Goal: Task Accomplishment & Management: Manage account settings

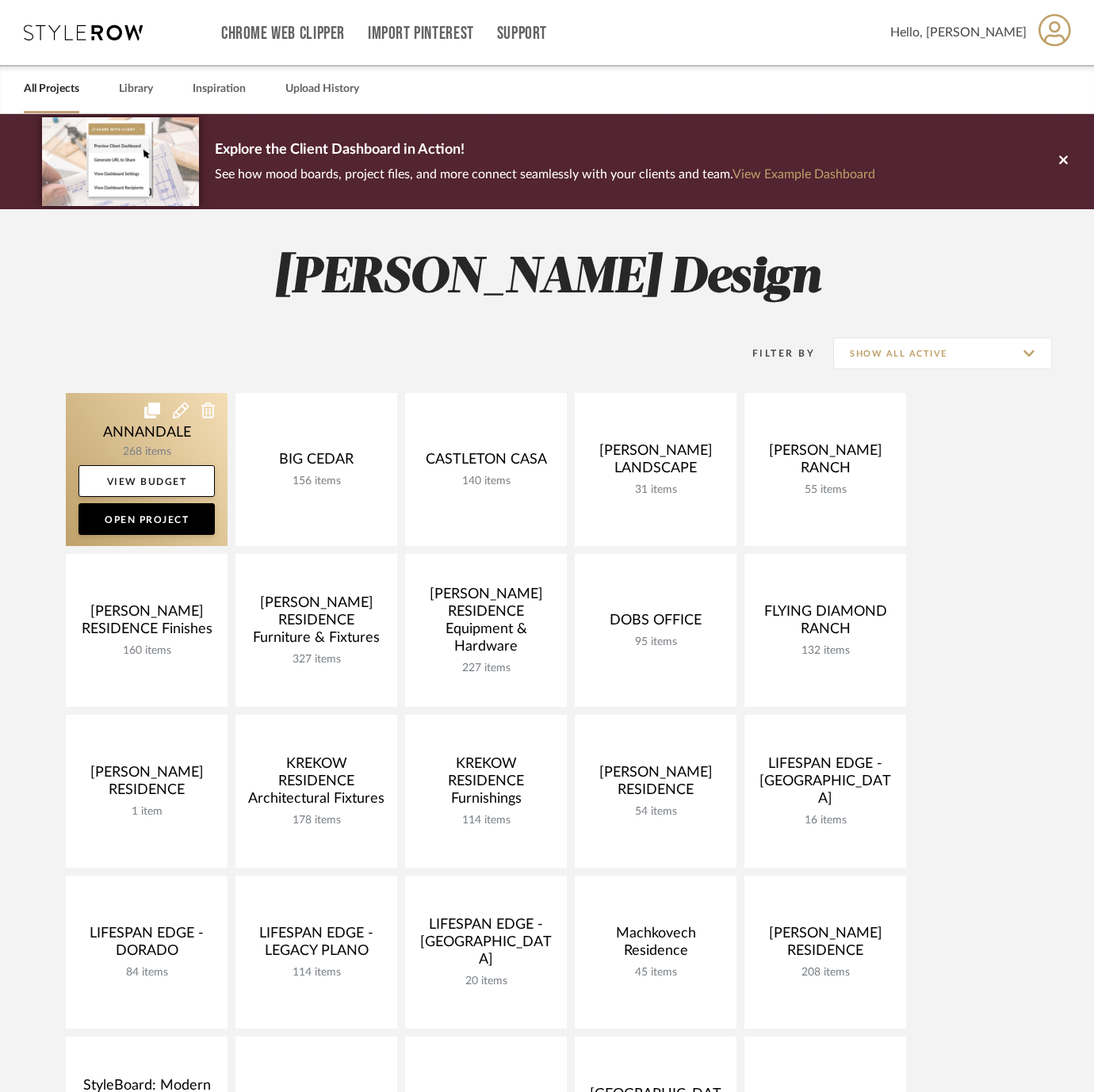
click at [93, 422] on link at bounding box center [147, 469] width 162 height 153
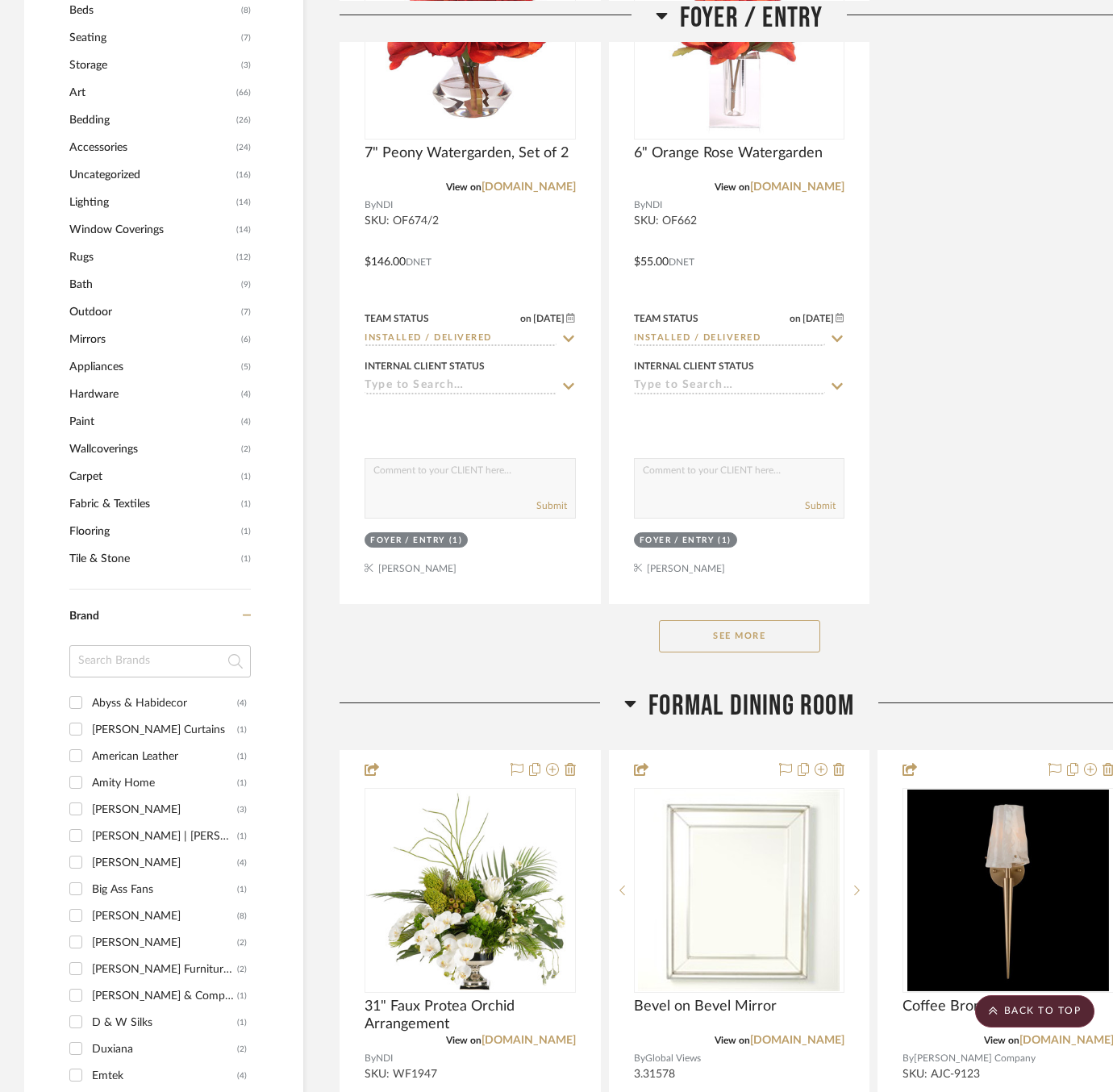
scroll to position [2077, 0]
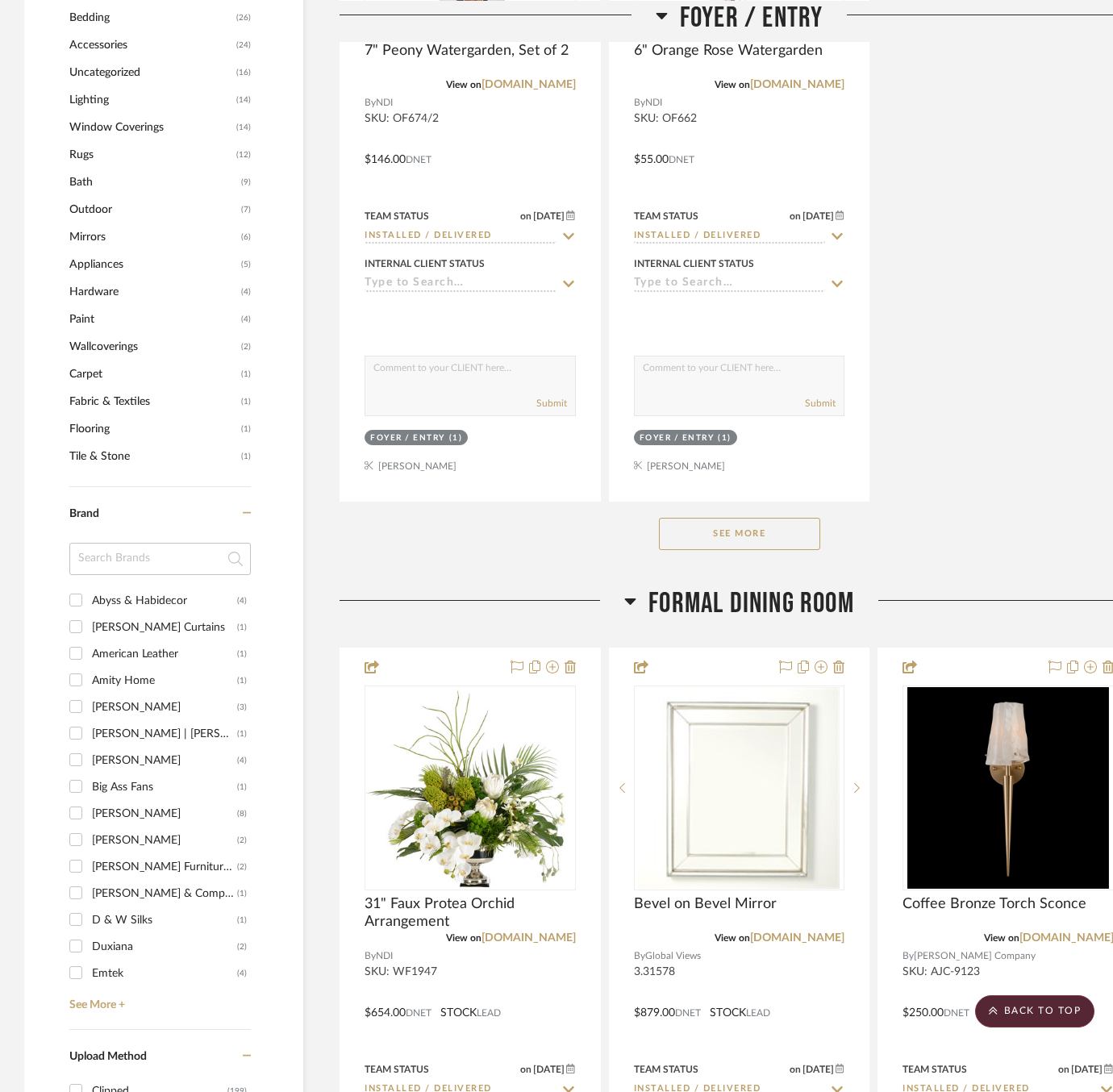
click at [139, 588] on div "Abyss & Habidecor" at bounding box center [165, 601] width 145 height 26
click at [89, 588] on input "Abyss & Habidecor (4)" at bounding box center [76, 600] width 26 height 26
checkbox input "true"
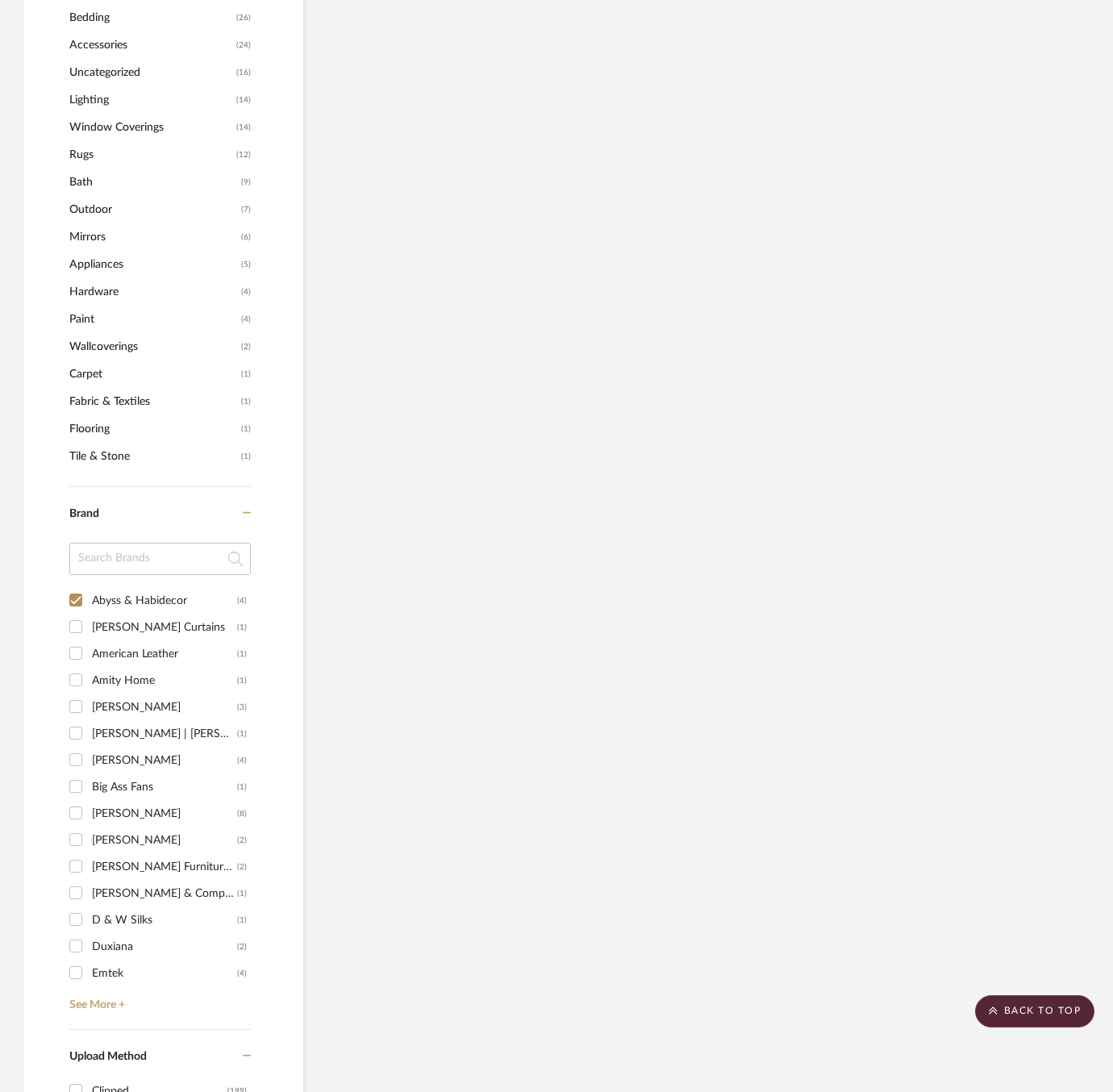
scroll to position [760, 0]
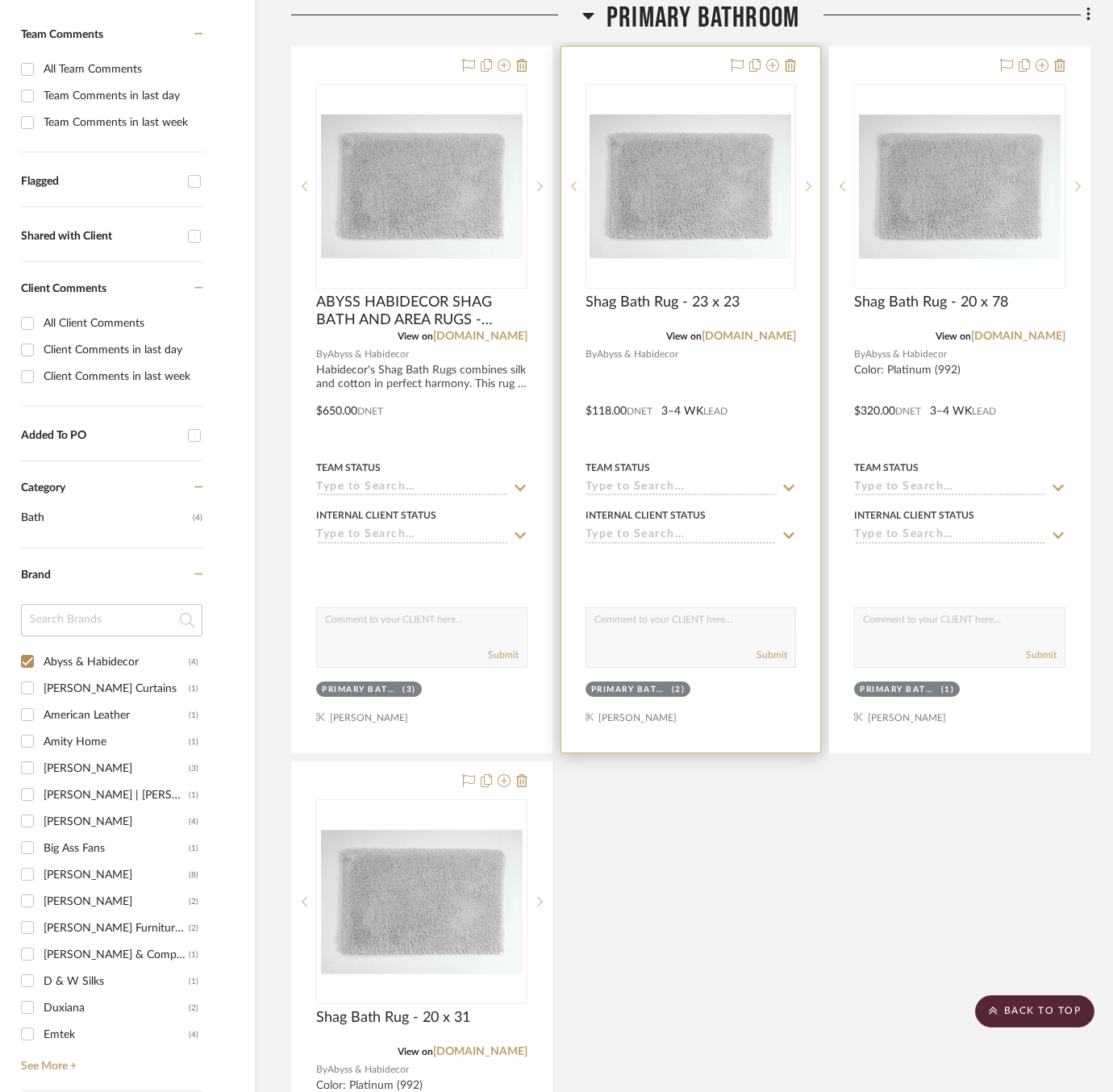
scroll to position [401, 123]
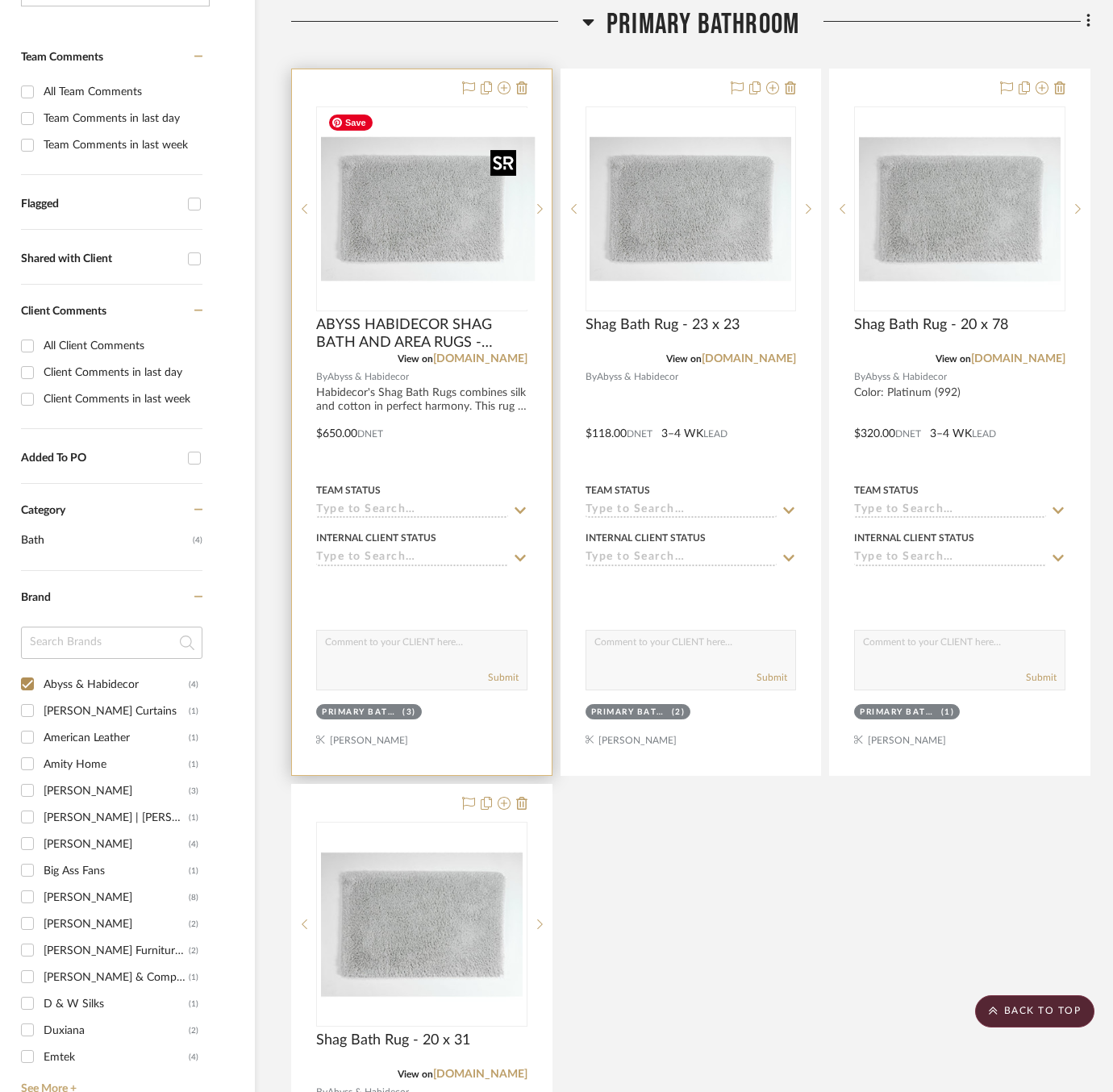
click at [340, 219] on div at bounding box center [422, 209] width 212 height 205
click at [337, 259] on img "0" at bounding box center [422, 209] width 201 height 201
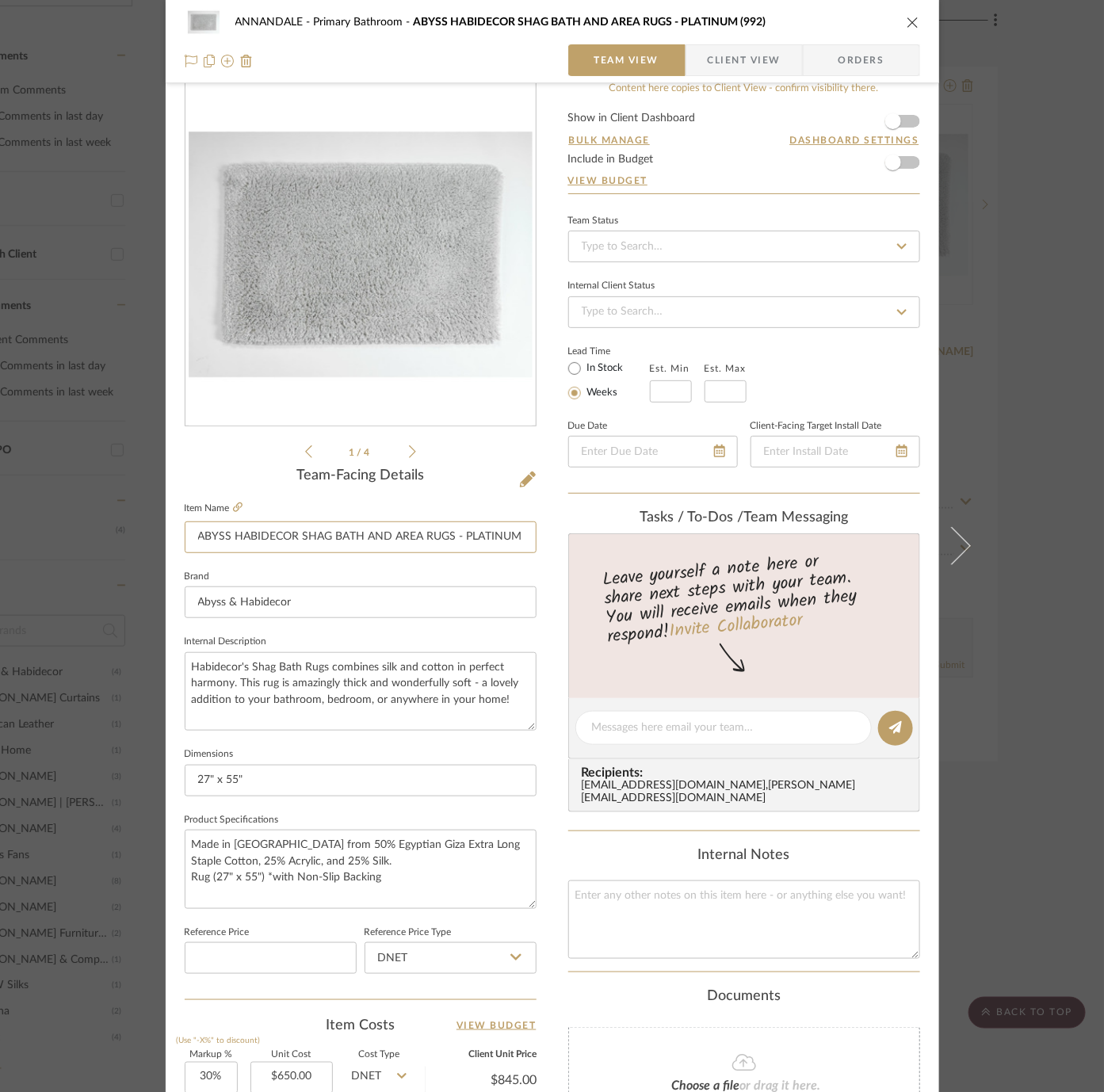
scroll to position [0, 24]
drag, startPoint x: 403, startPoint y: 540, endPoint x: 619, endPoint y: 540, distance: 216.0
click at [619, 540] on div "ANNANDALE Primary Bathroom ABYSS HABIDECOR SHAG BATH AND AREA RUGS - PLATINUM (…" at bounding box center [552, 717] width 773 height 1464
click at [404, 535] on input "ABYSS HABIDECOR SHAG BATH AND AREA RUGS - PLATINUM (992)" at bounding box center [360, 537] width 352 height 31
click at [1028, 378] on div "ANNANDALE Primary Bathroom ABYSS HABIDECOR SHAG BATH AND AREA RUGS - PLATINUM (…" at bounding box center [552, 546] width 1104 height 1092
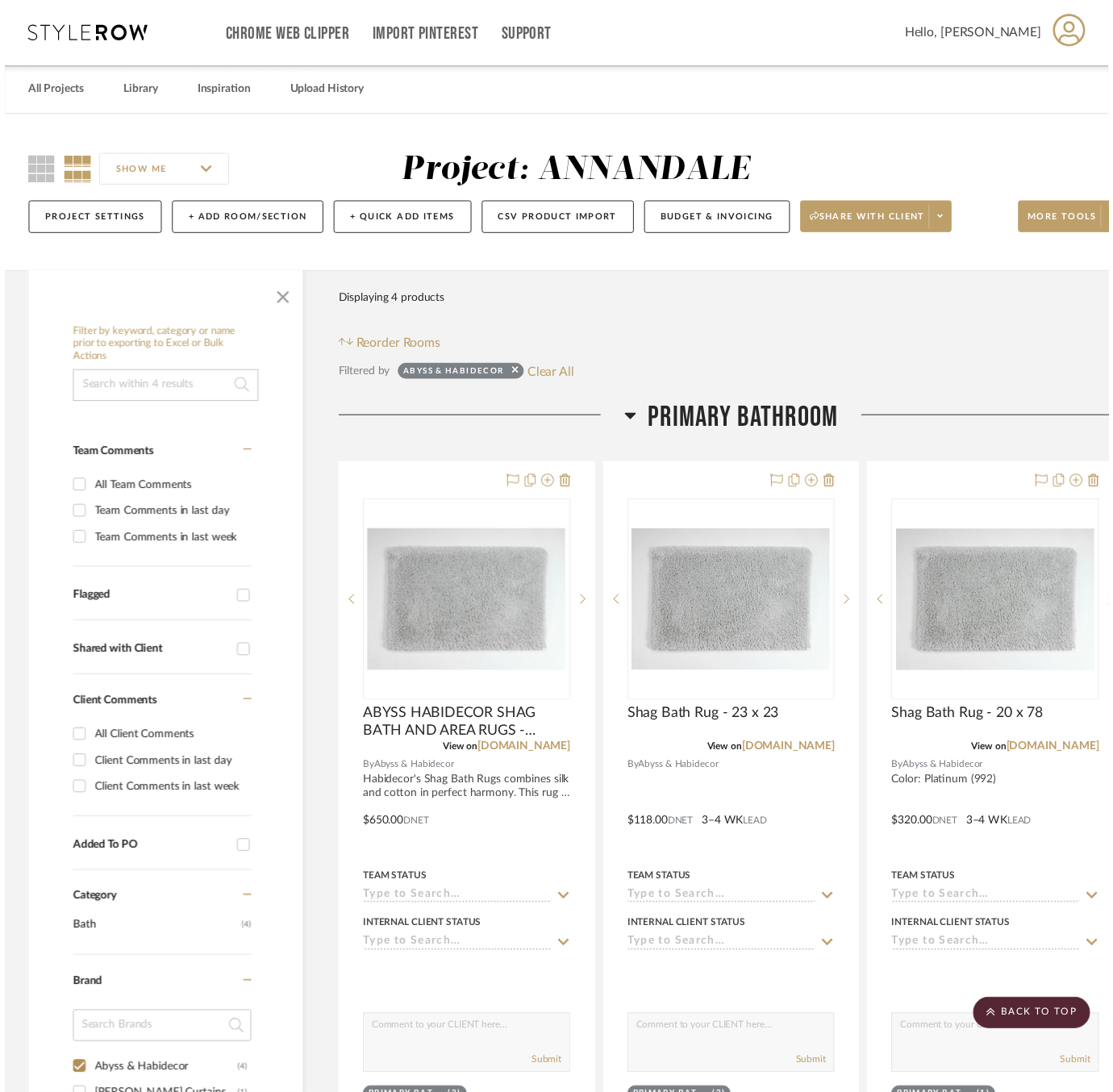
scroll to position [401, 123]
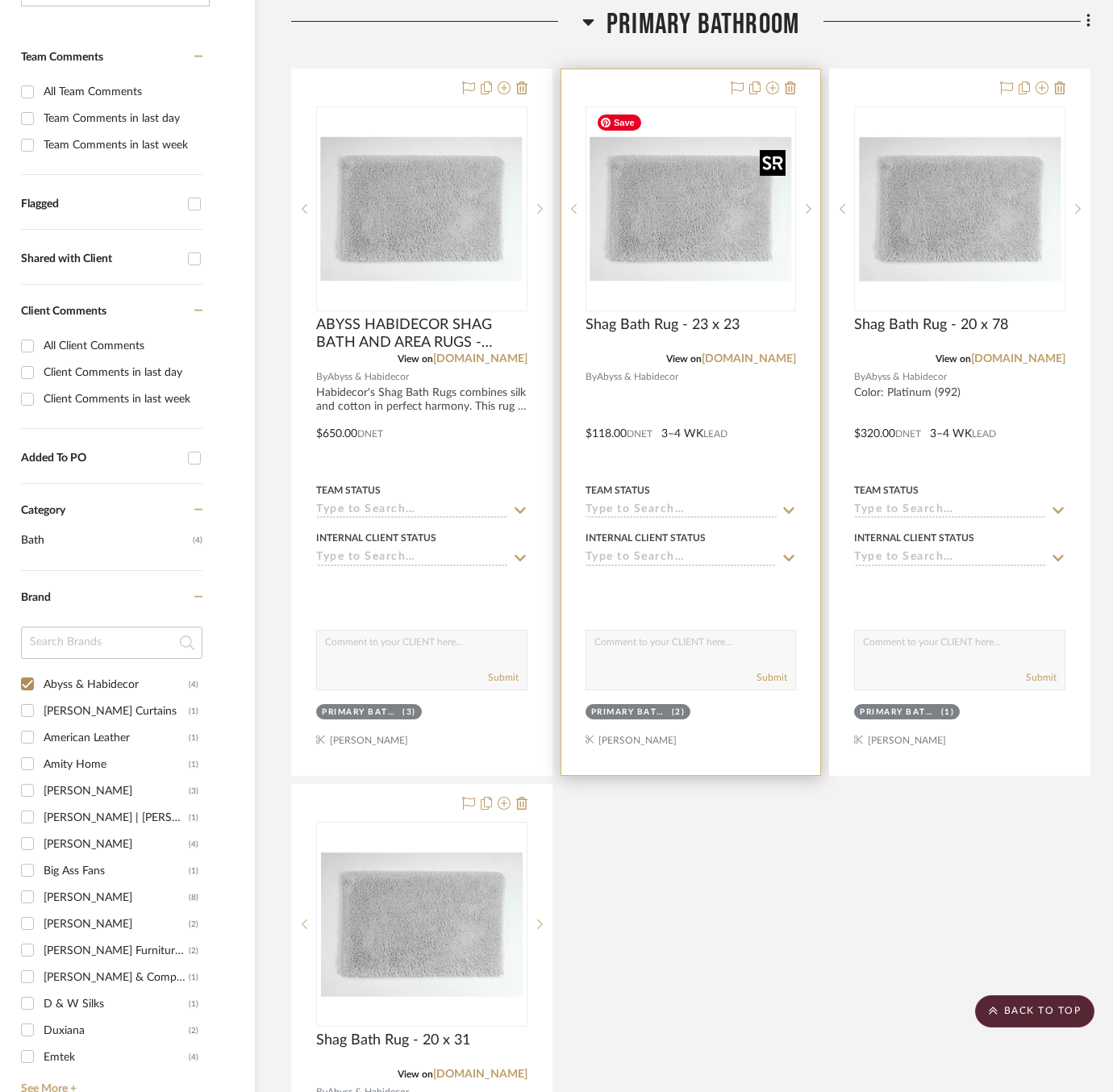
click at [638, 227] on img "0" at bounding box center [691, 209] width 201 height 201
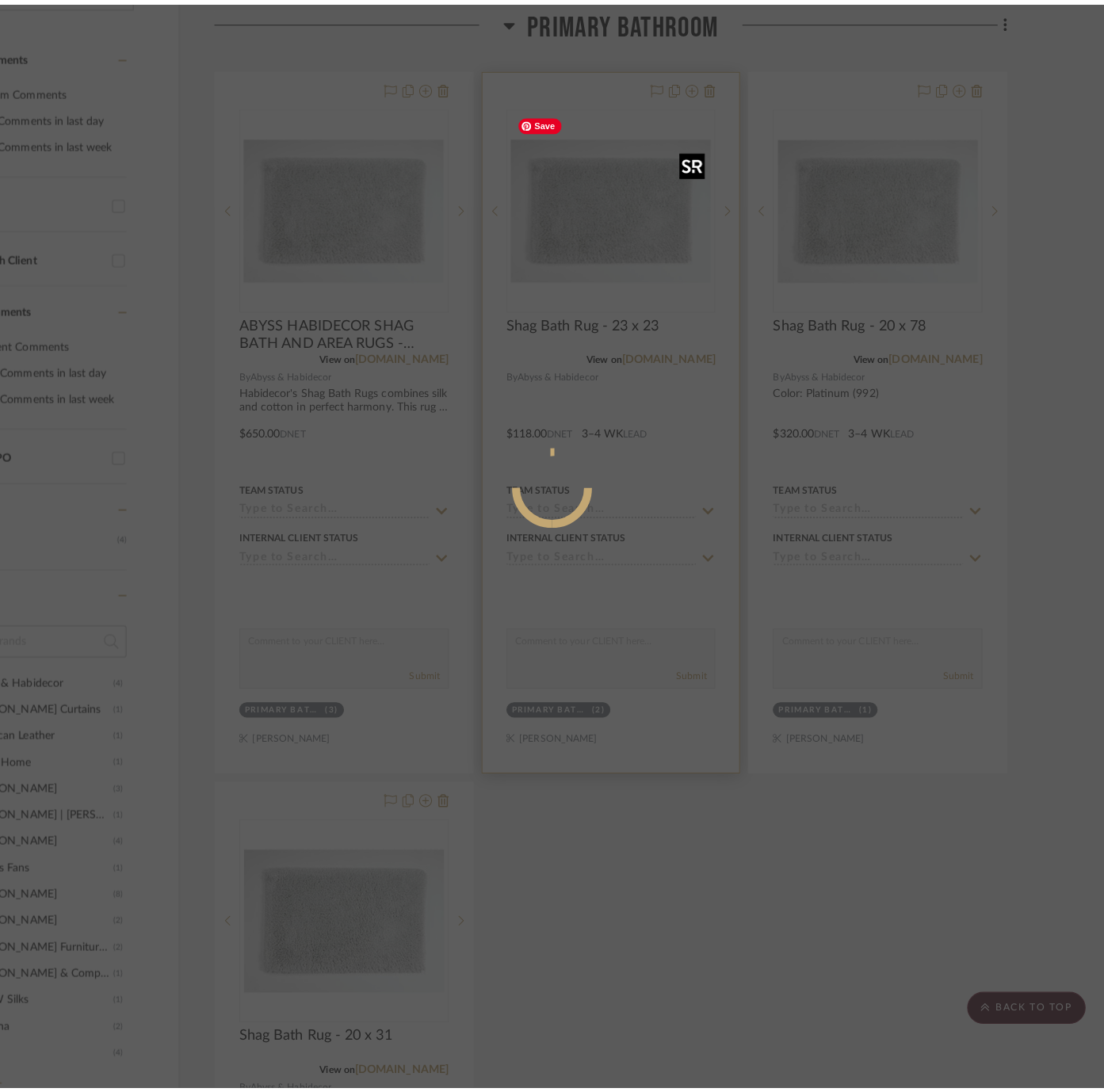
scroll to position [0, 0]
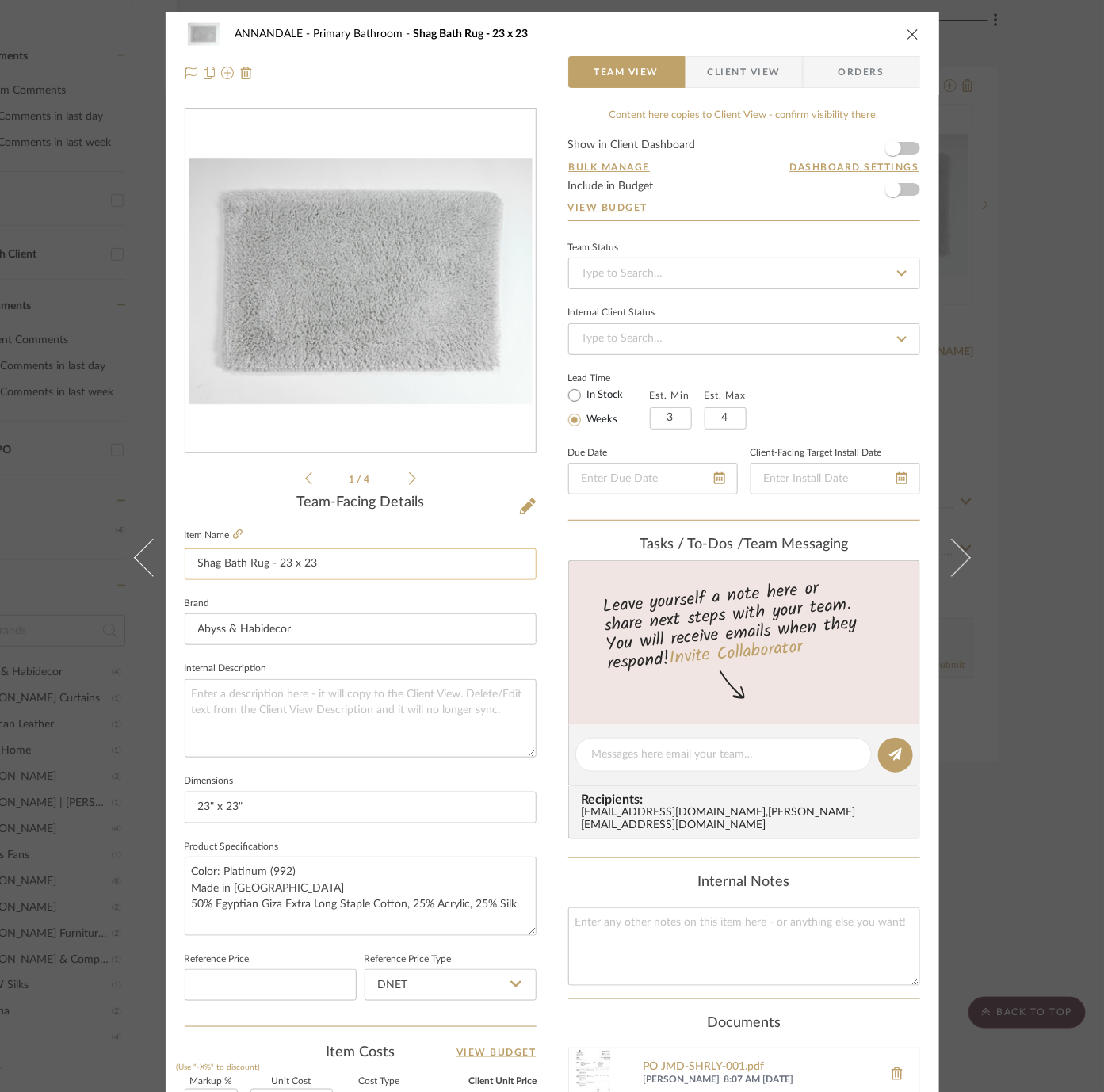
click at [293, 561] on input "Shag Bath Rug - 23 x 23" at bounding box center [360, 564] width 352 height 31
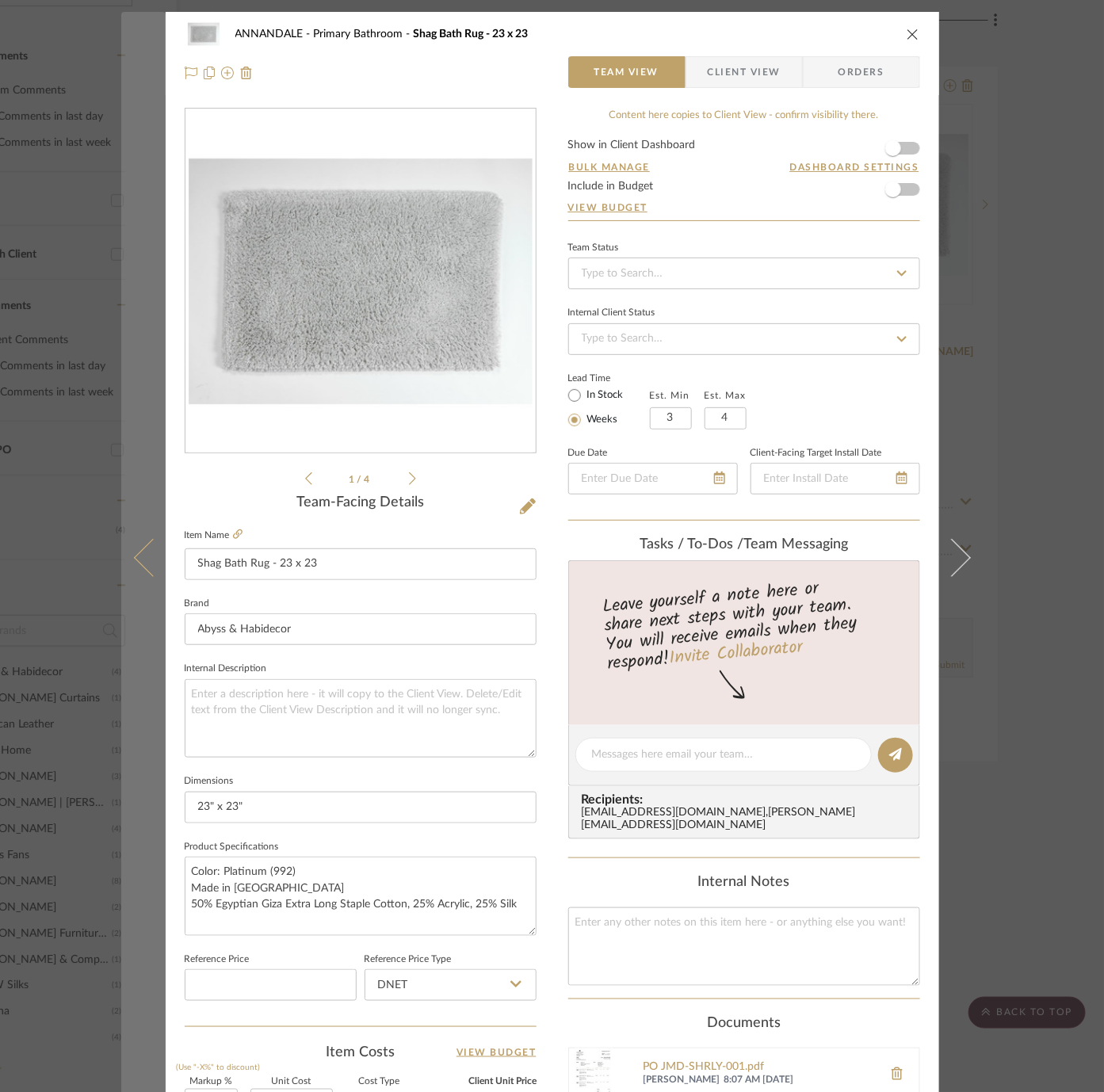
click at [130, 642] on button at bounding box center [143, 558] width 45 height 1092
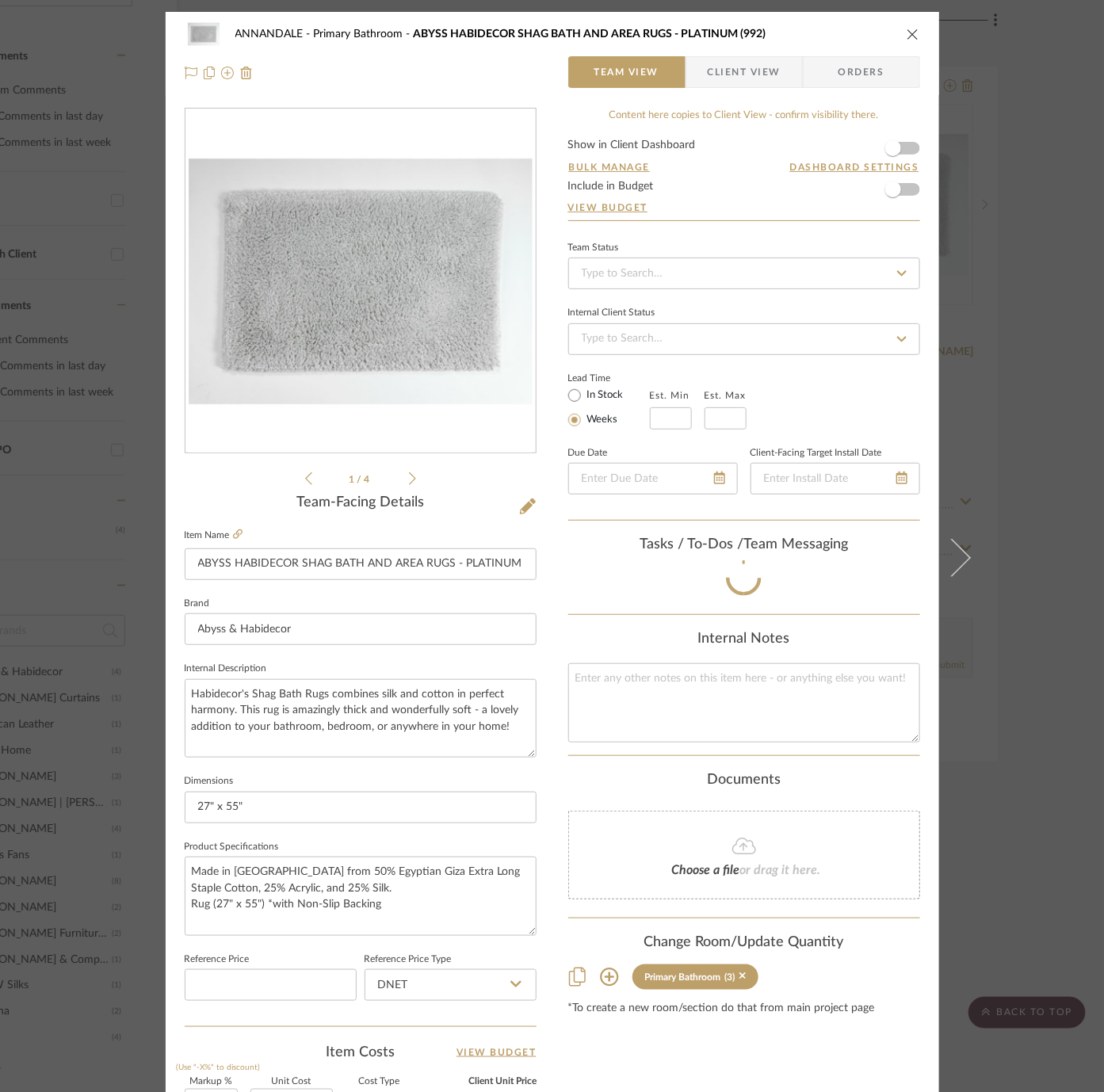
click at [81, 635] on div "ANNANDALE Primary Bathroom ABYSS HABIDECOR SHAG BATH AND AREA RUGS - PLATINUM (…" at bounding box center [552, 546] width 1104 height 1092
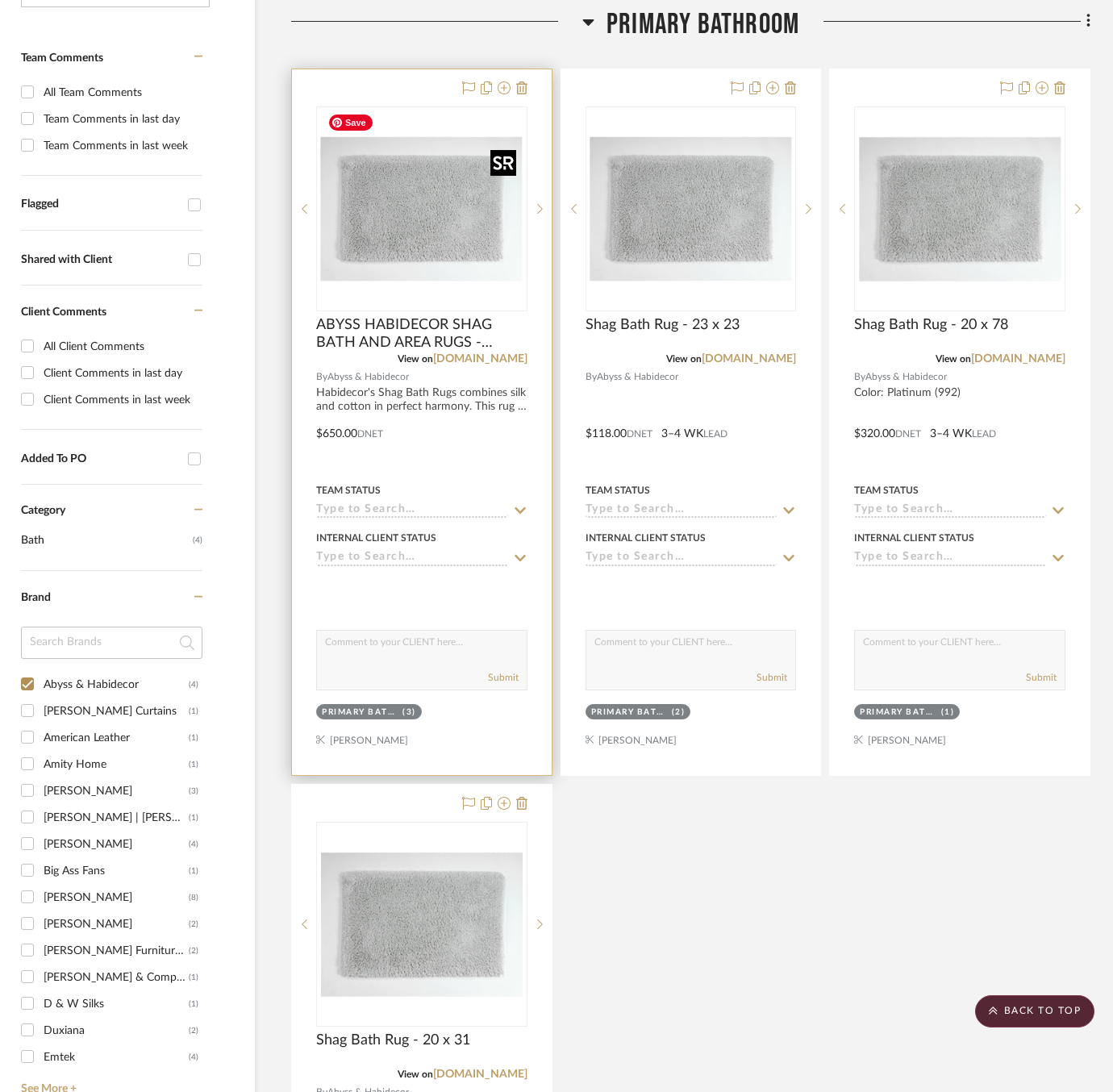
click at [366, 195] on img "0" at bounding box center [422, 209] width 201 height 201
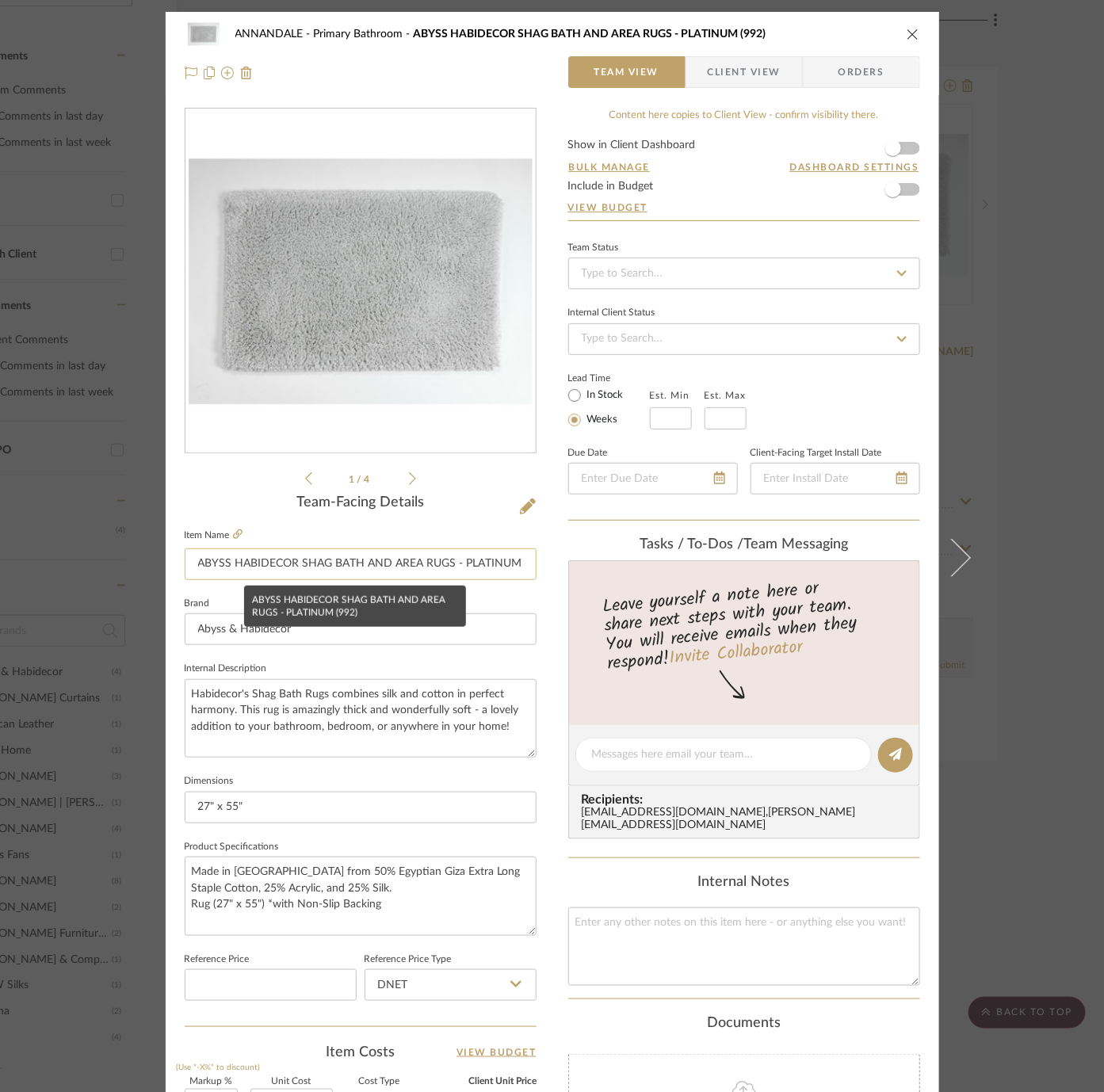
click at [308, 565] on input "ABYSS HABIDECOR SHAG BATH AND AREA RUGS - PLATINUM (992)" at bounding box center [360, 564] width 352 height 31
paste input "Shag Bath Rug - 23 x 23"
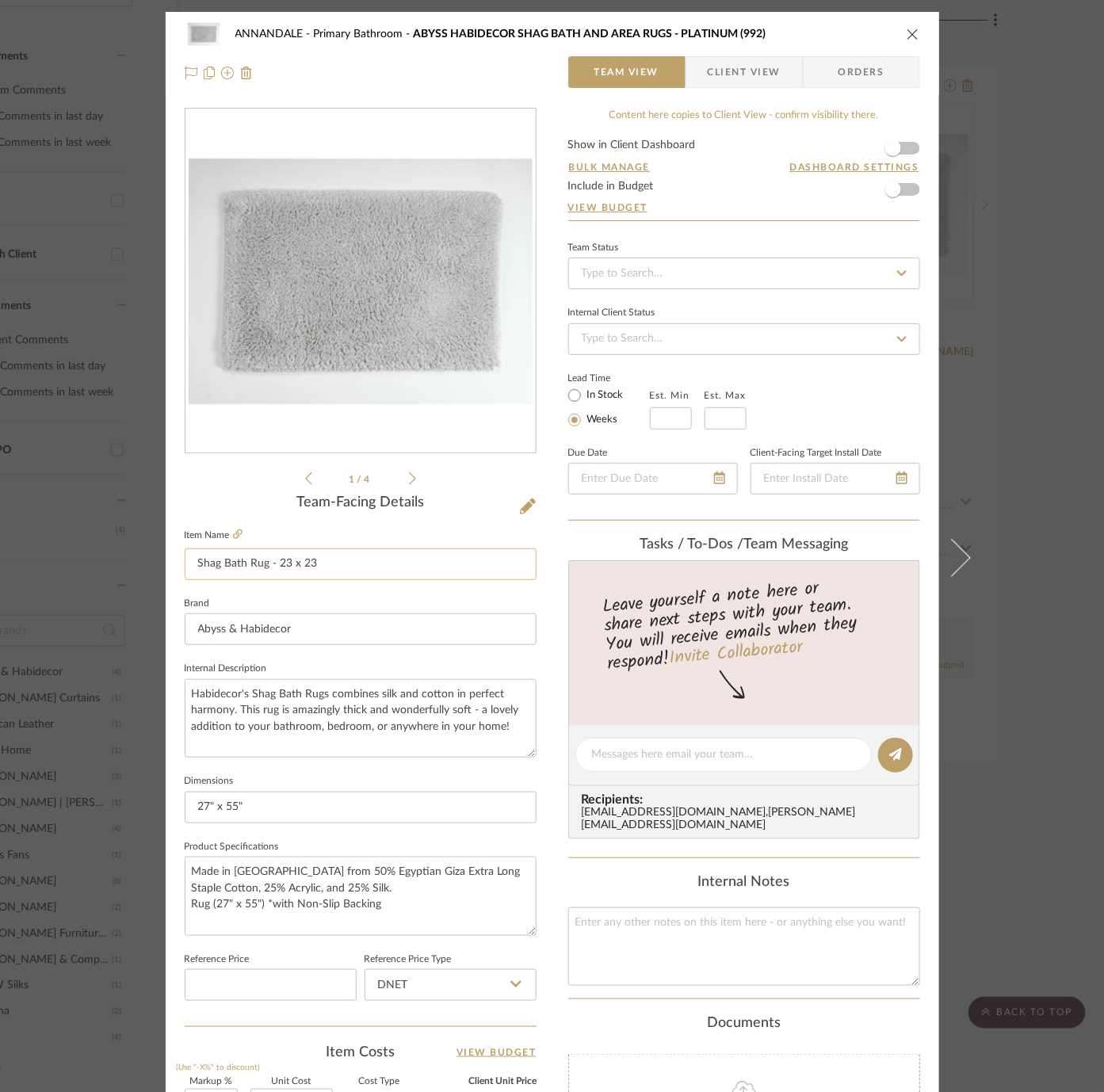
click at [282, 562] on input "Shag Bath Rug - 23 x 23" at bounding box center [360, 564] width 352 height 31
type input "Shag Bath Rug - 27 x 55"
click at [291, 590] on sr-form-field "Item Name Shag Bath Rug - 27 x 55" at bounding box center [360, 558] width 352 height 68
click at [63, 515] on div "ANNANDALE Primary Bathroom Shag Bath Rug - 27 x 55 Team View Client View Orders…" at bounding box center [552, 546] width 1104 height 1092
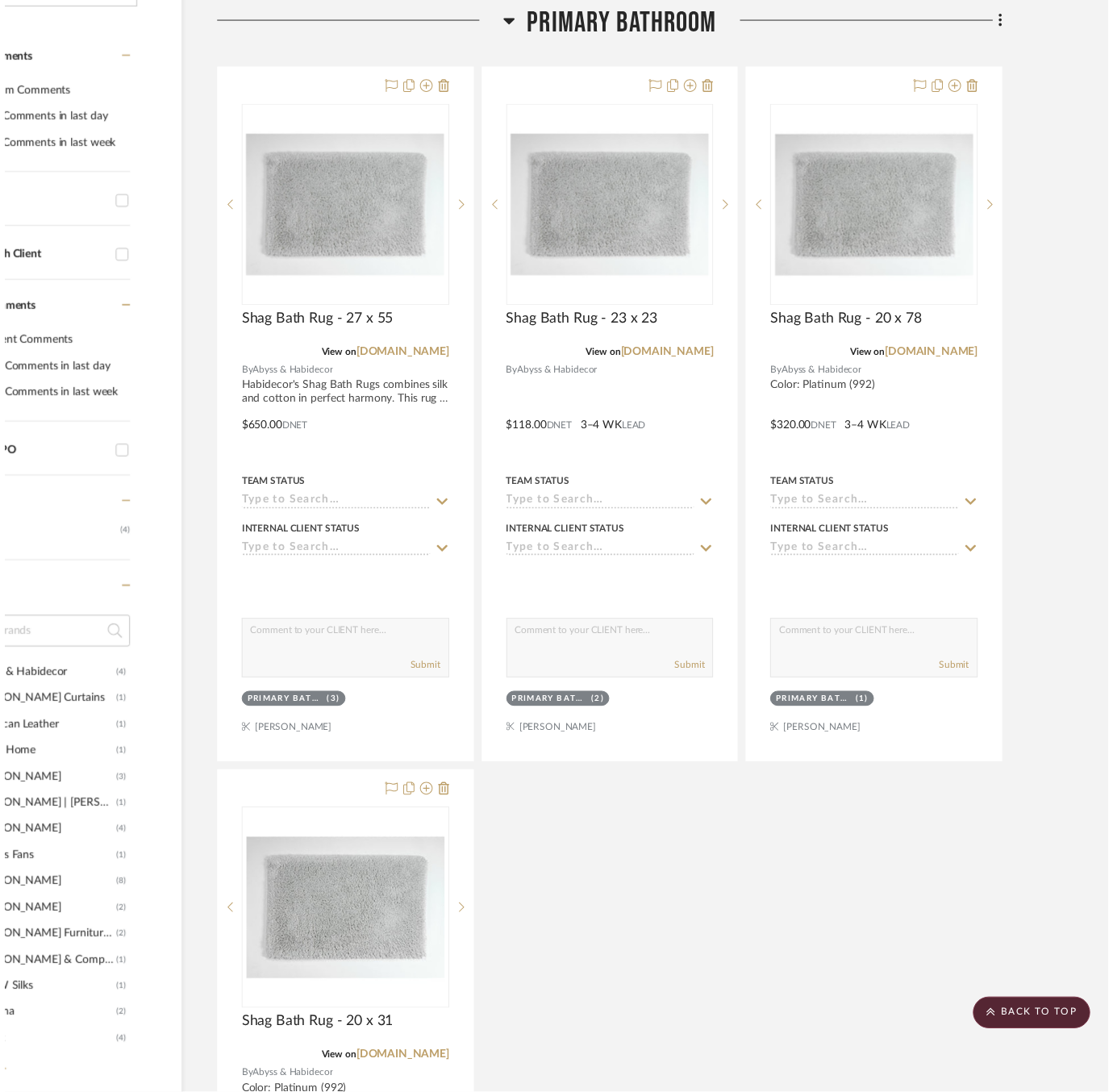
scroll to position [401, 123]
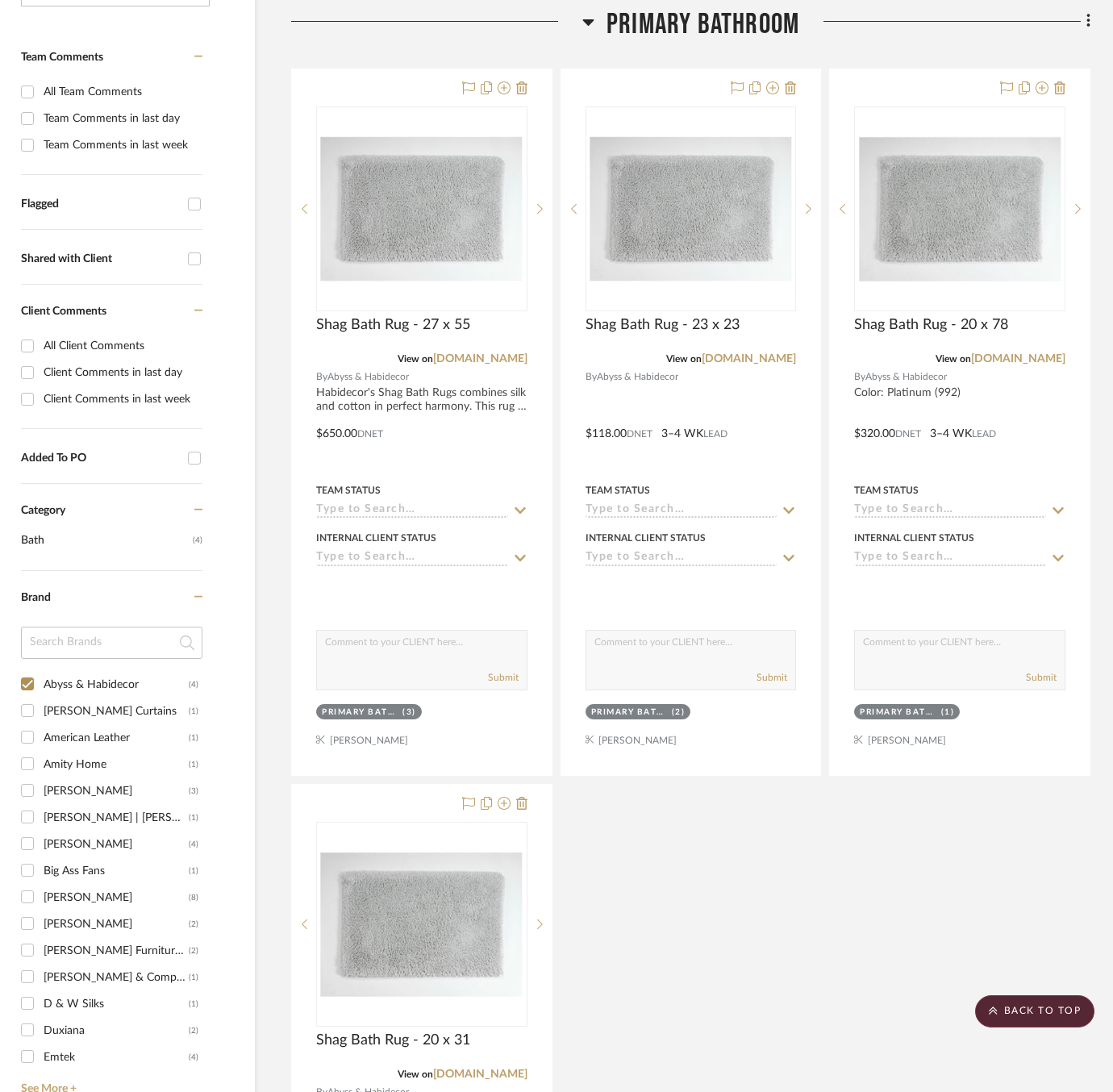
click at [603, 834] on div "Shag Bath Rug - 27 x 55 View on flandb.com By Abyss & Habidecor Habidecor's Sha…" at bounding box center [691, 780] width 799 height 1423
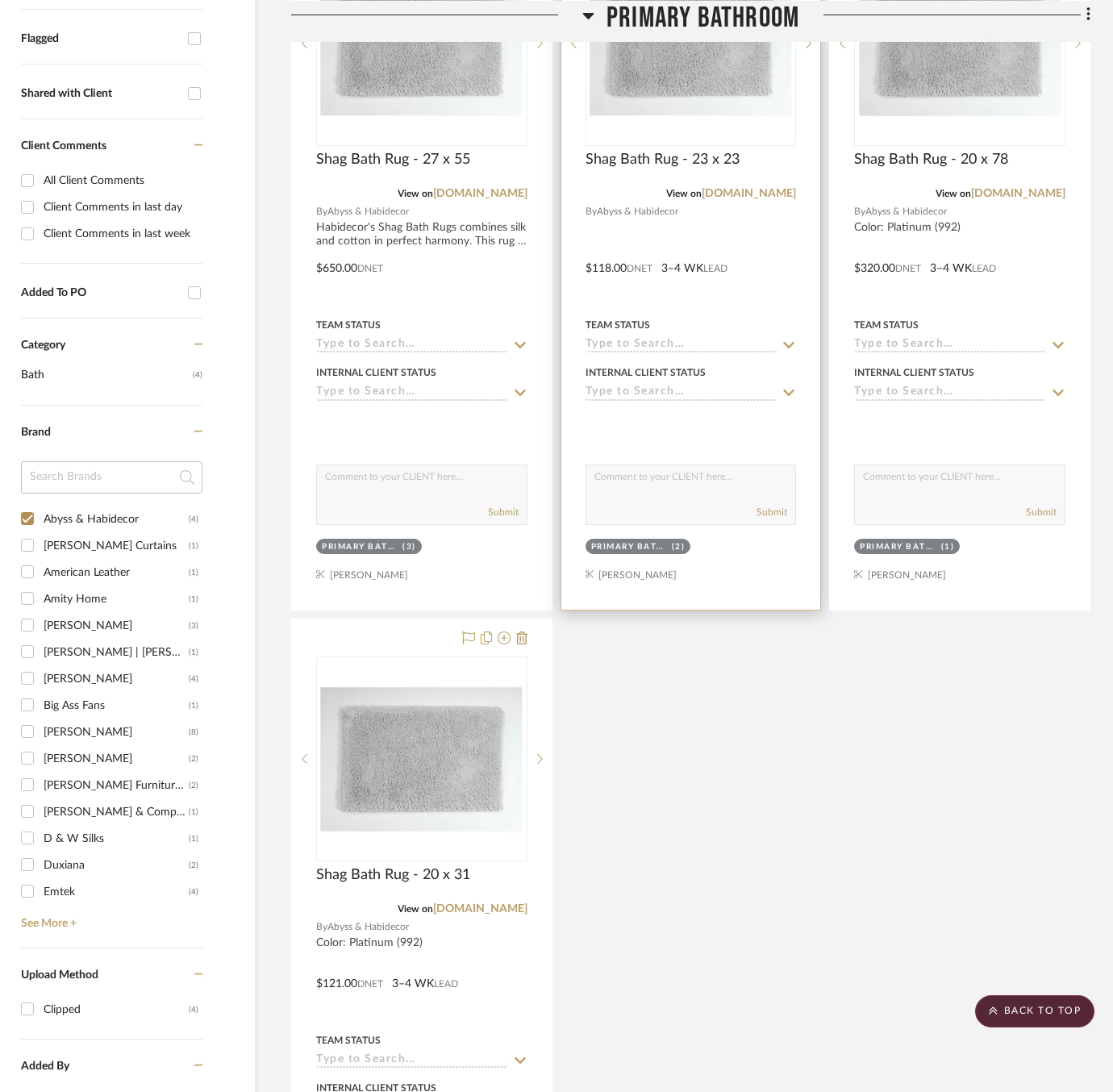
scroll to position [569, 123]
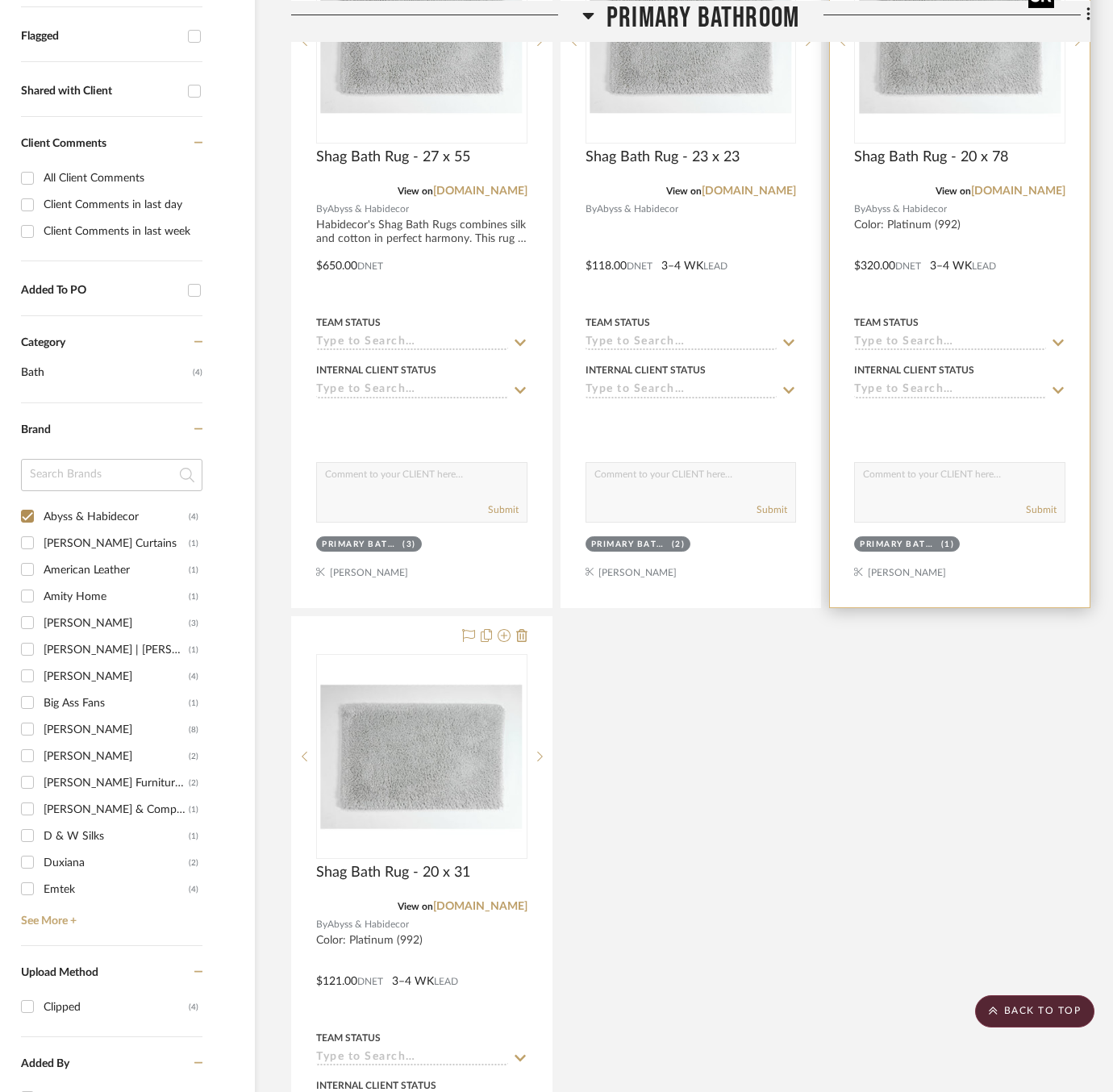
click at [865, 78] on img "0" at bounding box center [960, 41] width 201 height 201
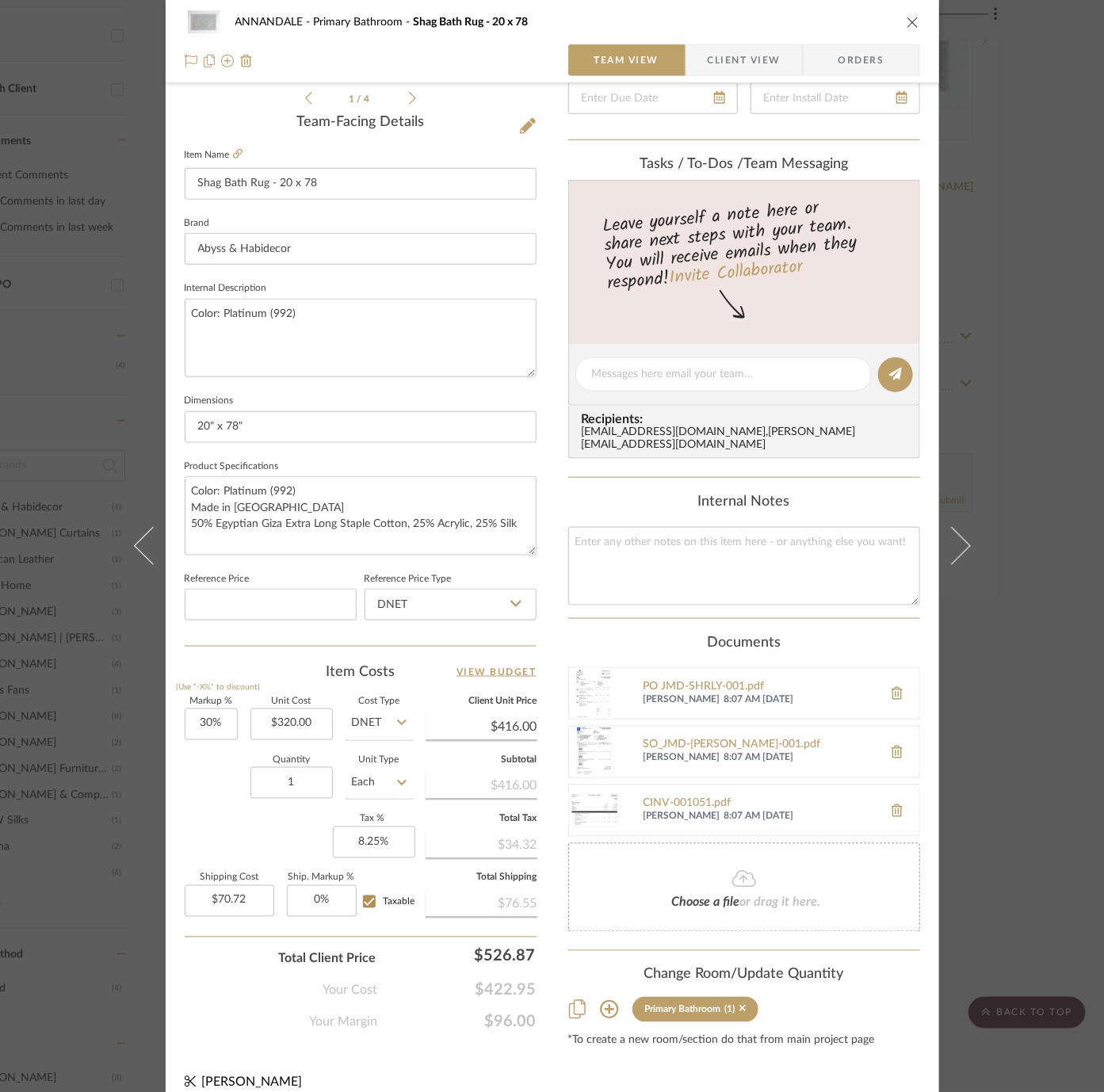
scroll to position [378, 0]
click at [289, 716] on input "320.00" at bounding box center [292, 727] width 82 height 31
type input "$432.00"
click at [363, 725] on input "DNET" at bounding box center [379, 727] width 68 height 31
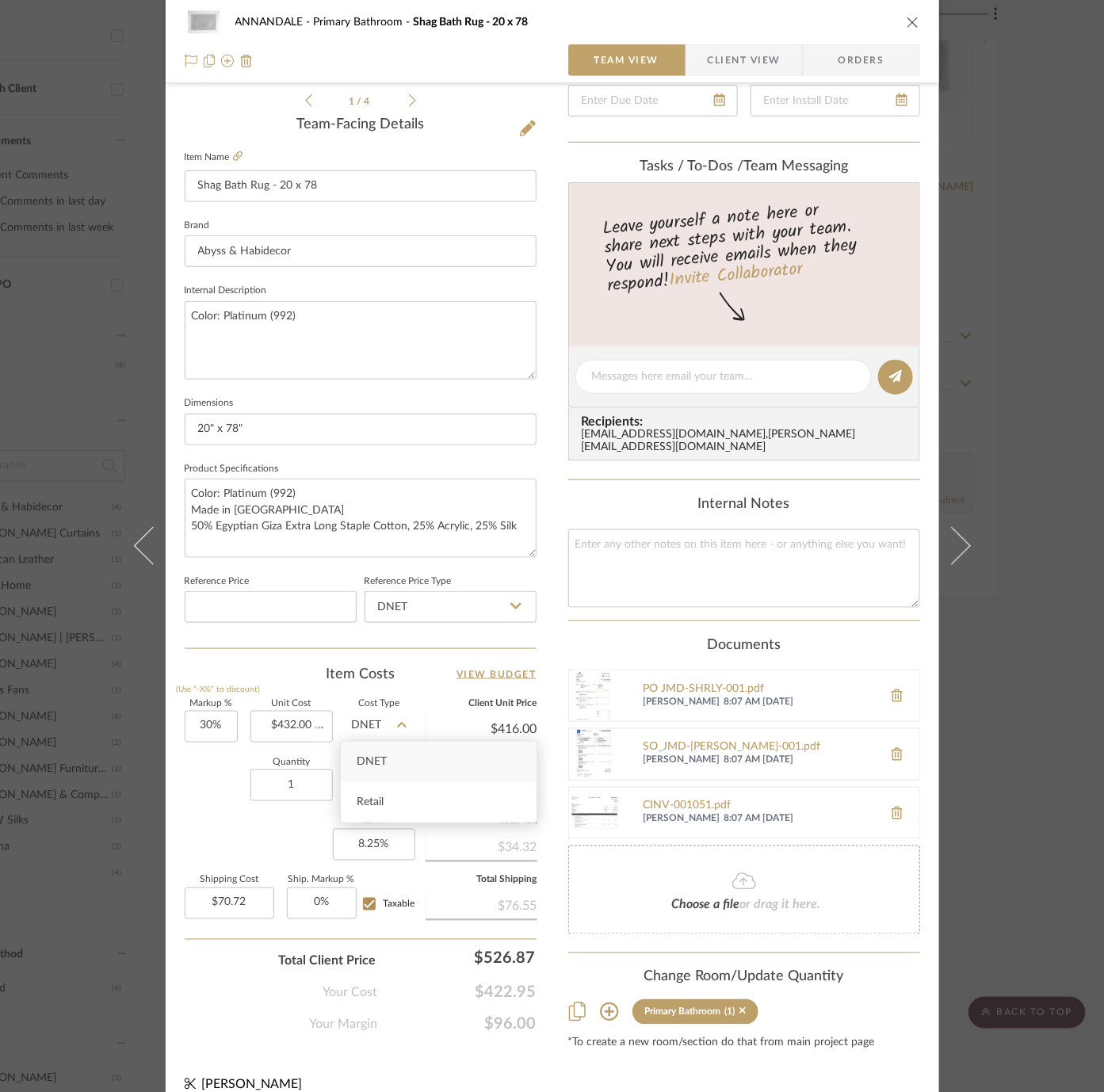
type input "$561.60"
type input "$95.47"
click at [388, 794] on div "Retail" at bounding box center [438, 803] width 195 height 40
type input "Retail"
click at [368, 727] on input "Retail" at bounding box center [379, 727] width 68 height 31
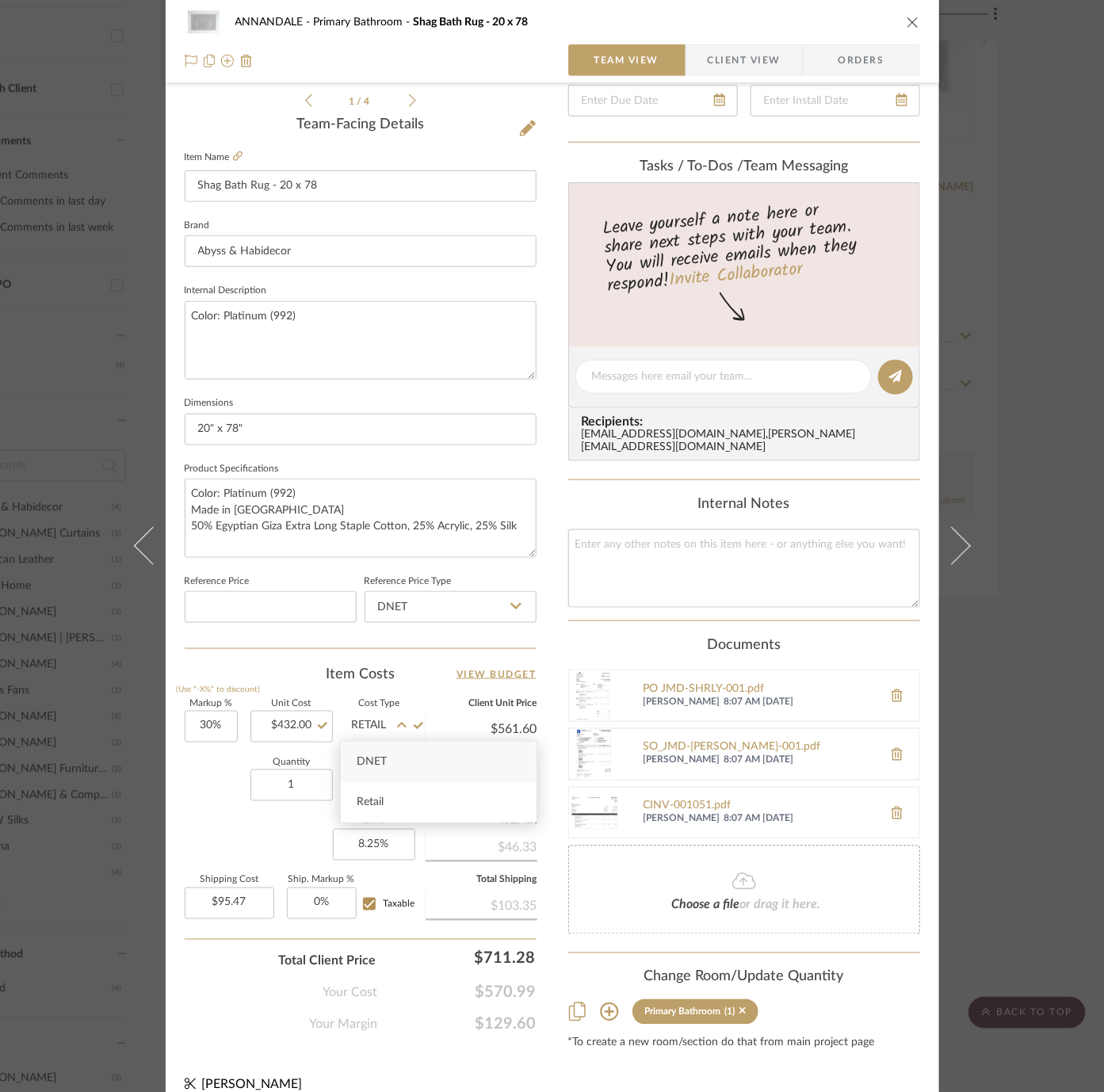
click at [368, 751] on div "DNET" at bounding box center [438, 762] width 195 height 40
type input "DNET"
click at [209, 786] on div "Quantity 1 Unit Type Each" at bounding box center [298, 788] width 228 height 56
click at [53, 695] on div "ANNANDALE Primary Bathroom Shag Bath Rug - 20 x 78 Team View Client View Orders…" at bounding box center [552, 546] width 1104 height 1092
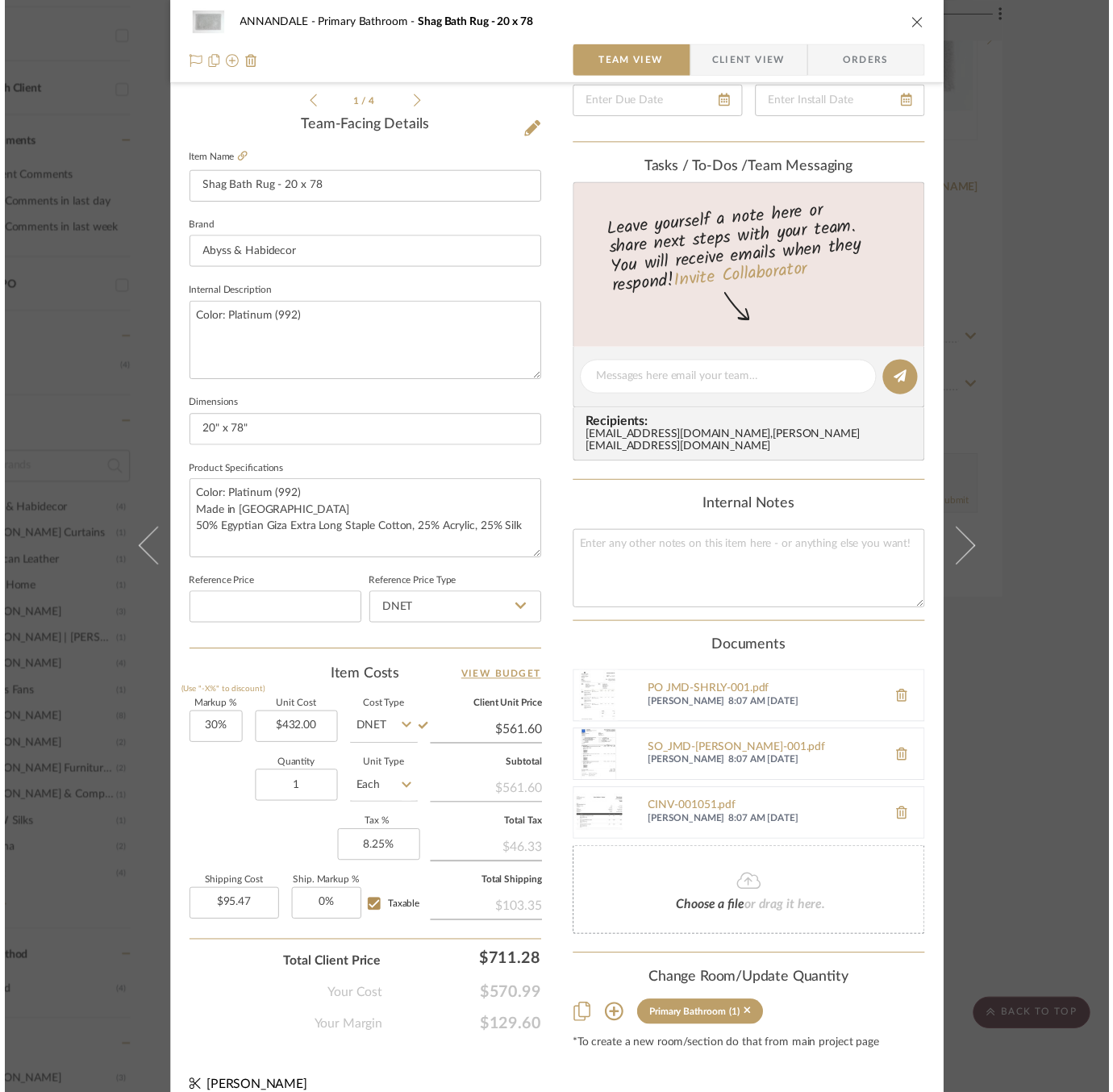
scroll to position [569, 123]
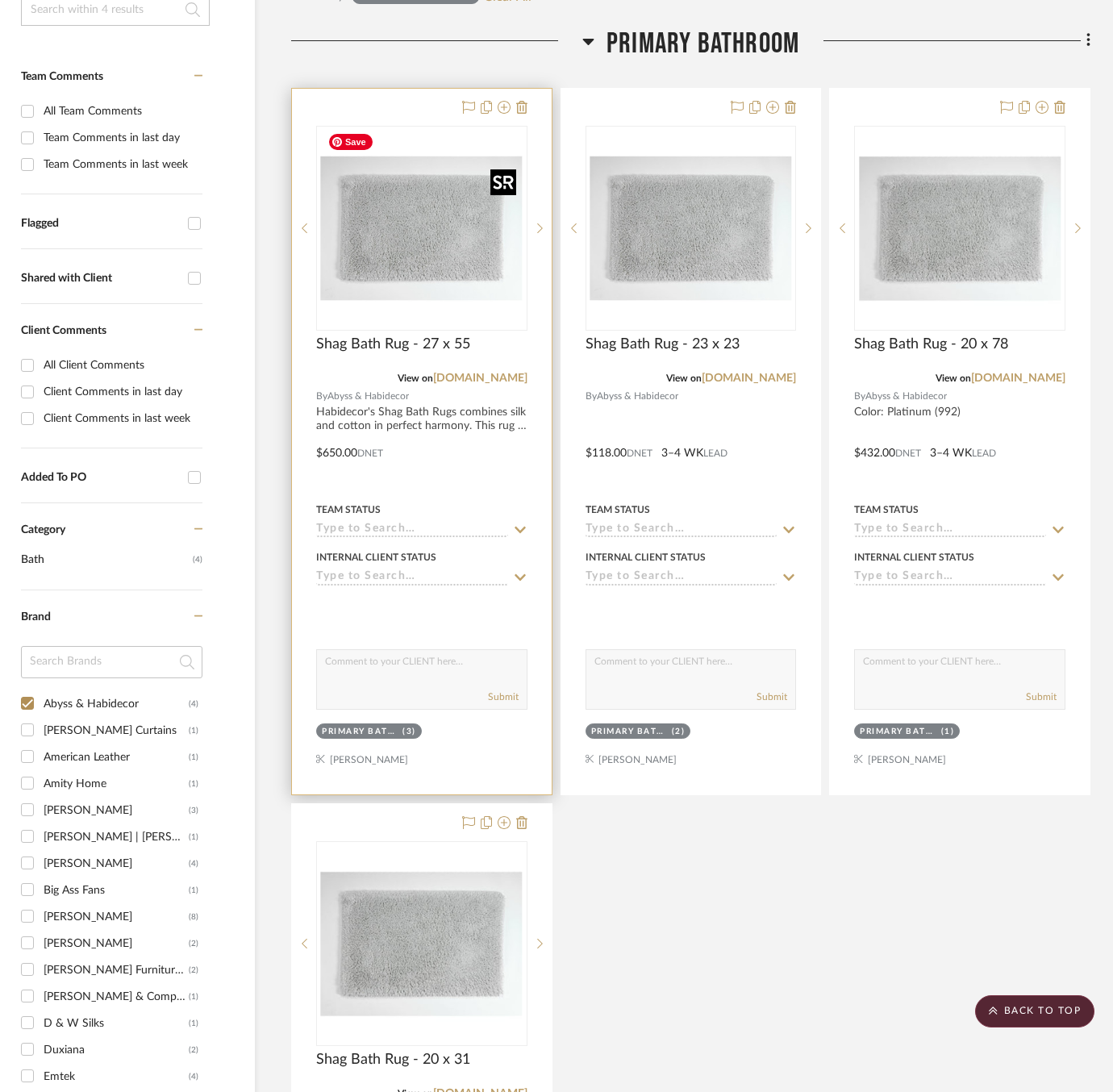
click at [338, 231] on img "0" at bounding box center [422, 228] width 201 height 201
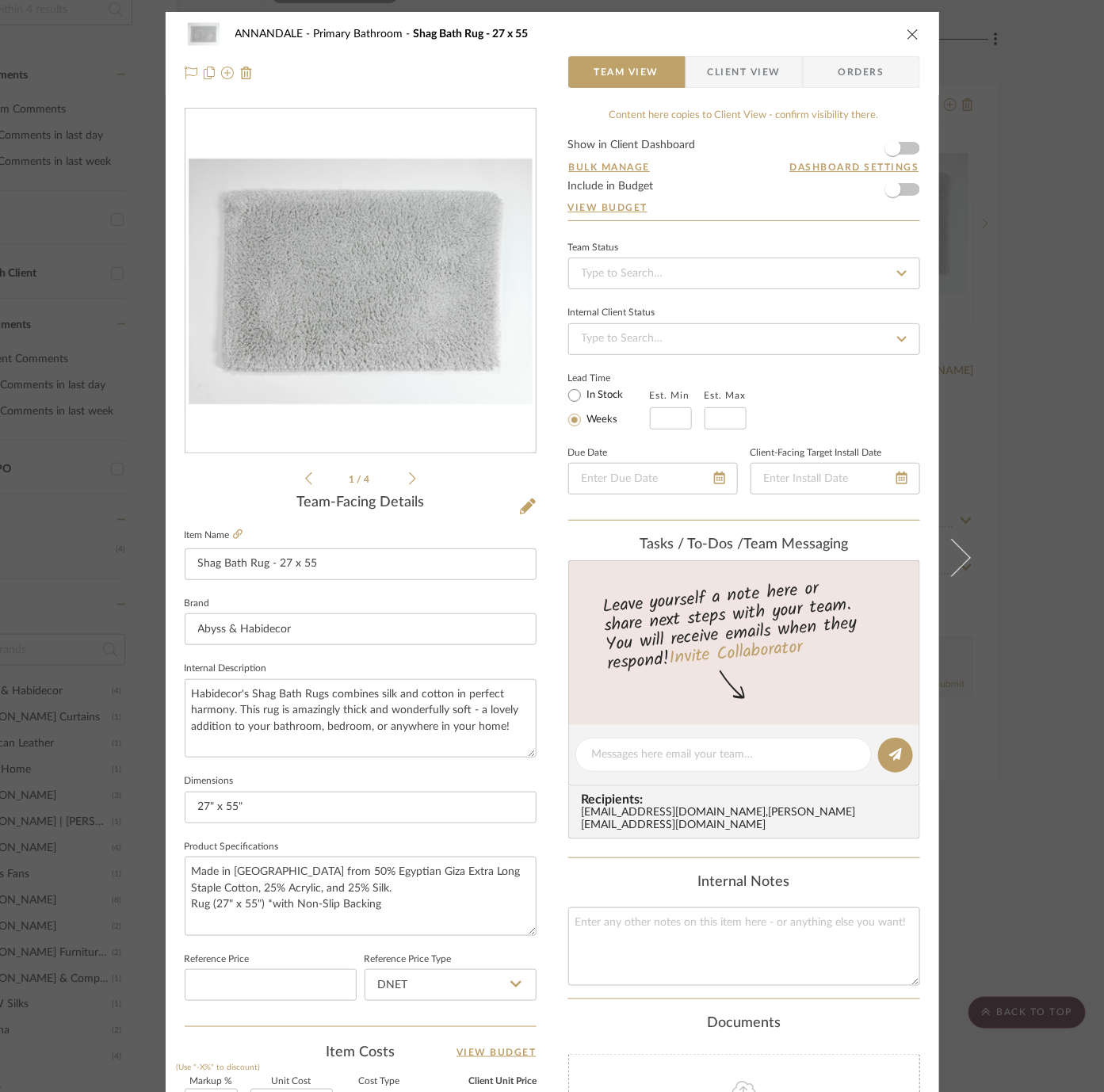
scroll to position [378, 0]
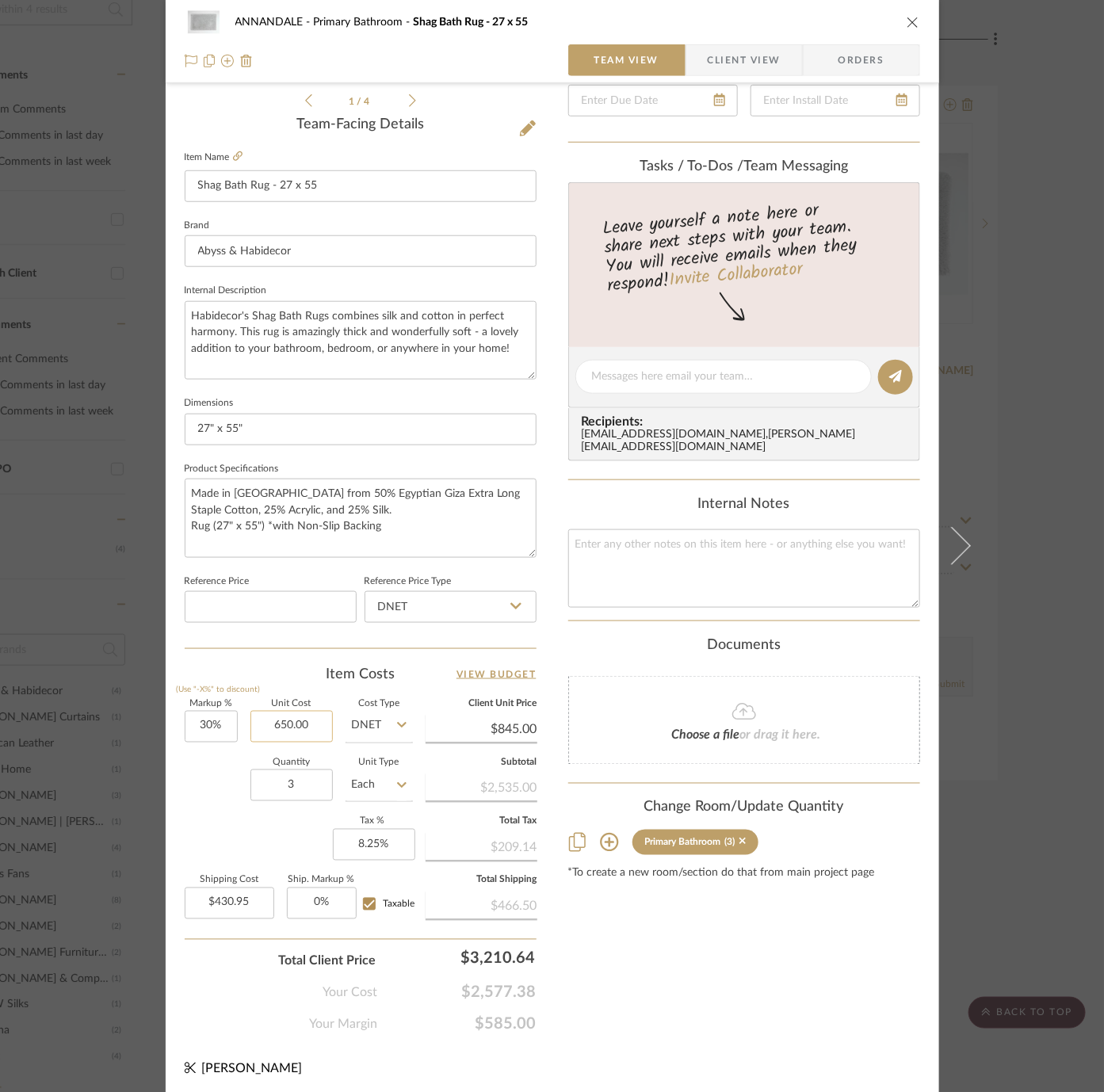
click at [286, 712] on input "650.00" at bounding box center [292, 727] width 82 height 31
type input "$390.00"
click at [199, 778] on div "Quantity 3 Unit Type Each" at bounding box center [298, 788] width 228 height 56
type input "$507.00"
type input "$258.57"
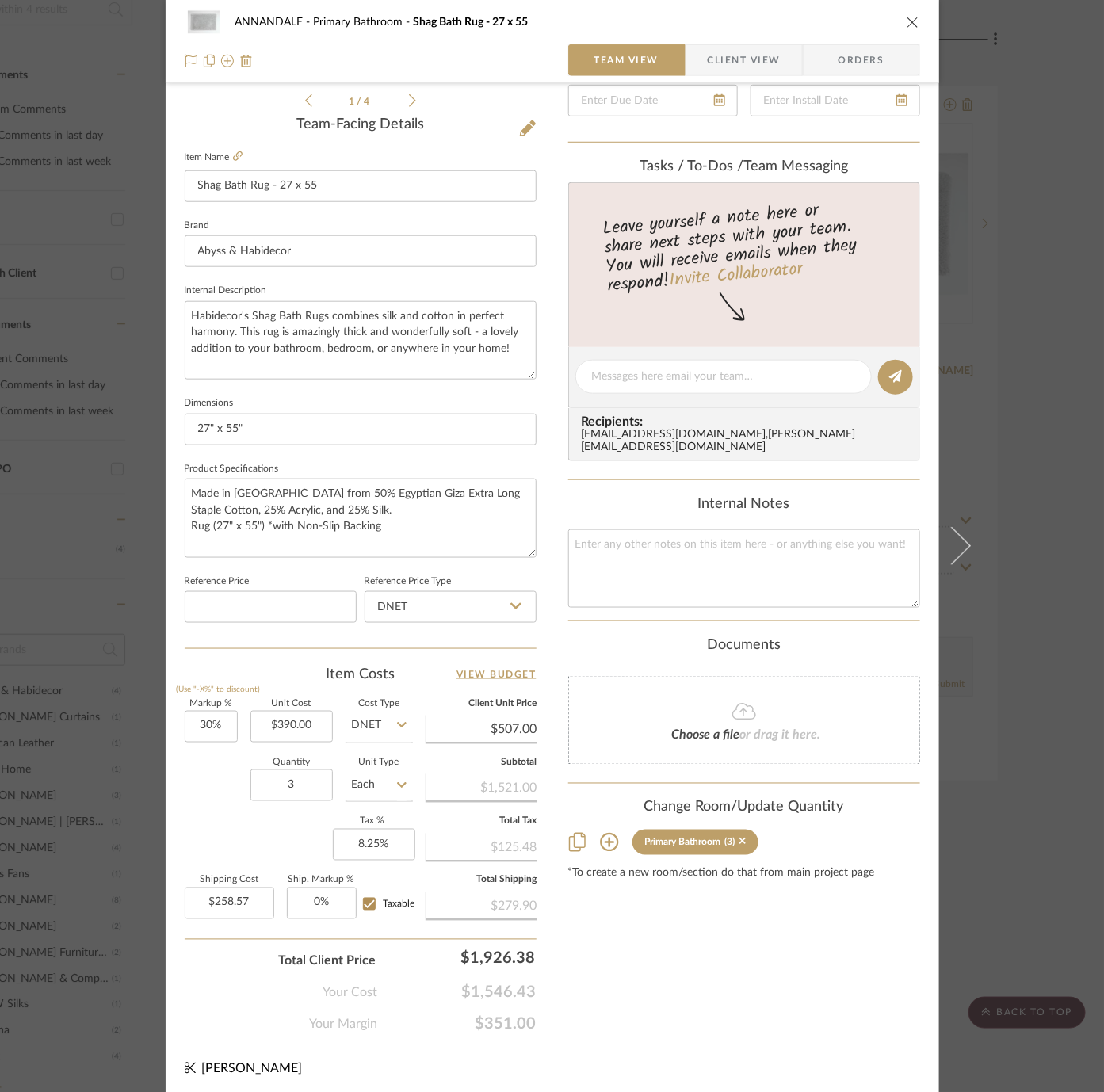
click at [72, 636] on div "ANNANDALE Primary Bathroom Shag Bath Rug - 27 x 55 Team View Client View Orders…" at bounding box center [552, 546] width 1104 height 1092
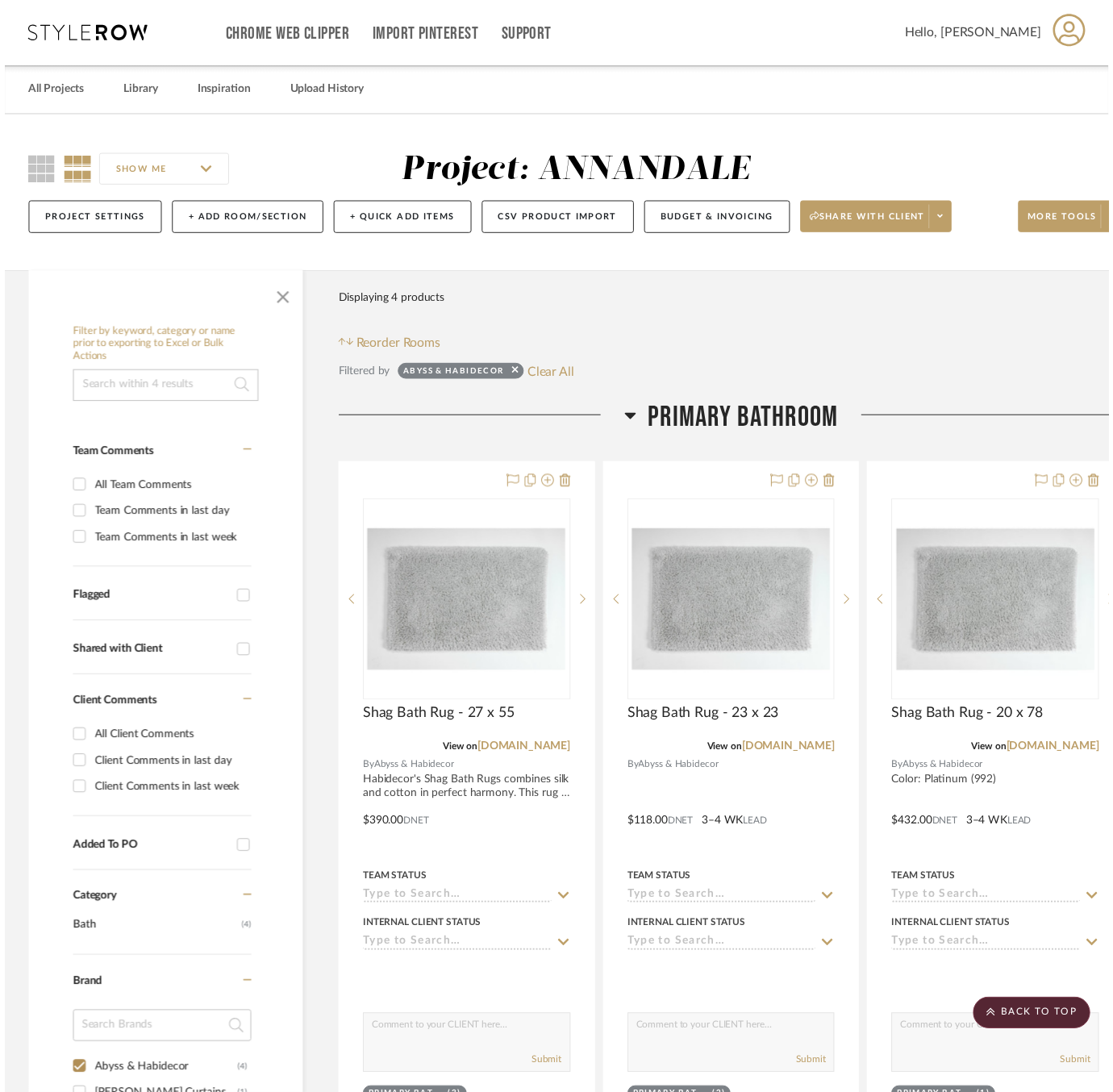
scroll to position [382, 123]
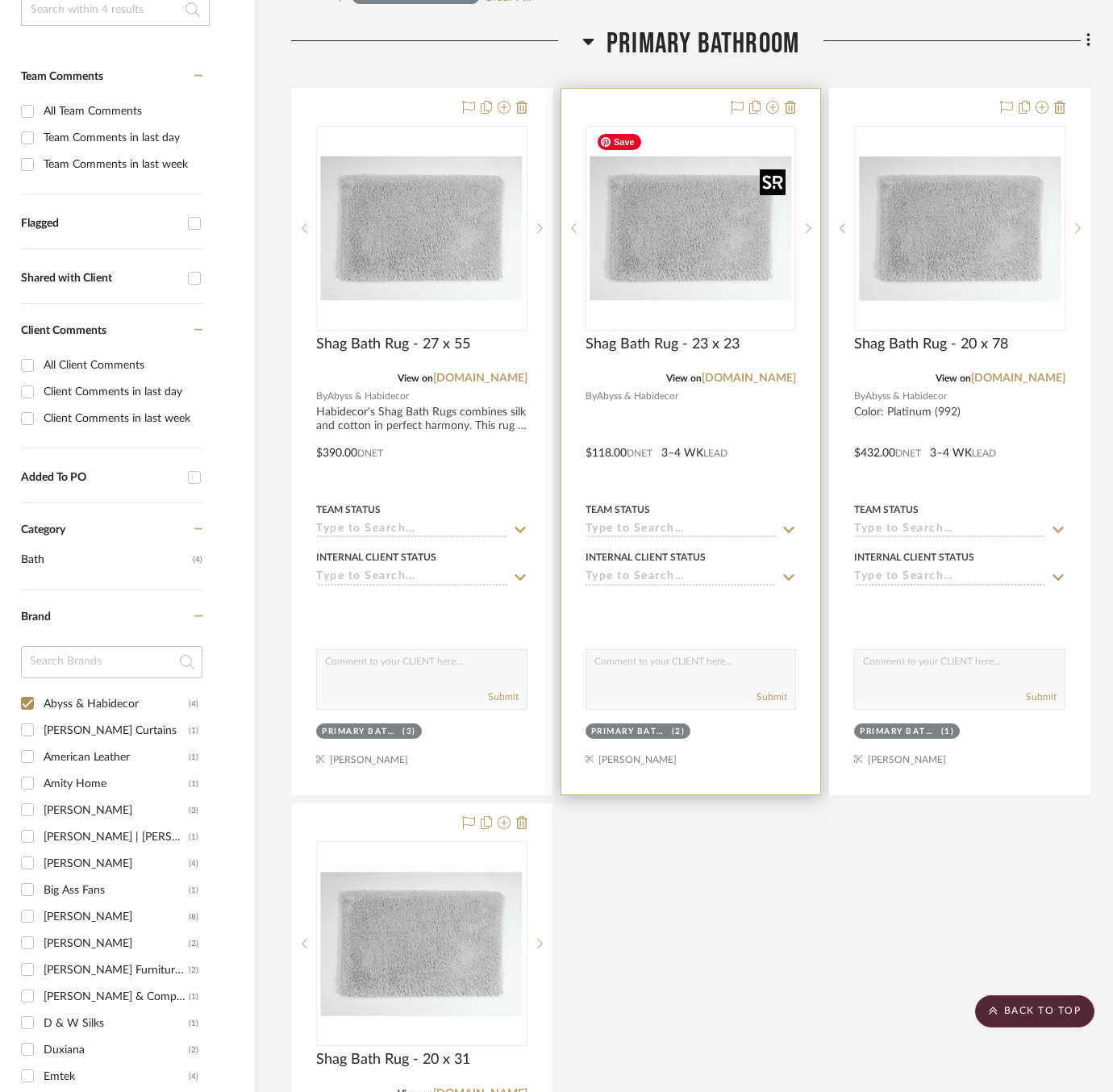
click at [619, 277] on img "0" at bounding box center [691, 228] width 201 height 201
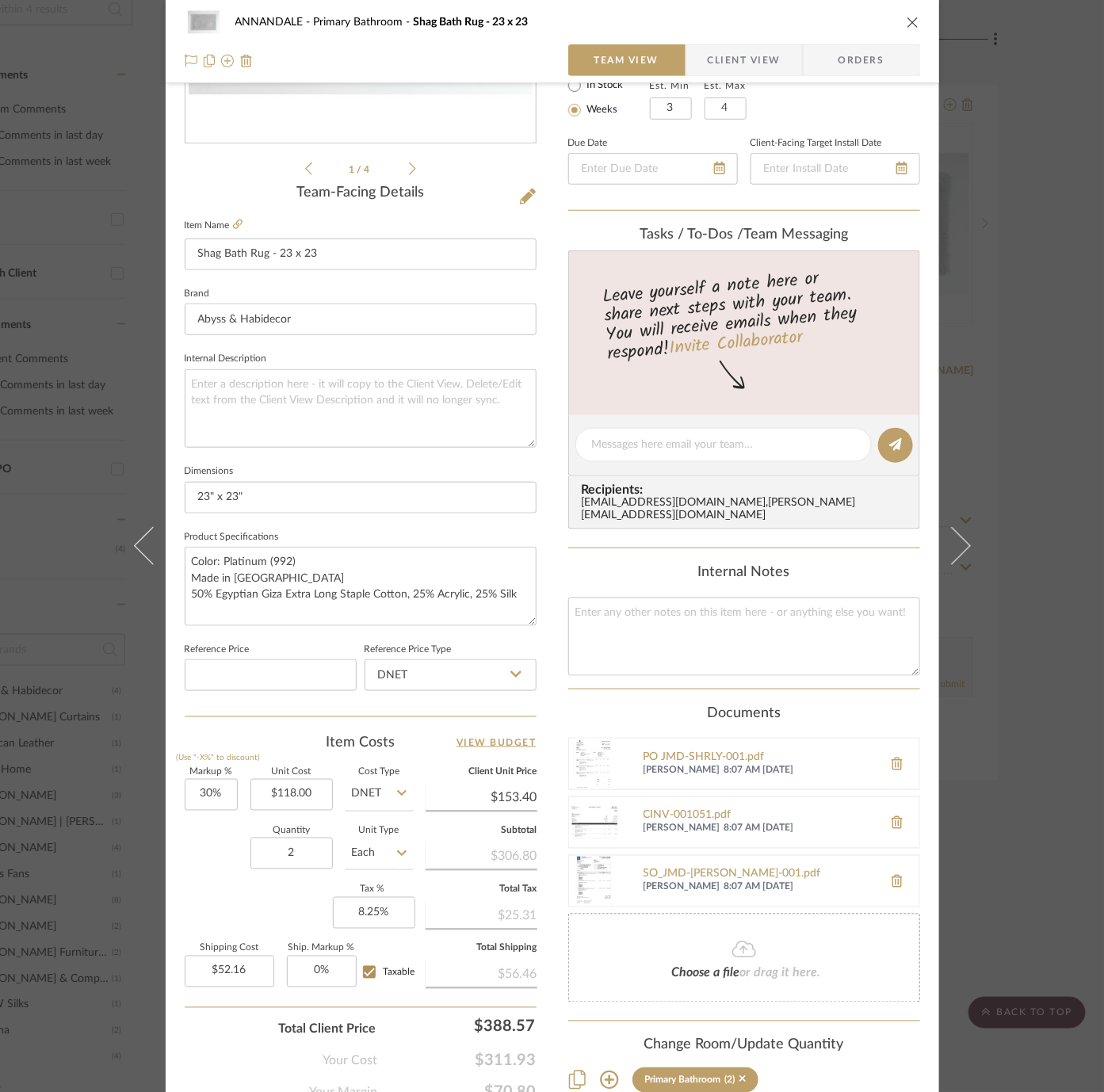
scroll to position [326, 0]
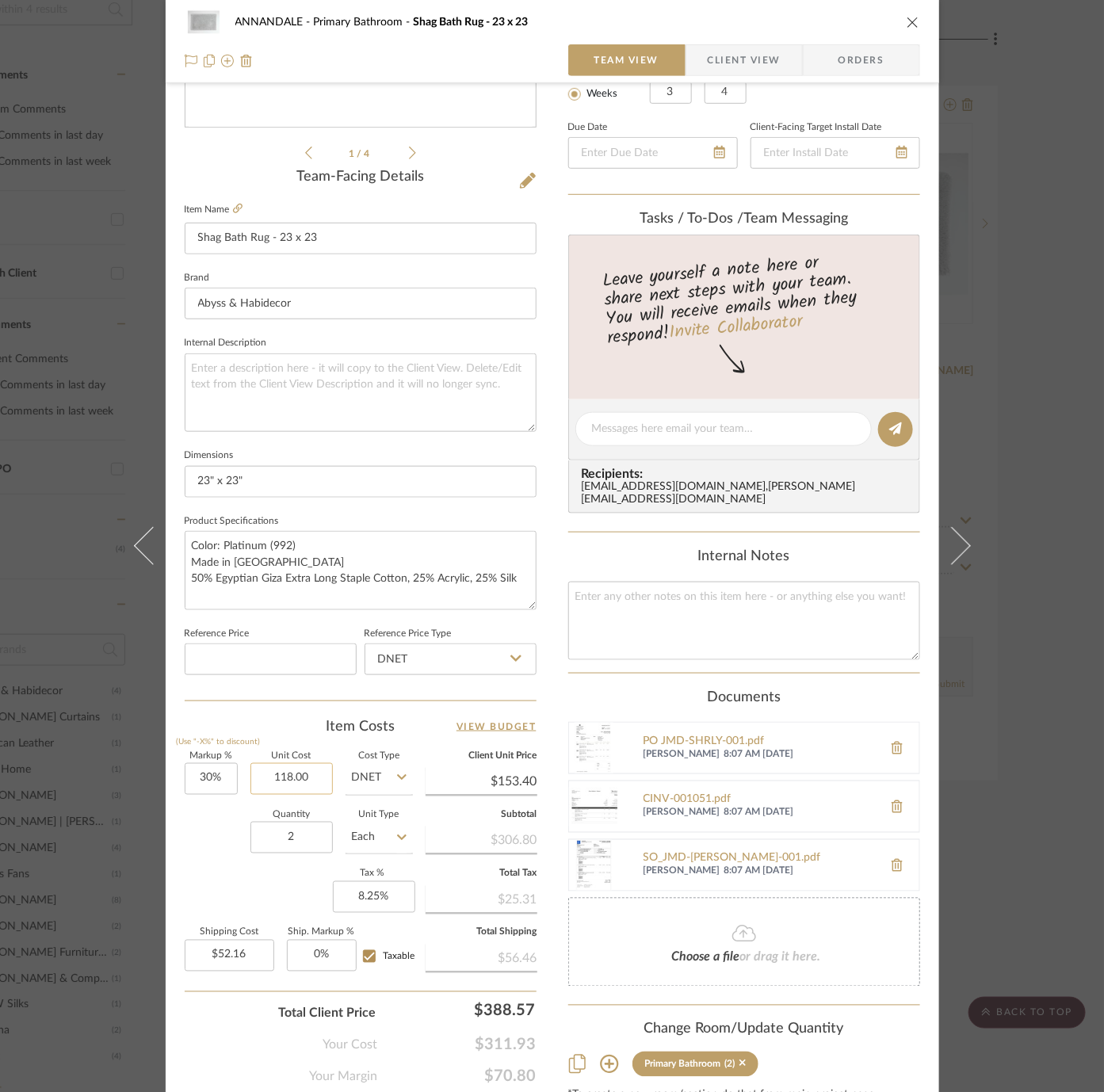
click at [293, 780] on input "118.00" at bounding box center [292, 779] width 82 height 31
type input "$159.60"
click at [195, 853] on div "Quantity 2 Unit Type Each" at bounding box center [298, 840] width 228 height 56
type input "$207.48"
type input "$70.54"
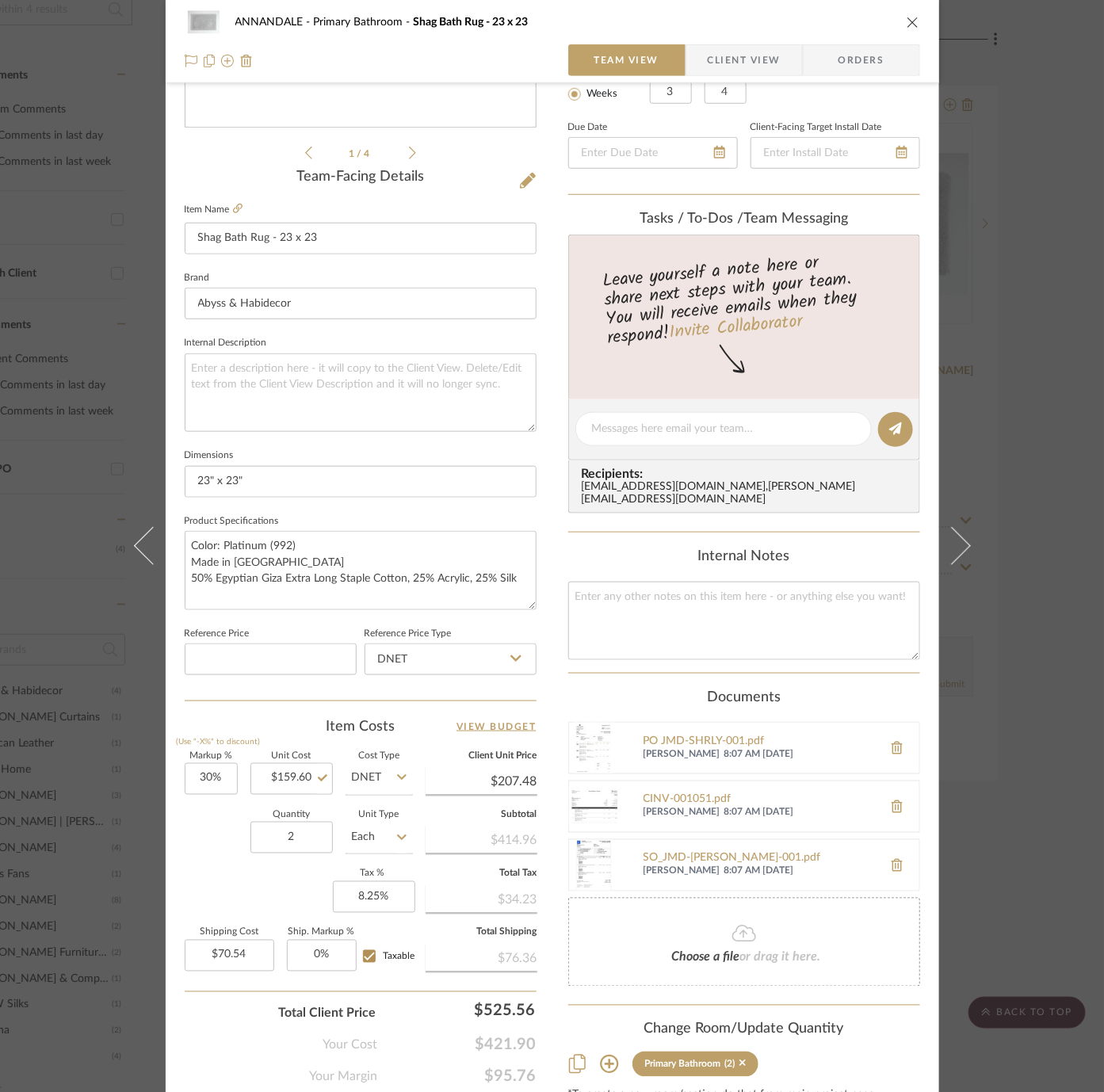
click at [66, 672] on div "ANNANDALE Primary Bathroom Shag Bath Rug - 23 x 23 Team View Client View Orders…" at bounding box center [552, 546] width 1104 height 1092
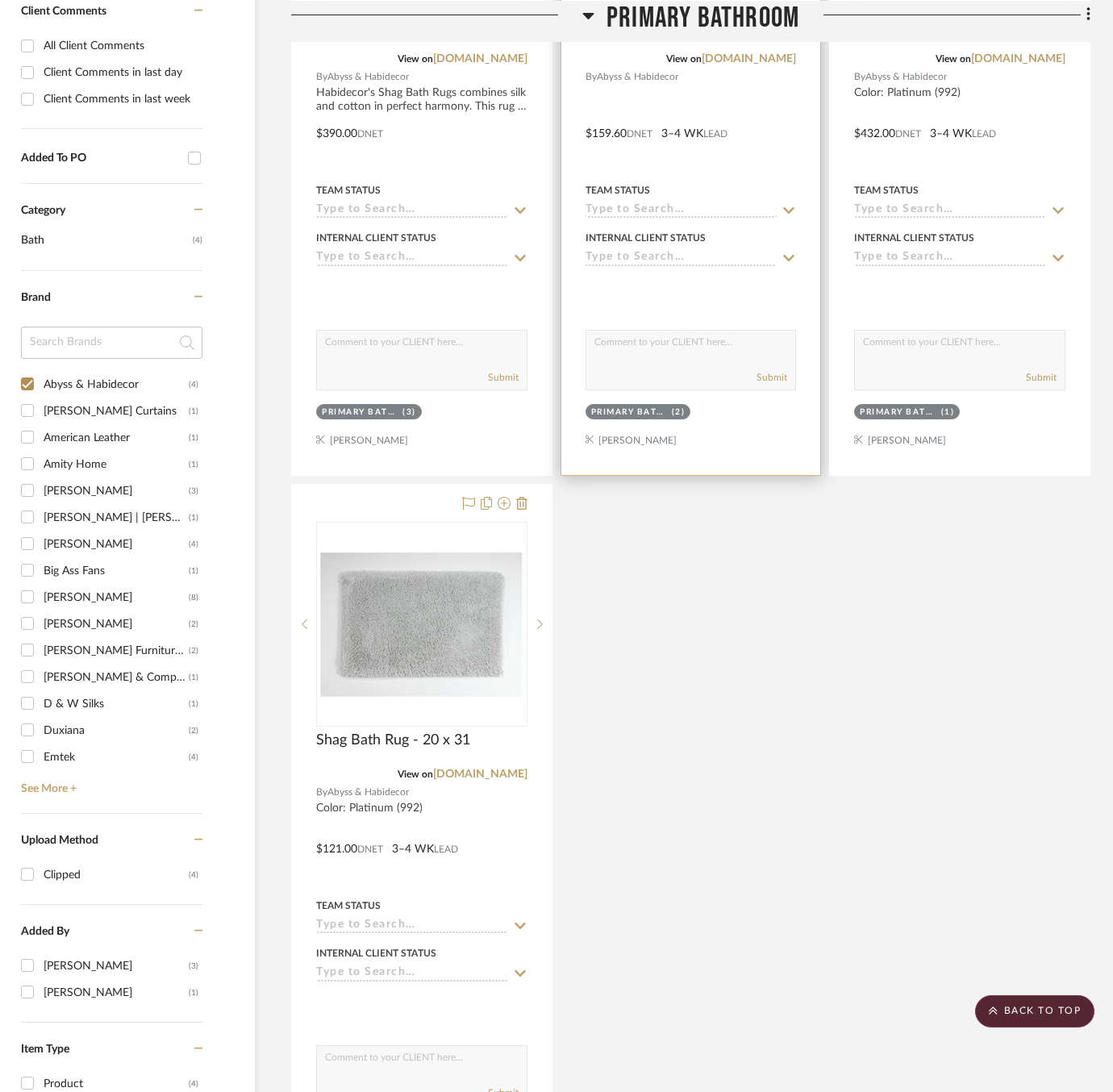
scroll to position [714, 123]
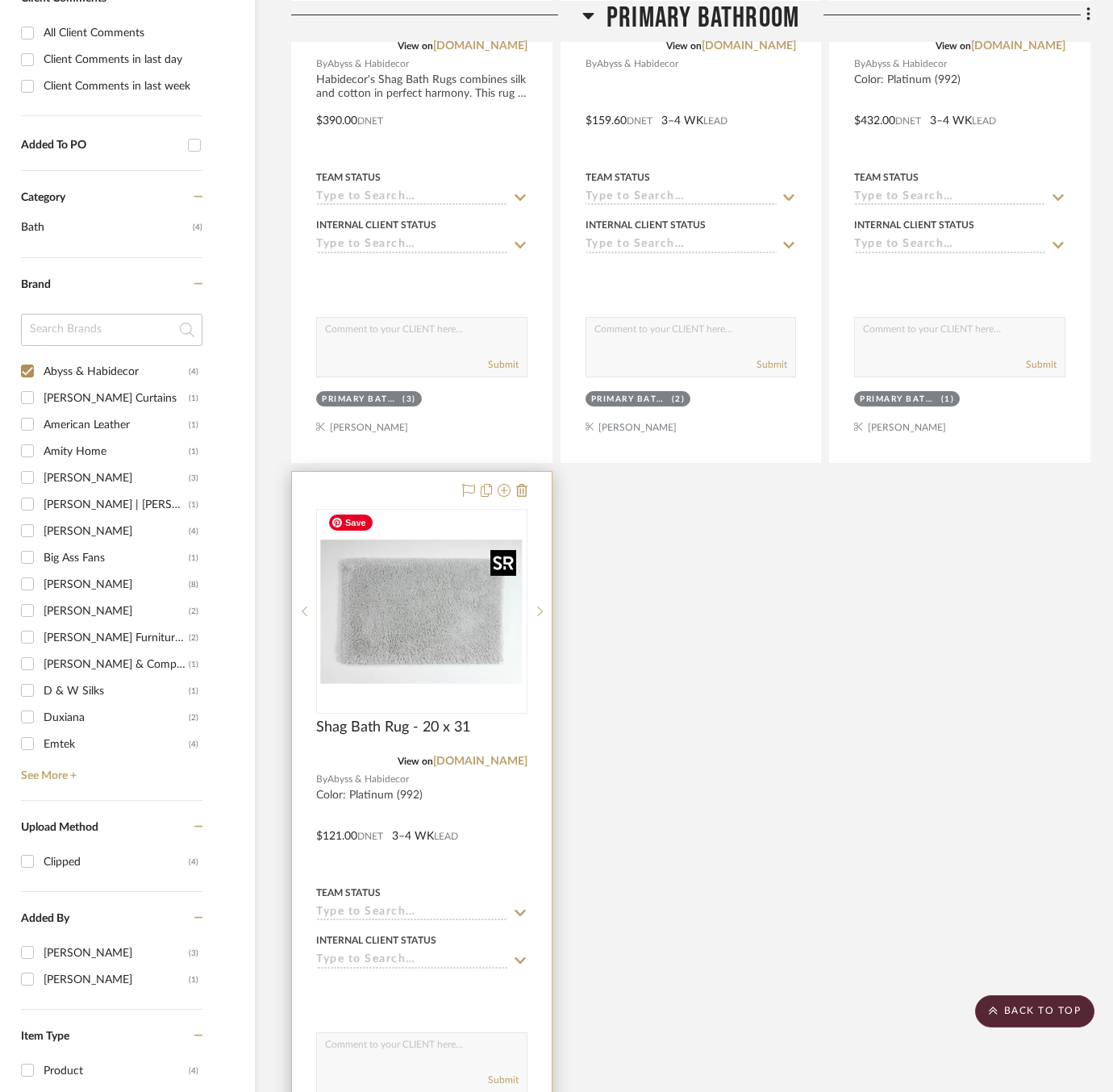
click at [338, 614] on img "0" at bounding box center [422, 611] width 201 height 201
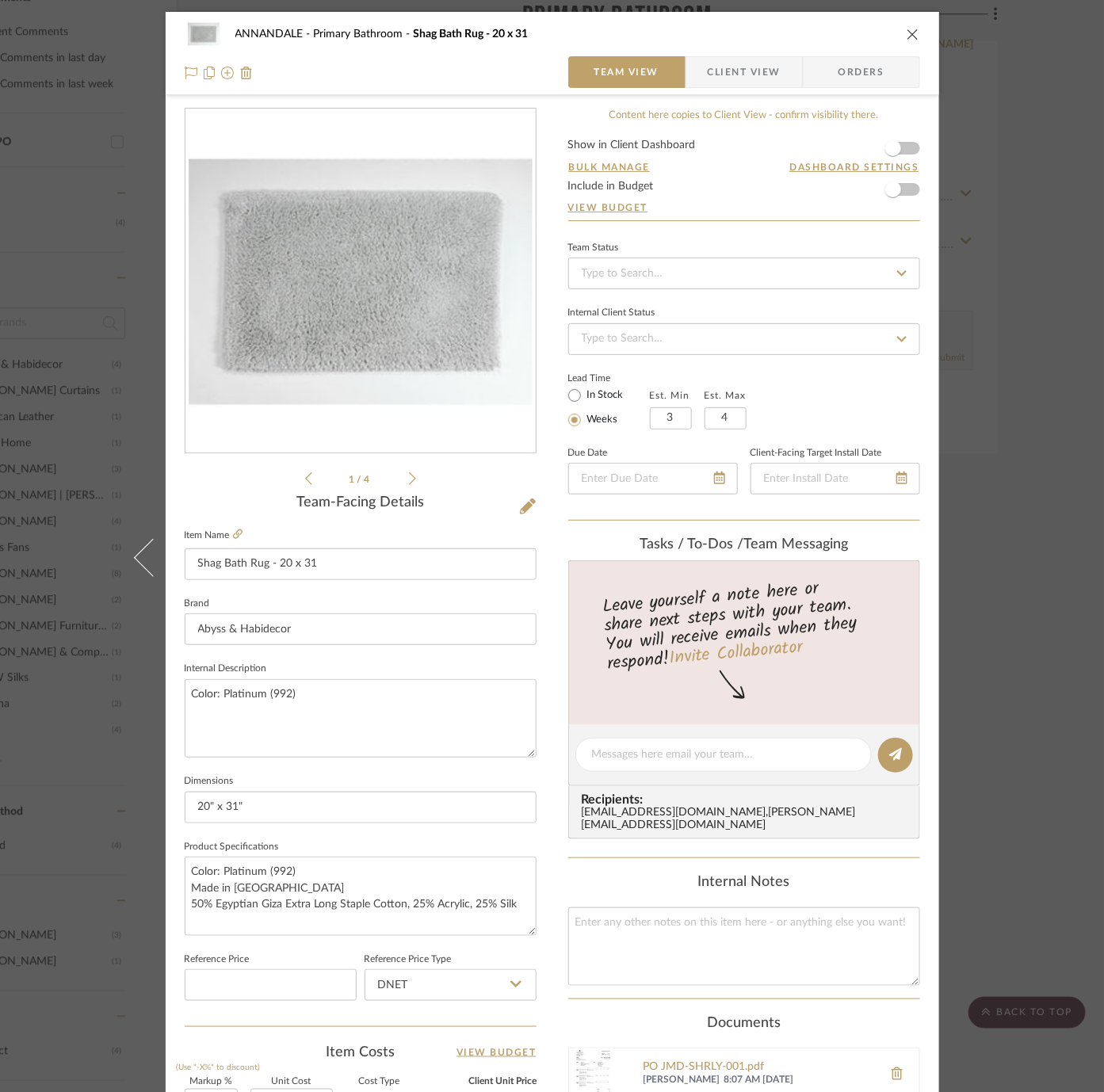
scroll to position [380, 0]
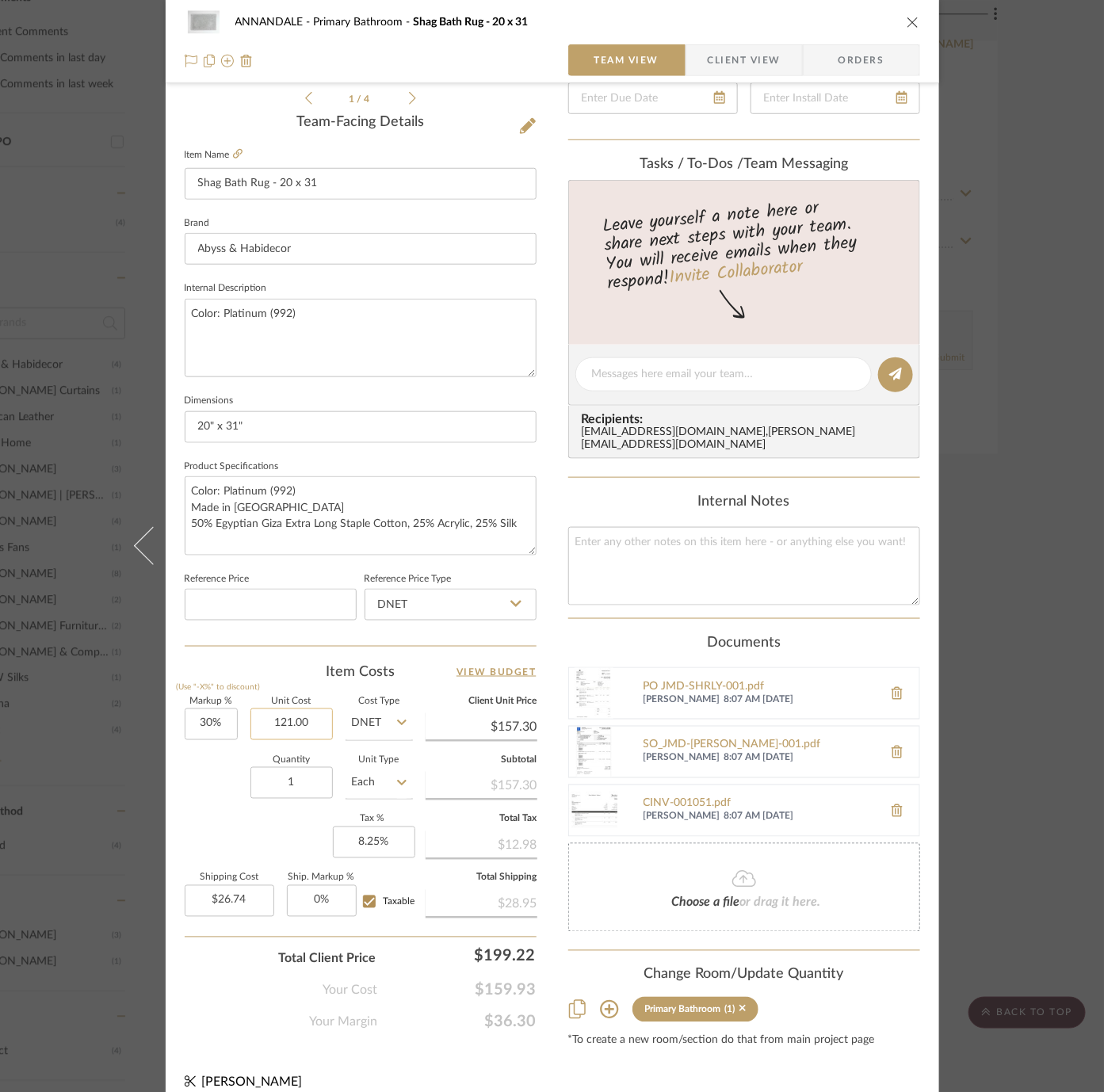
click at [286, 723] on input "121.00" at bounding box center [292, 724] width 82 height 31
type input "$163.00"
click at [213, 740] on sr-form-field "Markup % (Use "-X%" to discount) 30%" at bounding box center [211, 726] width 53 height 56
type input "$211.90"
type input "$36.02"
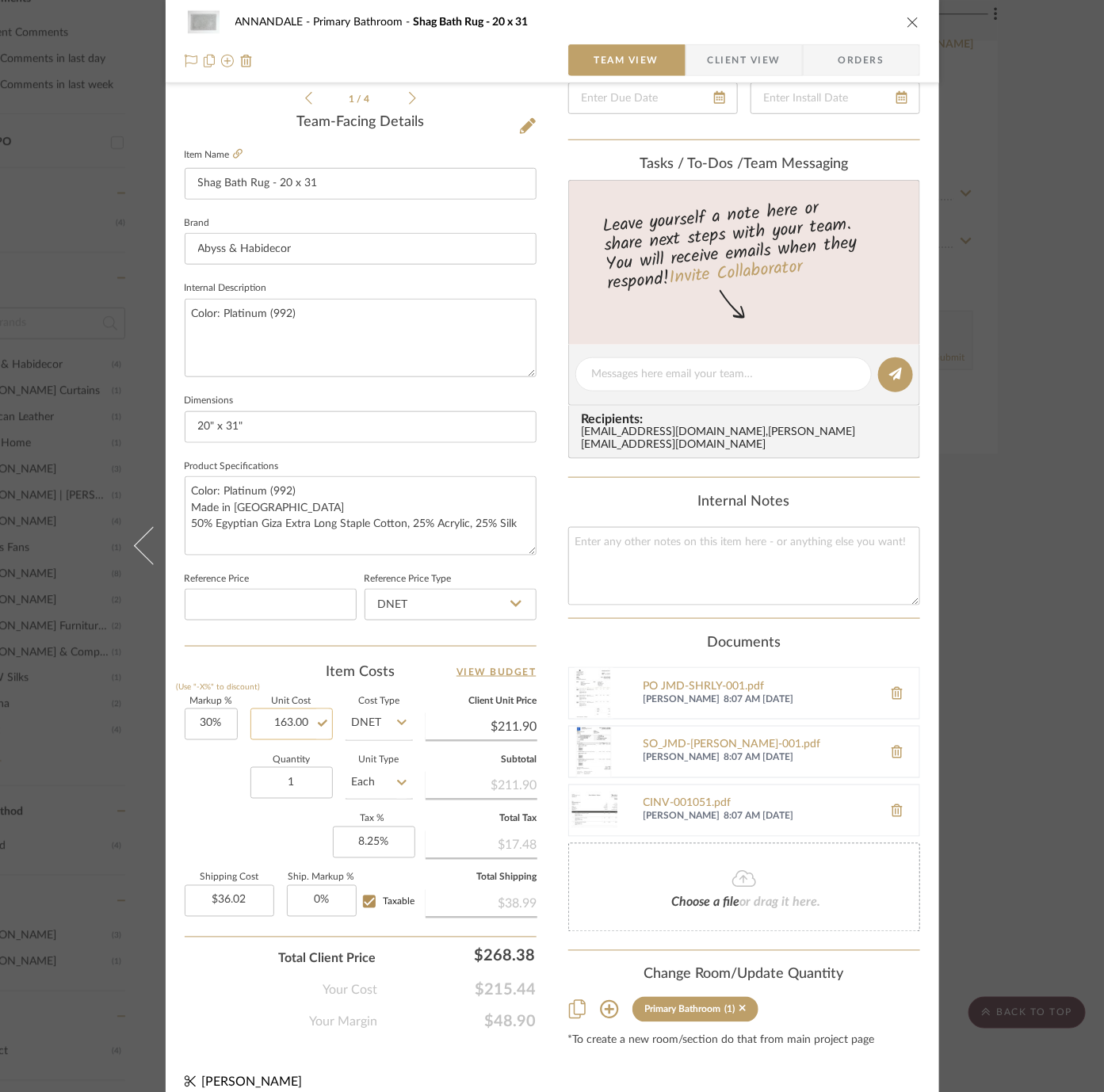
click at [300, 723] on input "163.00" at bounding box center [292, 724] width 82 height 31
click at [298, 720] on input "163.00" at bounding box center [292, 724] width 82 height 31
type input "$163.20"
click at [221, 810] on div "Markup % (Use "-X%" to discount) 30% Unit Cost $163.20 Cost Type DNET Client Un…" at bounding box center [360, 813] width 352 height 232
type input "$212.16"
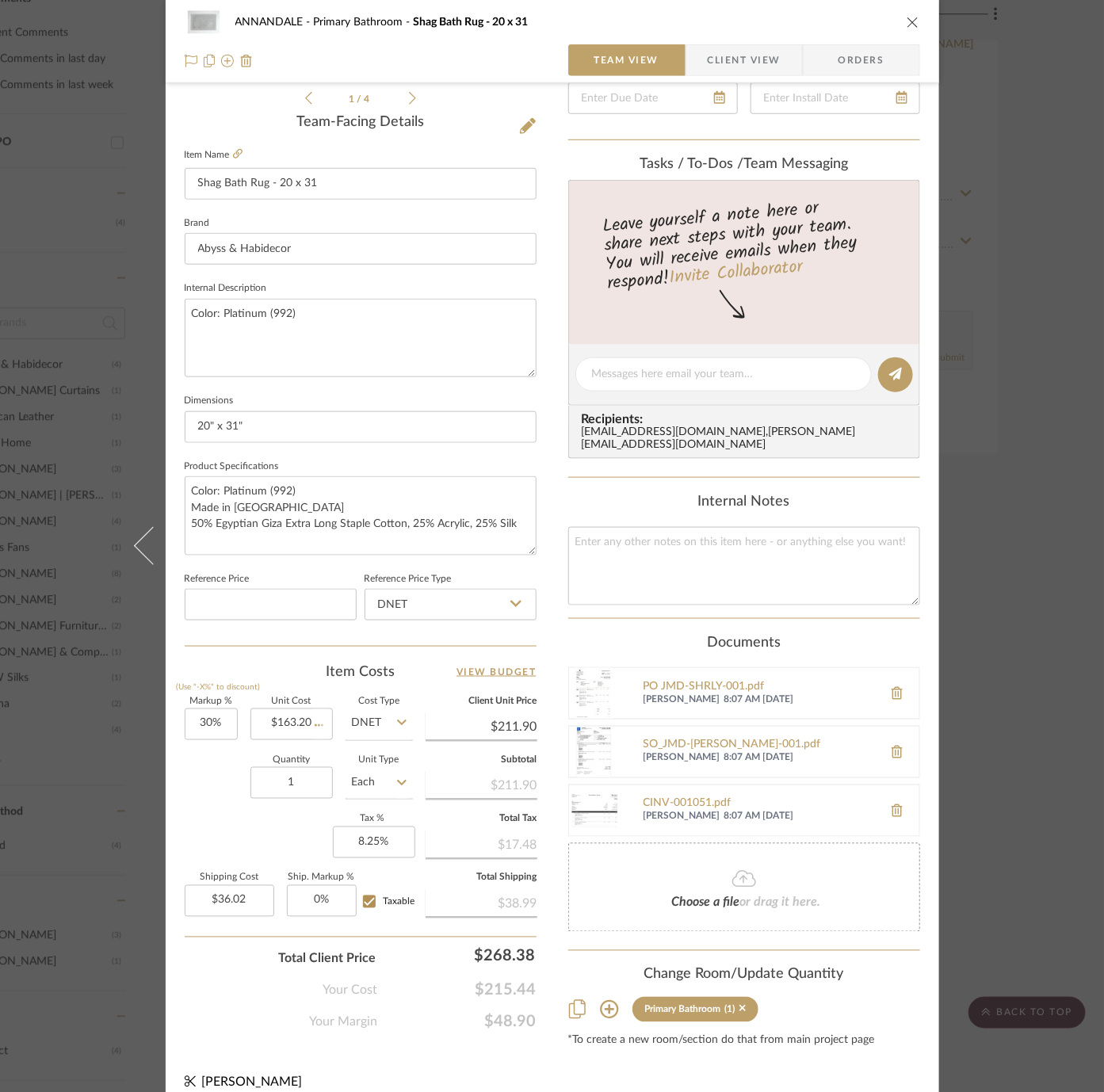
type input "$36.07"
click at [56, 731] on div "ANNANDALE Primary Bathroom Shag Bath Rug - 20 x 31 Team View Client View Orders…" at bounding box center [552, 546] width 1104 height 1092
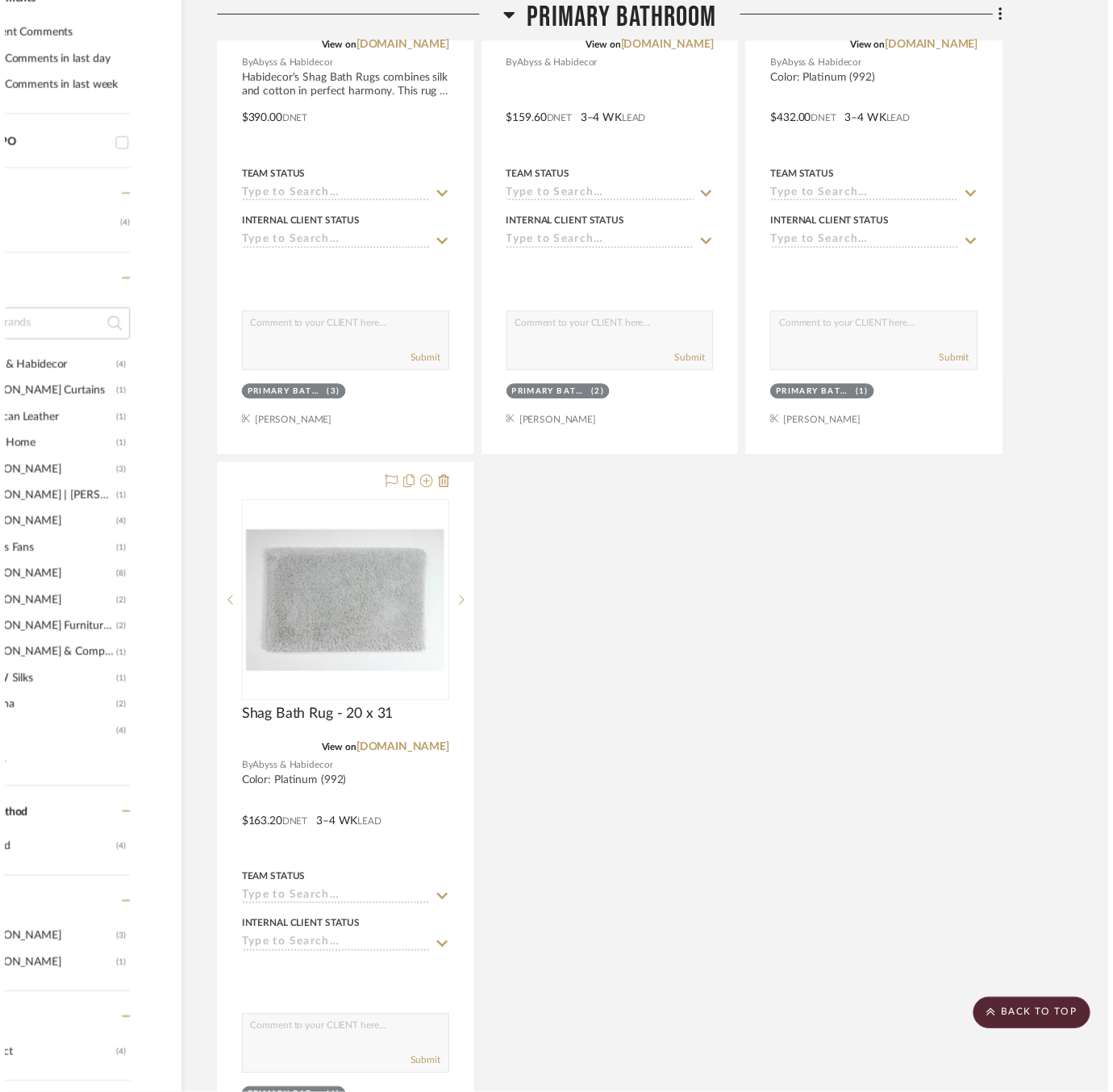
scroll to position [714, 123]
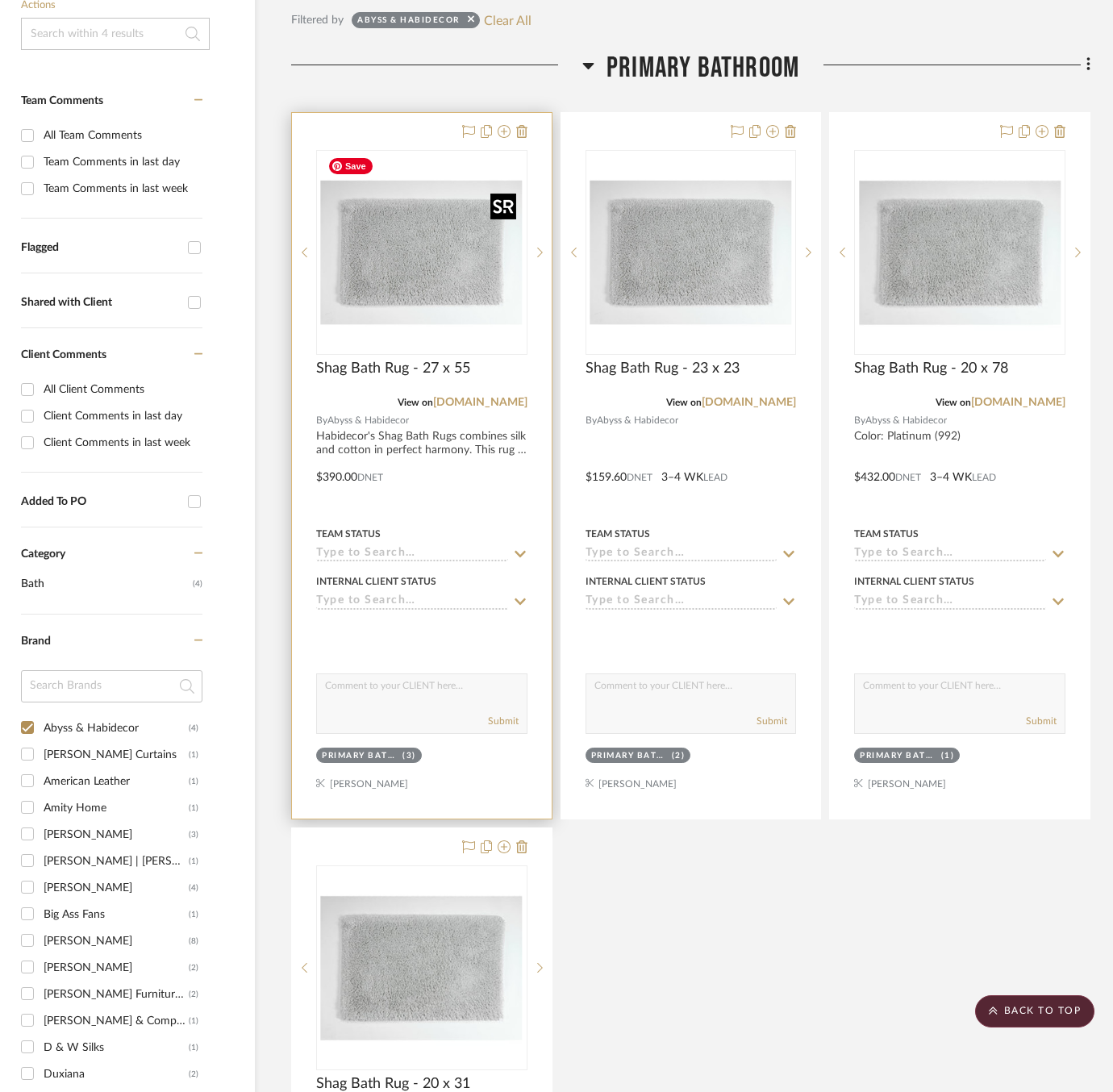
click at [329, 273] on img "0" at bounding box center [422, 253] width 201 height 201
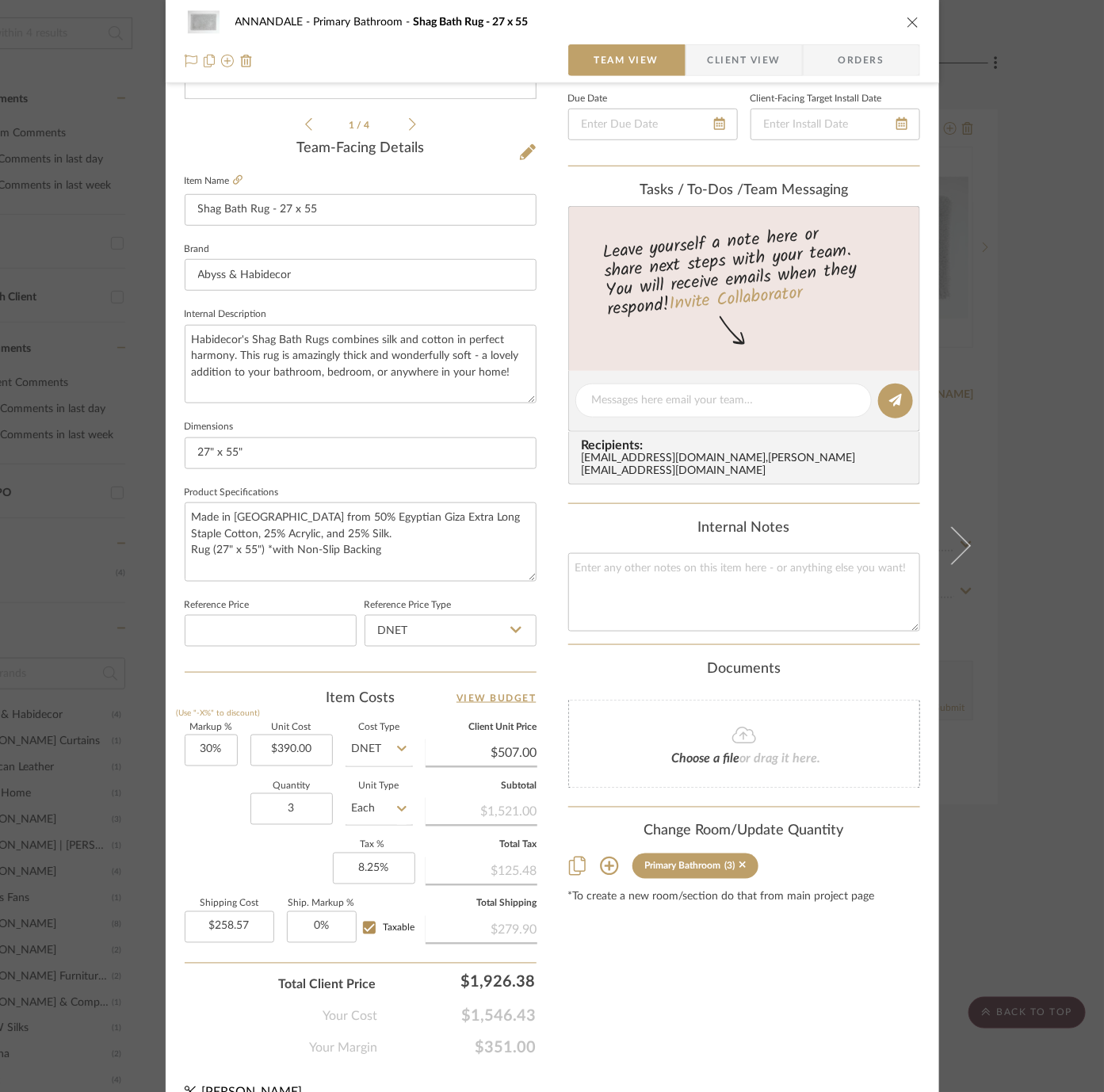
scroll to position [357, 0]
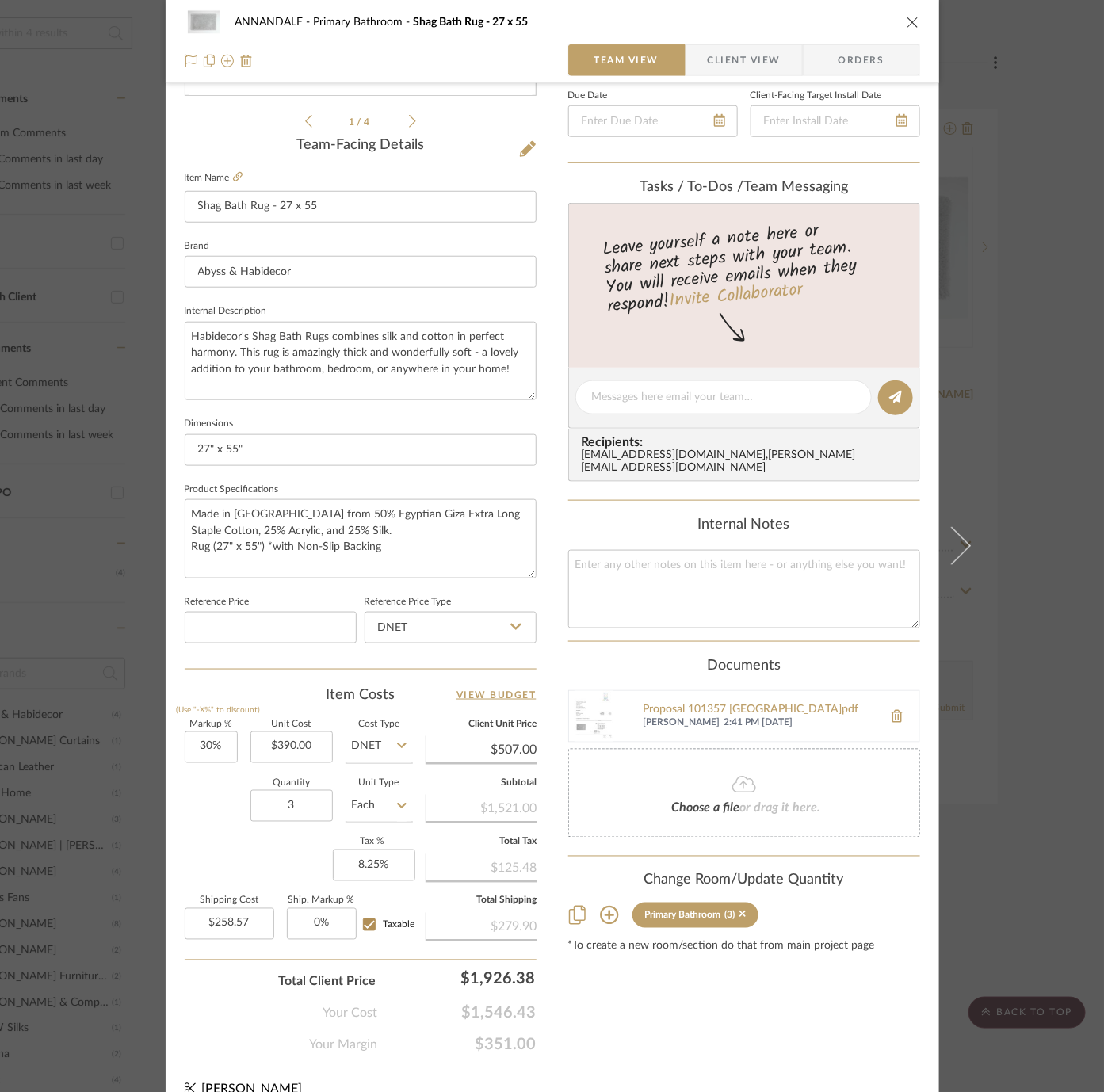
click at [1065, 494] on div "ANNANDALE Primary Bathroom Shag Bath Rug - 27 x 55 Team View Client View Orders…" at bounding box center [552, 546] width 1104 height 1092
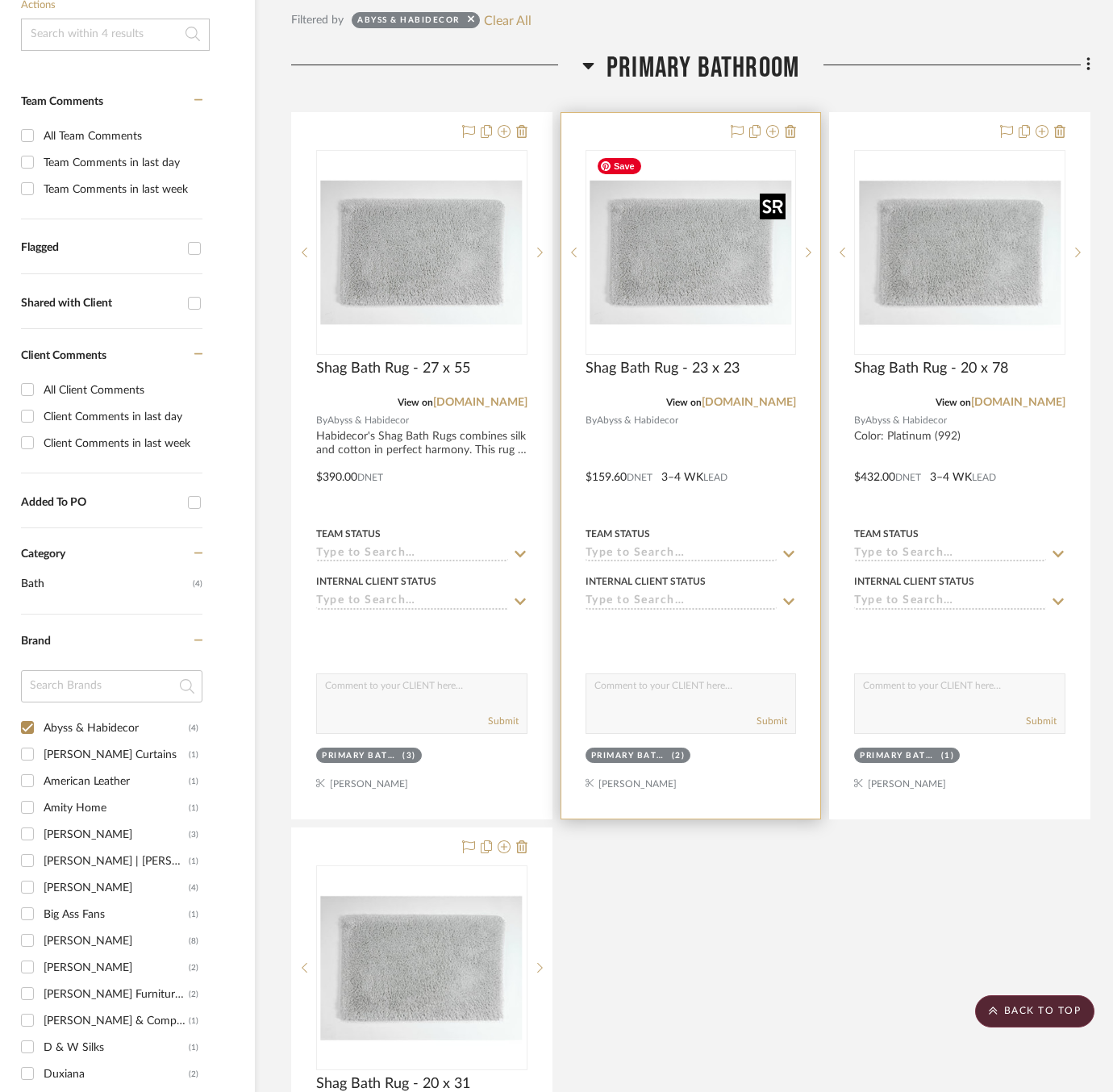
click at [659, 293] on img "0" at bounding box center [691, 253] width 201 height 201
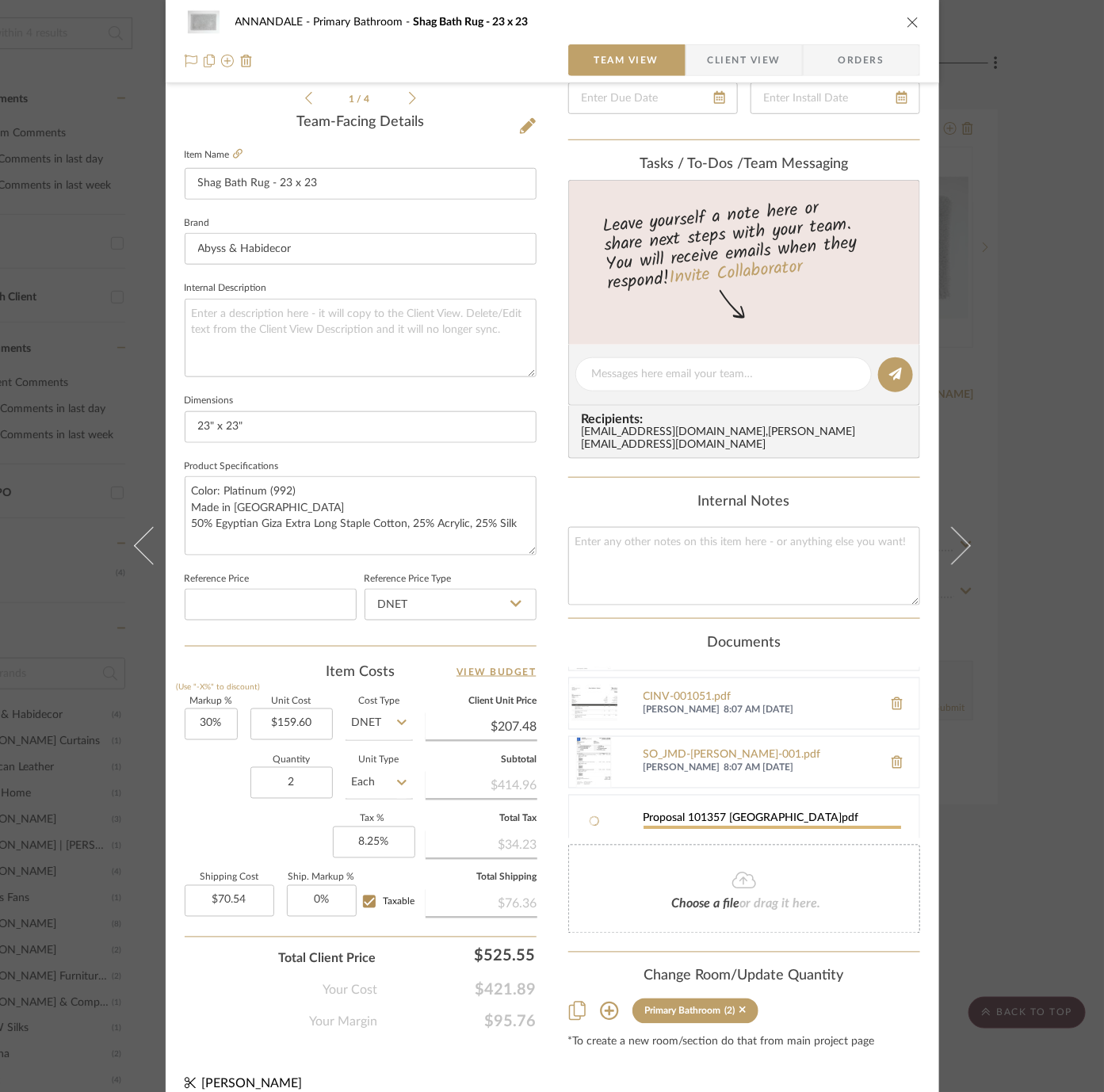
scroll to position [54, 0]
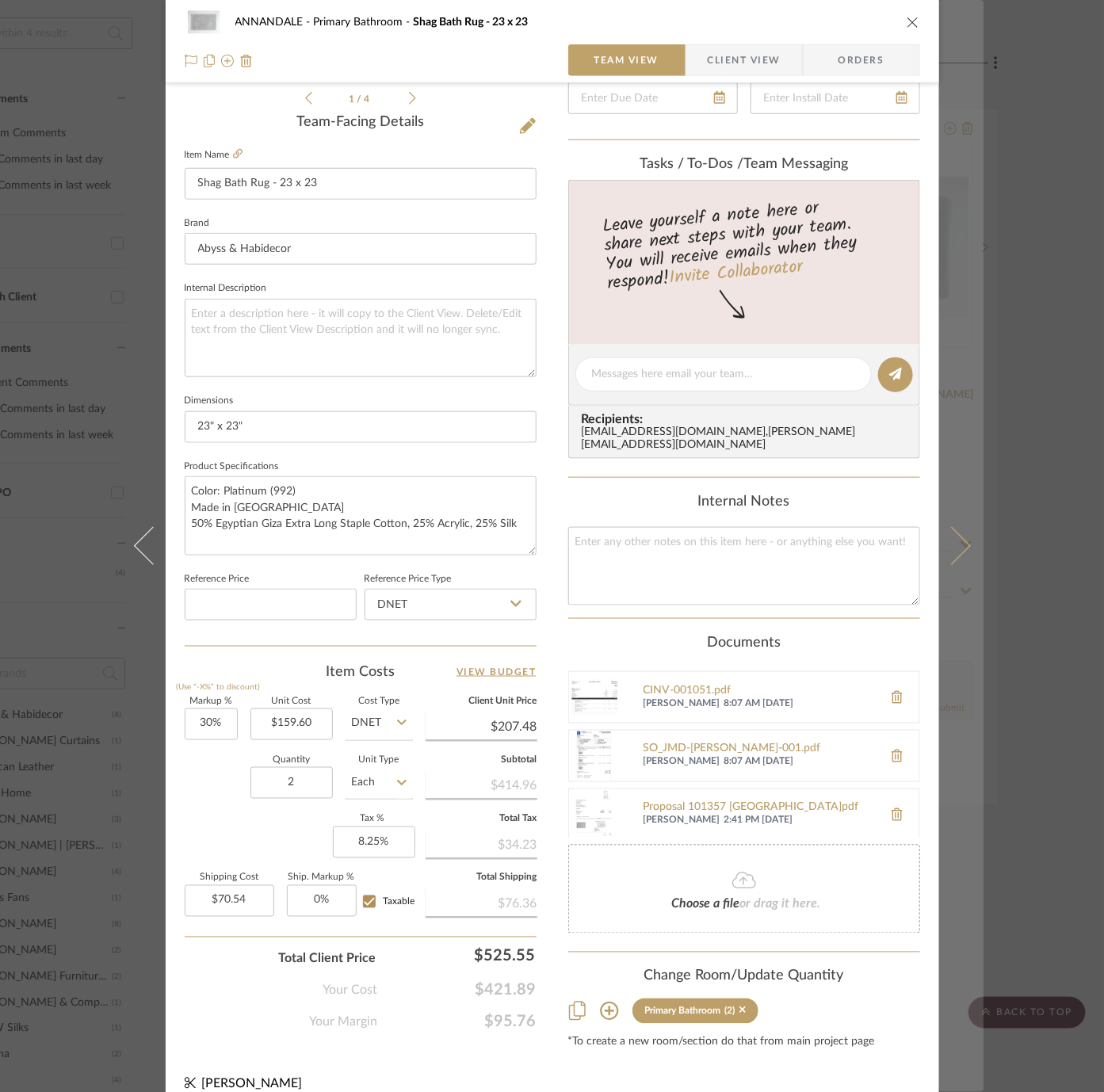
click at [959, 546] on icon at bounding box center [951, 546] width 38 height 38
click at [960, 540] on icon at bounding box center [951, 546] width 38 height 38
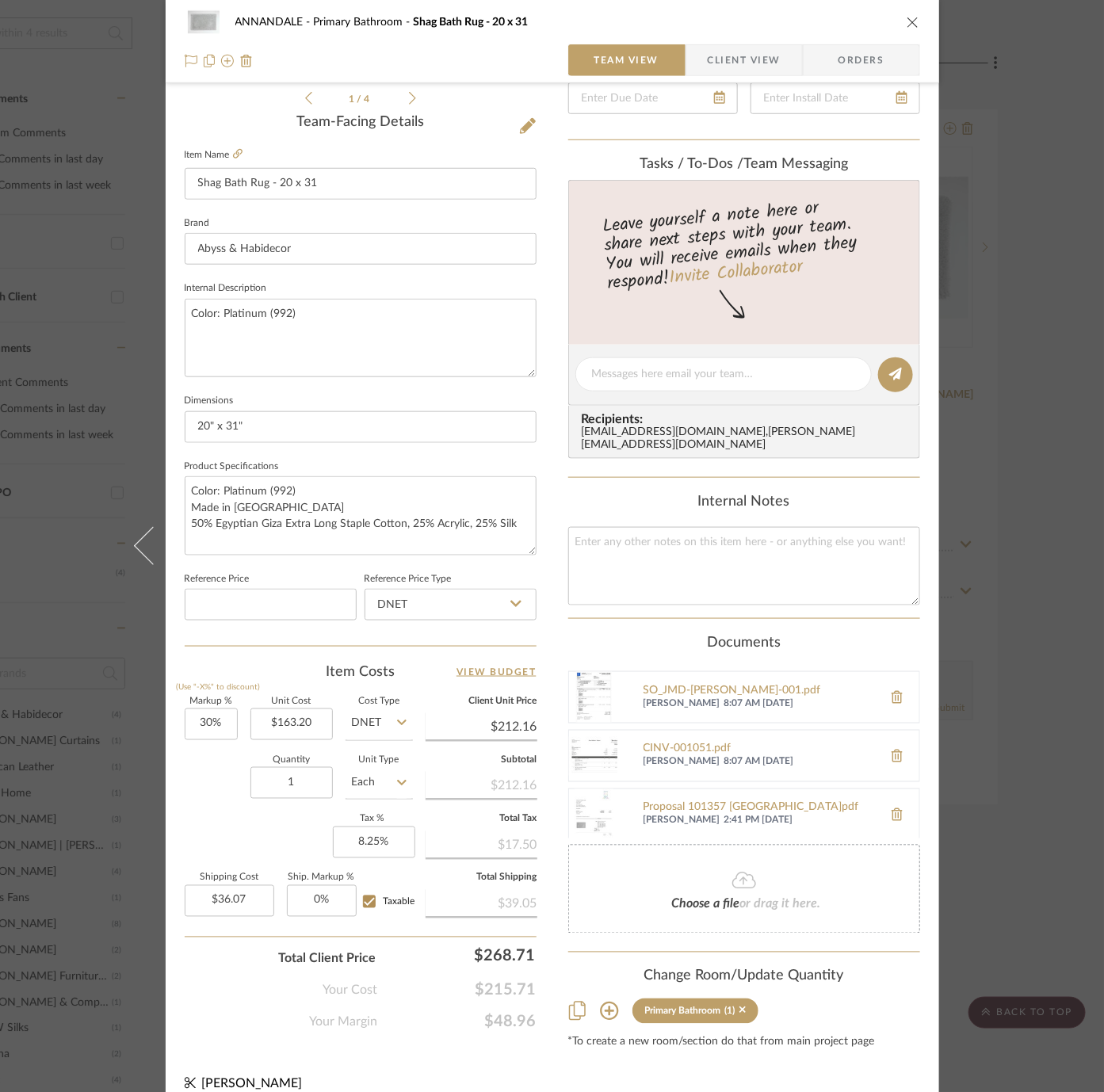
click at [994, 468] on div "ANNANDALE Primary Bathroom Shag Bath Rug - 20 x 31 Team View Client View Orders…" at bounding box center [552, 546] width 1104 height 1092
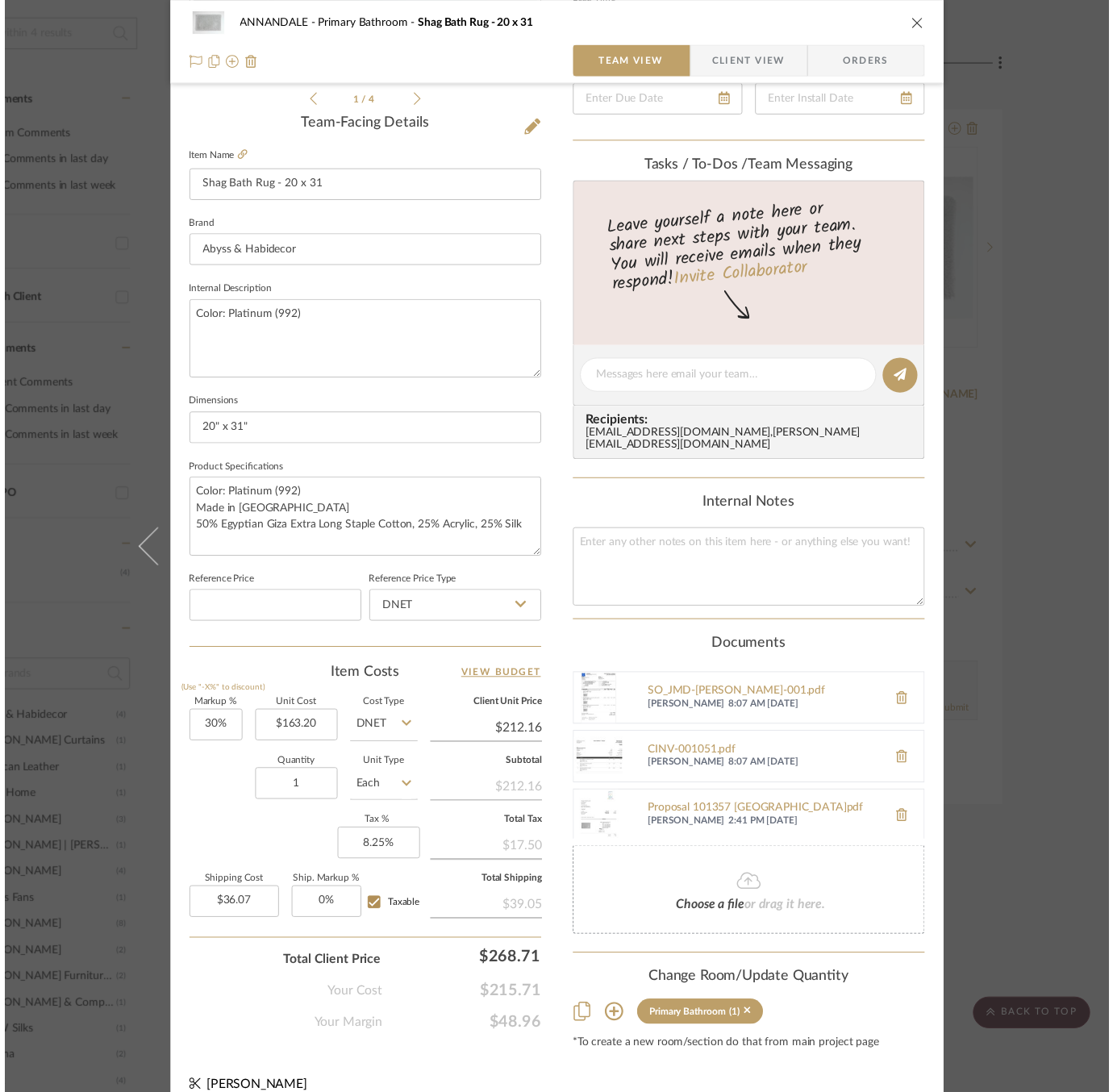
scroll to position [358, 123]
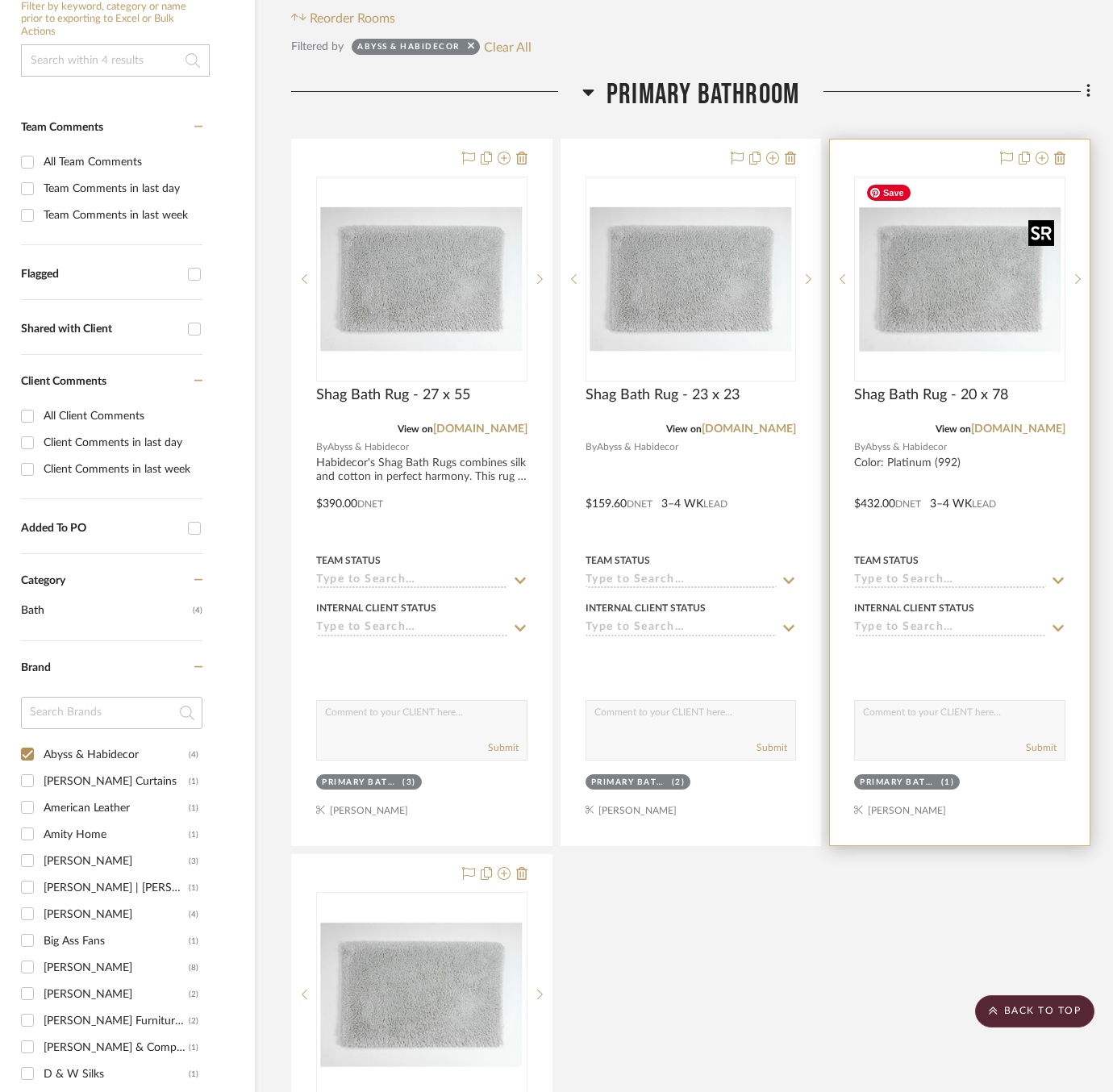
click at [892, 264] on img "0" at bounding box center [960, 279] width 201 height 201
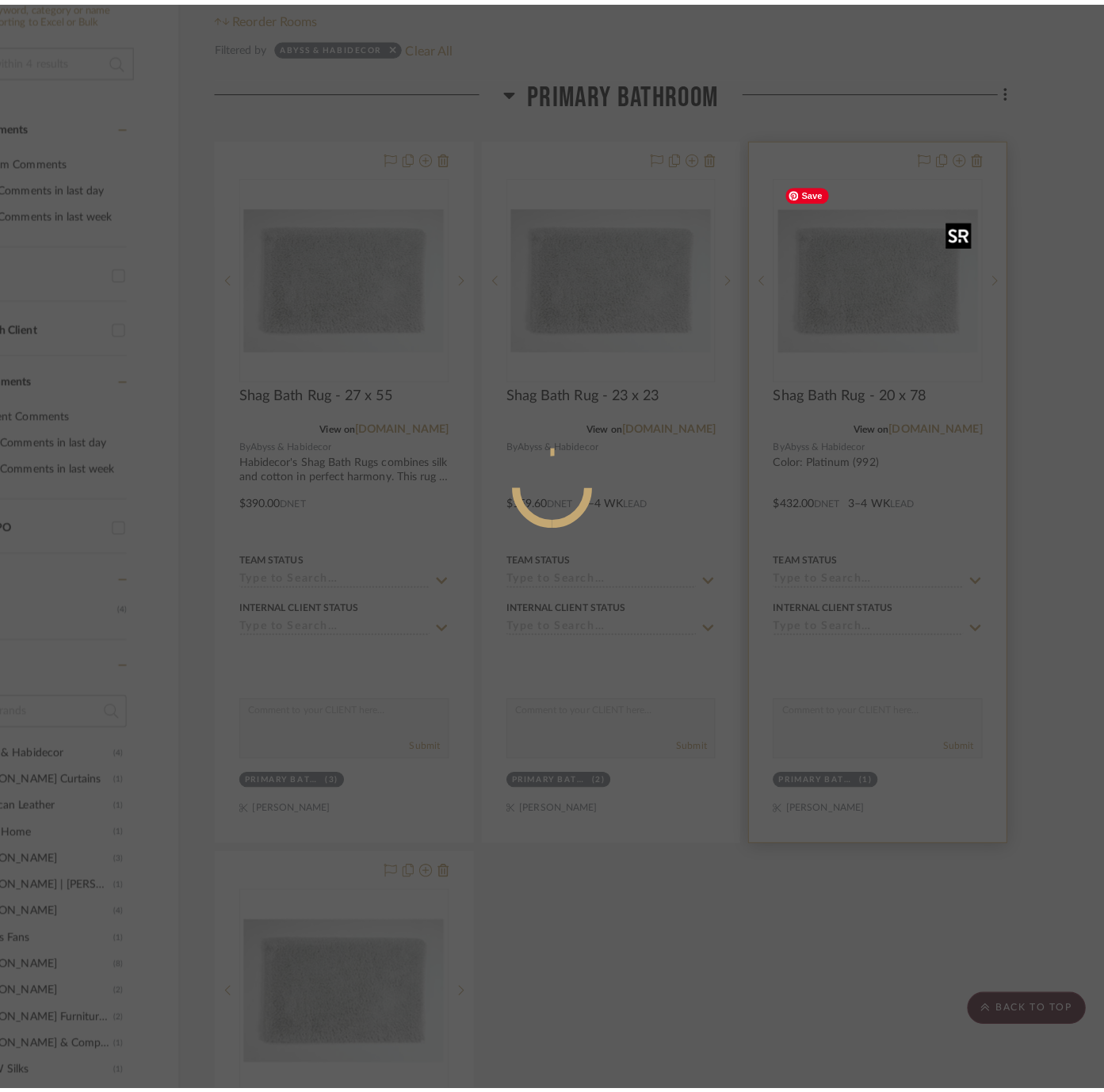
scroll to position [0, 0]
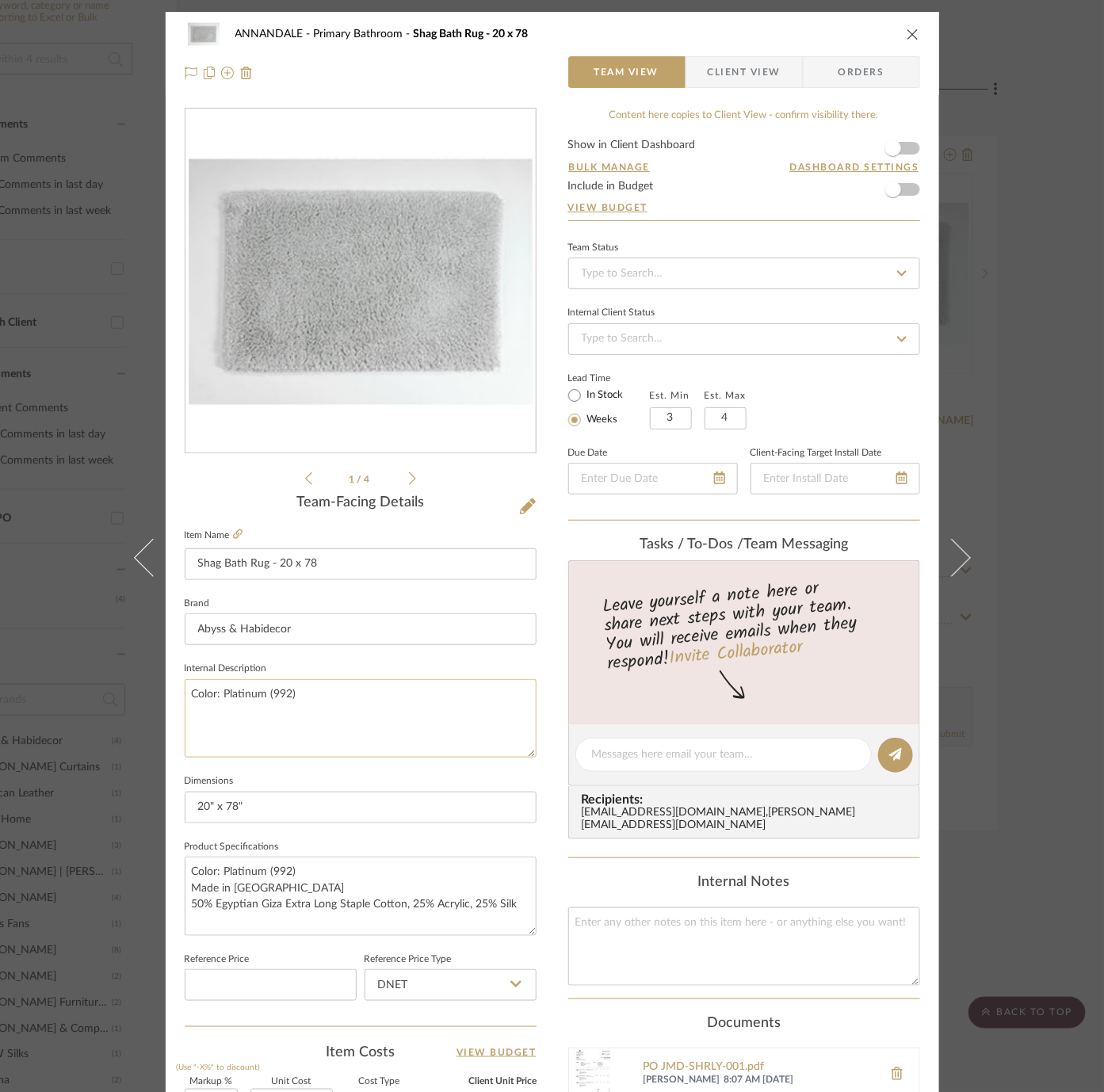
click at [352, 694] on textarea "Color: Platinum (992)" at bounding box center [360, 718] width 352 height 78
click at [547, 812] on div "ANNANDALE Primary Bathroom Shag Bath Rug - 20 x 78 Team View Client View Orders…" at bounding box center [552, 752] width 773 height 1481
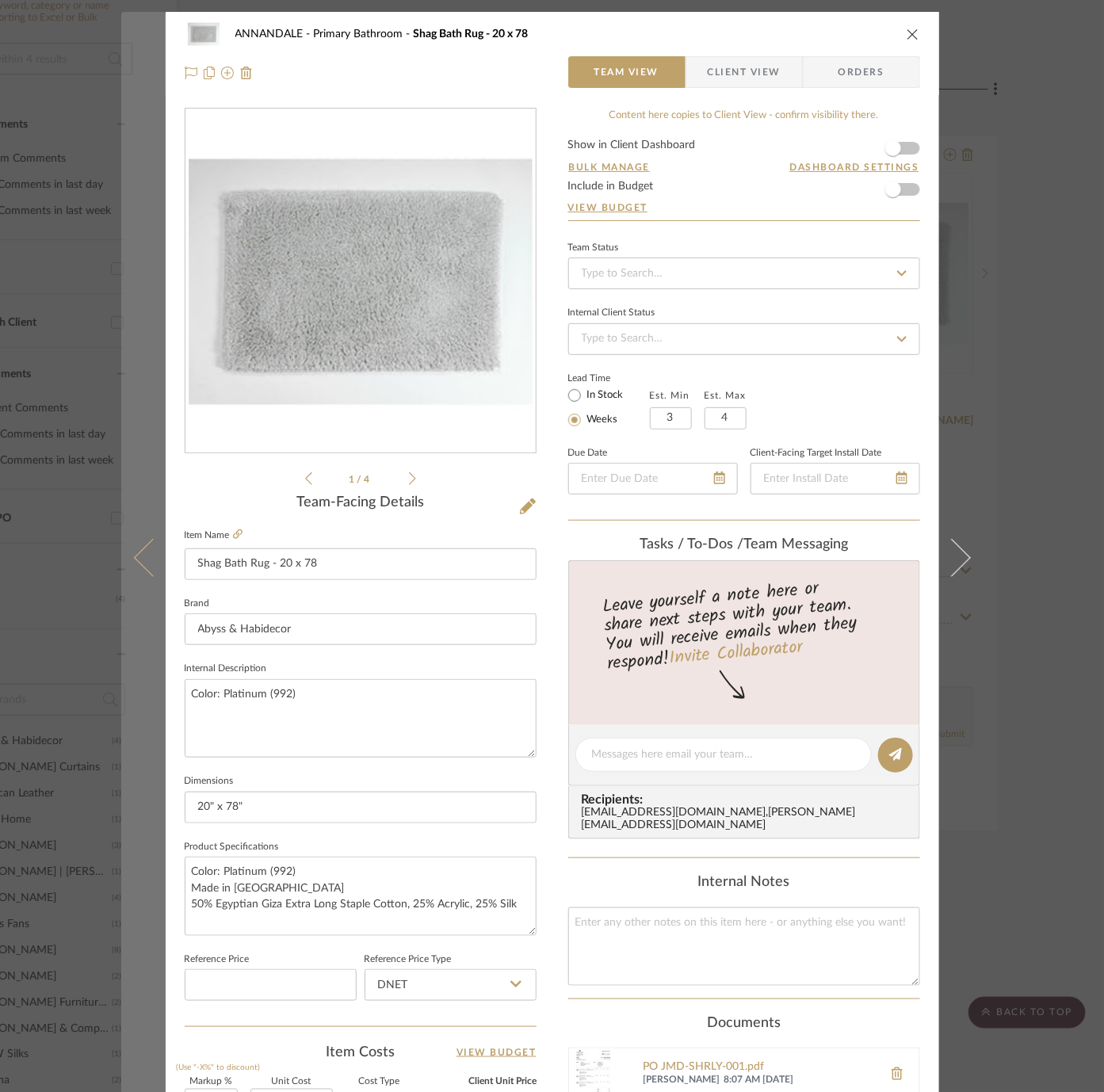
click at [139, 560] on icon at bounding box center [152, 558] width 38 height 38
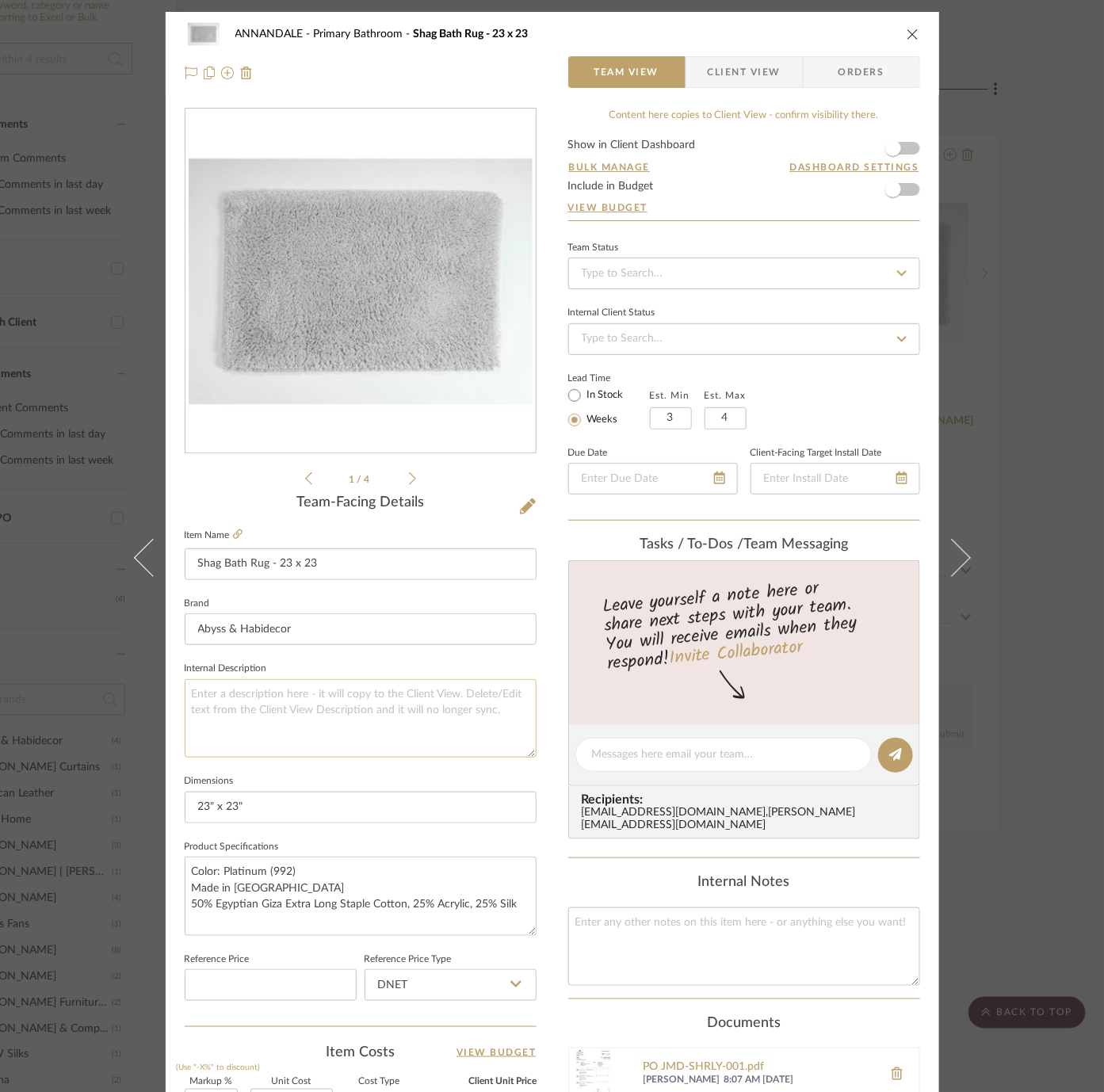
click at [333, 723] on textarea at bounding box center [360, 718] width 352 height 78
paste textarea "Color: Platinum (992)"
type textarea "Color: Platinum (992)"
click at [552, 812] on div "ANNANDALE Primary Bathroom Shag Bath Rug - 23 x 23 Team View Client View Orders…" at bounding box center [552, 752] width 773 height 1481
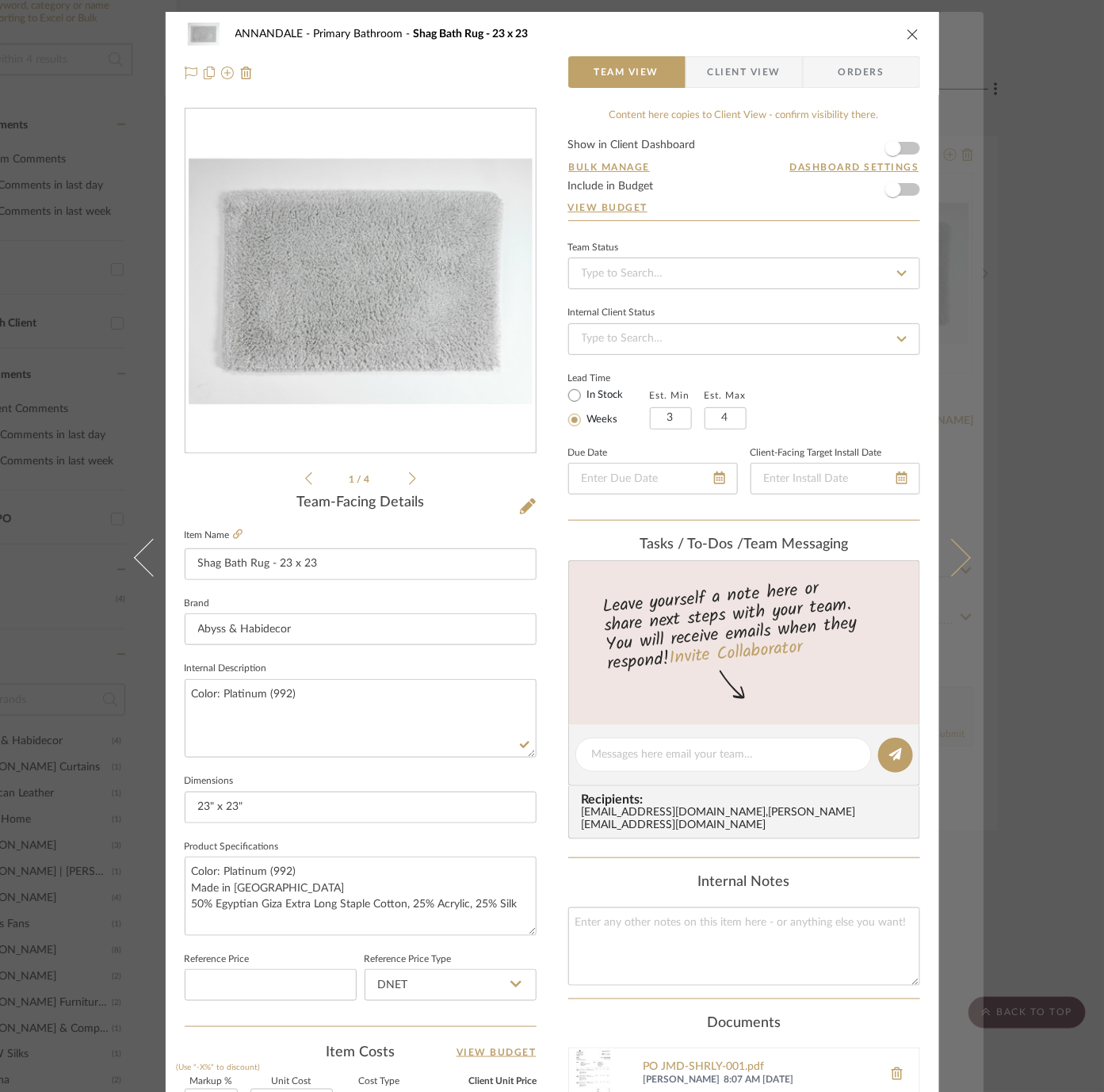
click at [948, 591] on button at bounding box center [961, 558] width 45 height 1092
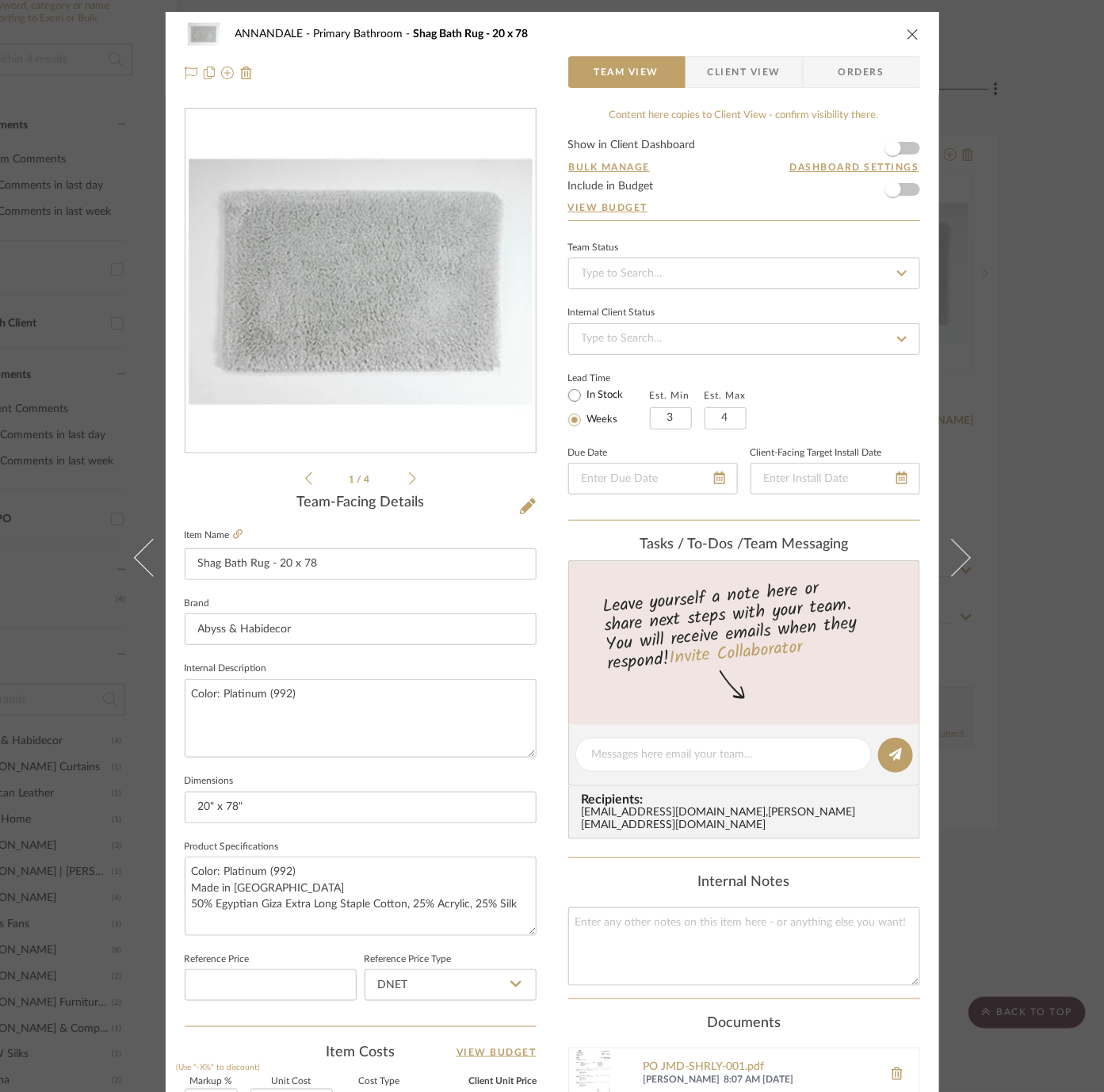
click at [62, 635] on div "ANNANDALE Primary Bathroom Shag Bath Rug - 20 x 78 Team View Client View Orders…" at bounding box center [552, 546] width 1104 height 1092
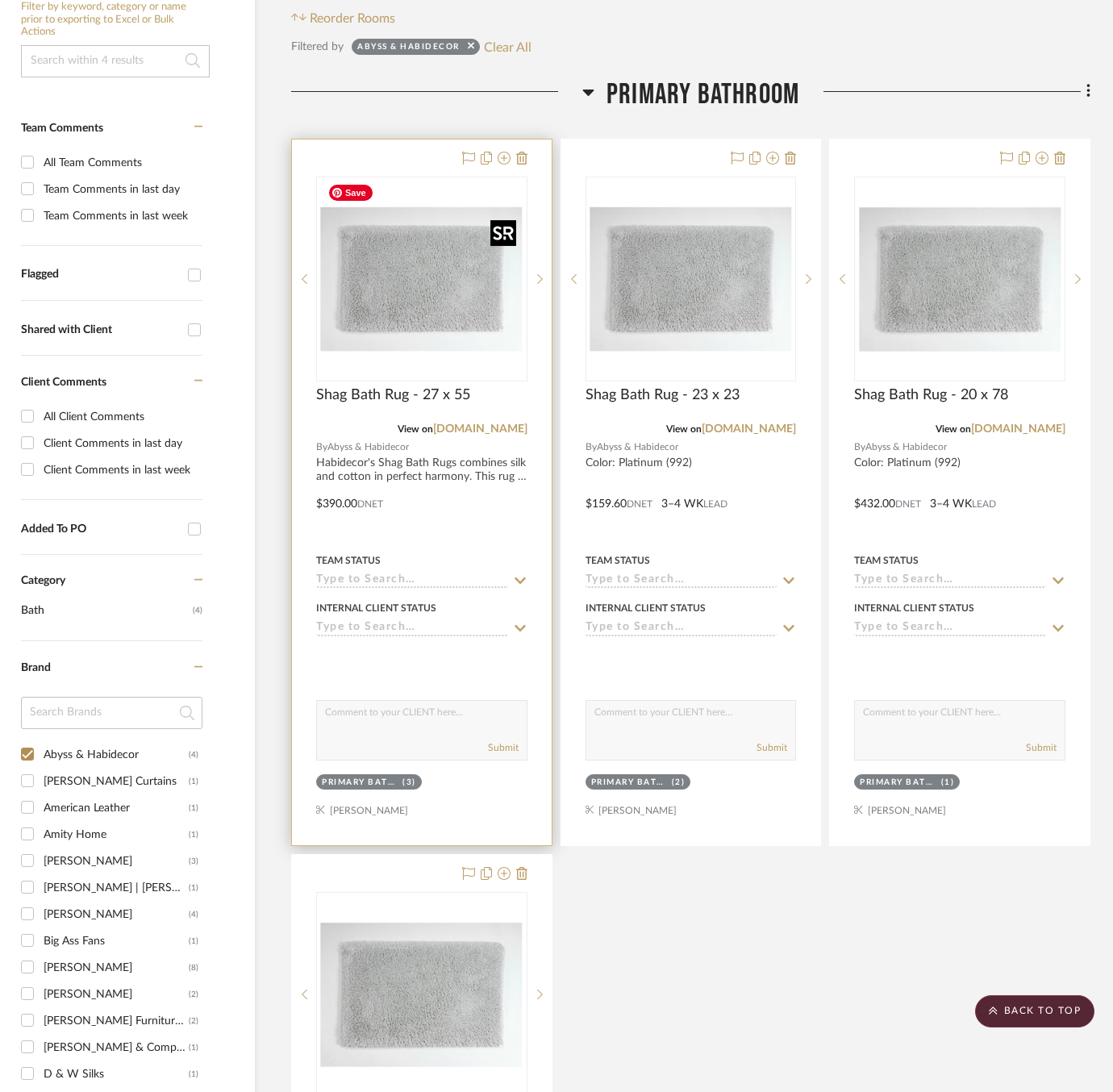
click at [321, 256] on img "0" at bounding box center [422, 279] width 201 height 201
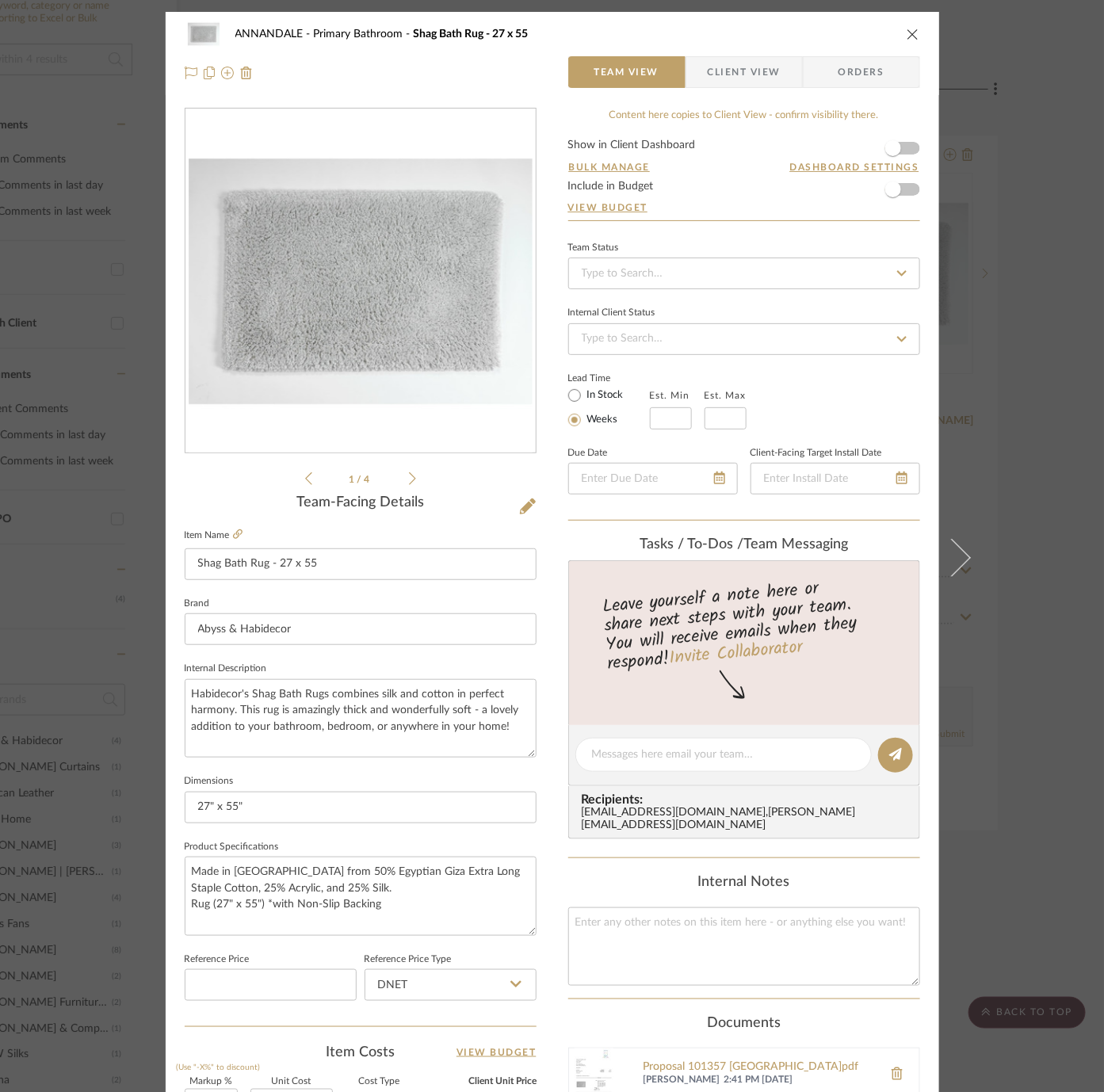
scroll to position [55, 0]
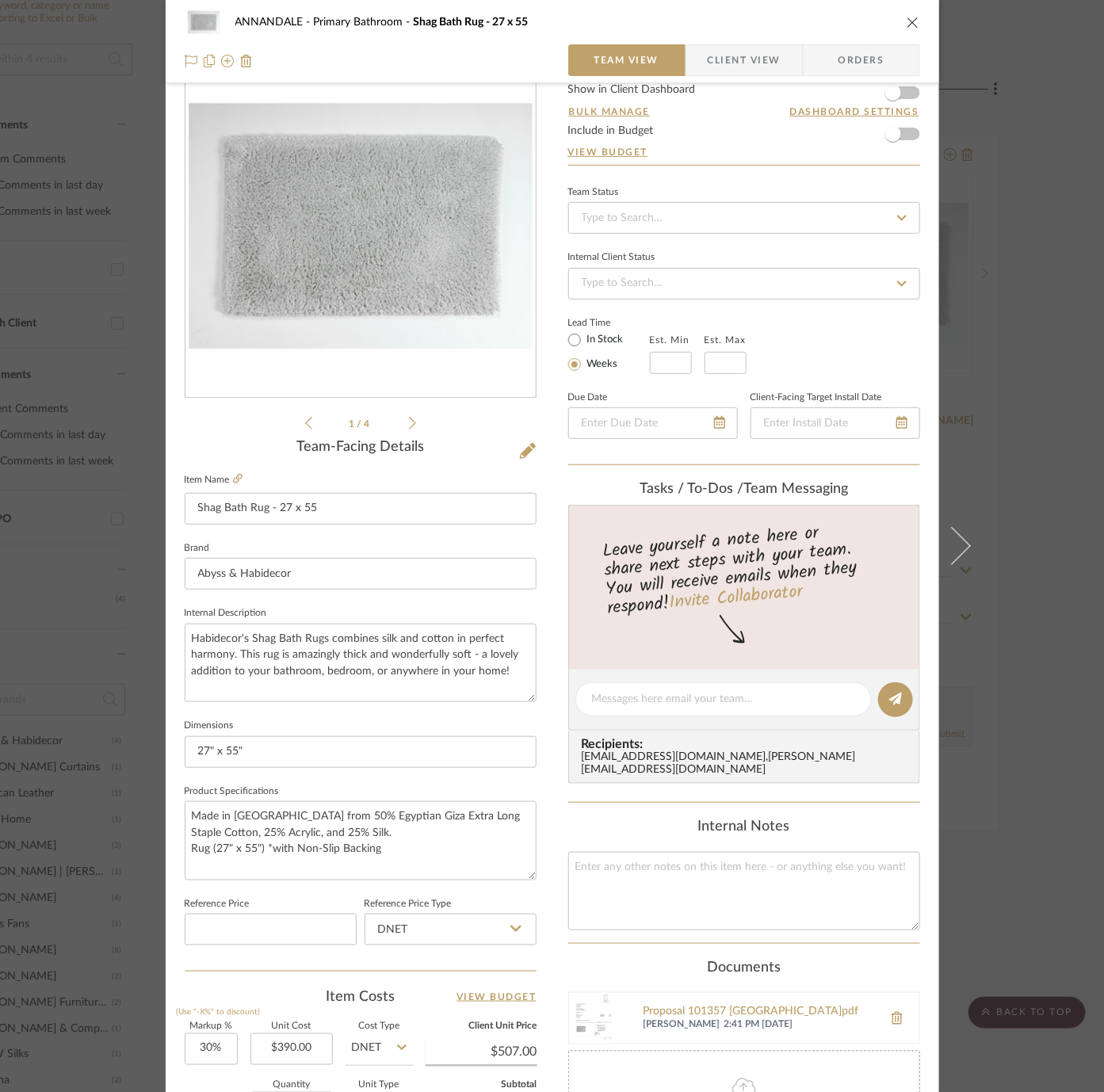
click at [83, 706] on div "ANNANDALE Primary Bathroom Shag Bath Rug - 27 x 55 Team View Client View Orders…" at bounding box center [552, 546] width 1104 height 1092
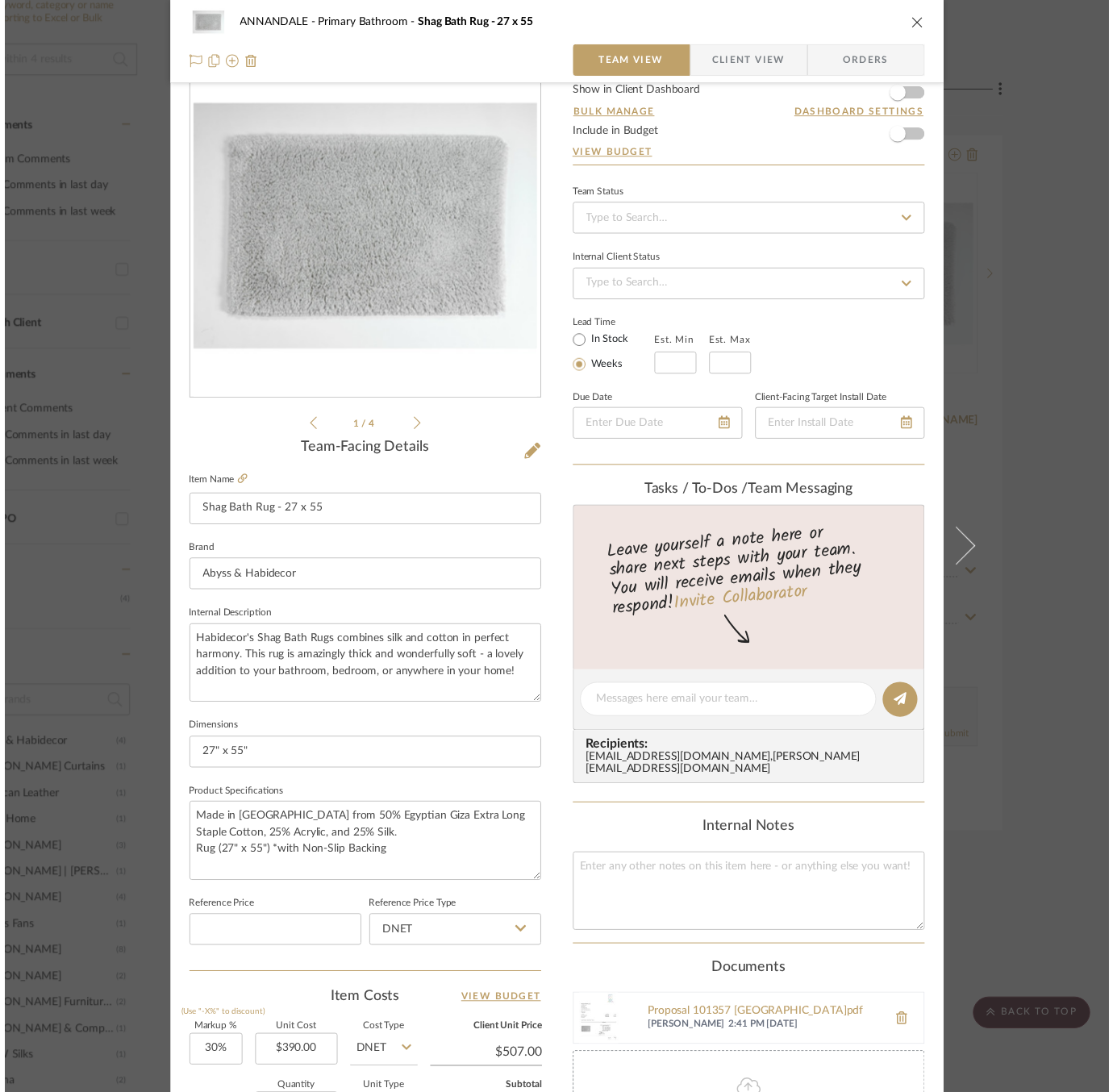
scroll to position [331, 123]
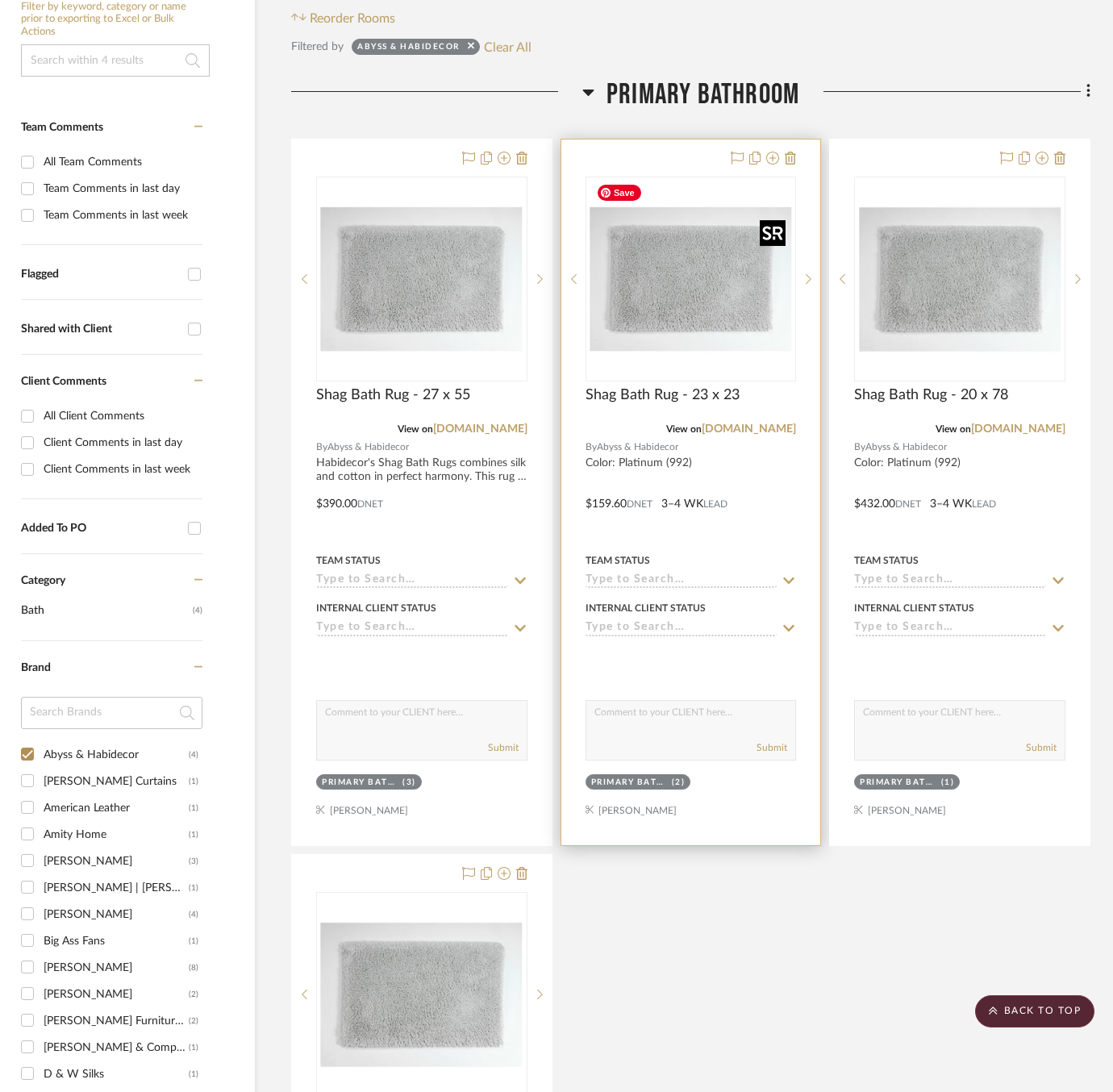
click at [590, 321] on img "0" at bounding box center [691, 279] width 201 height 201
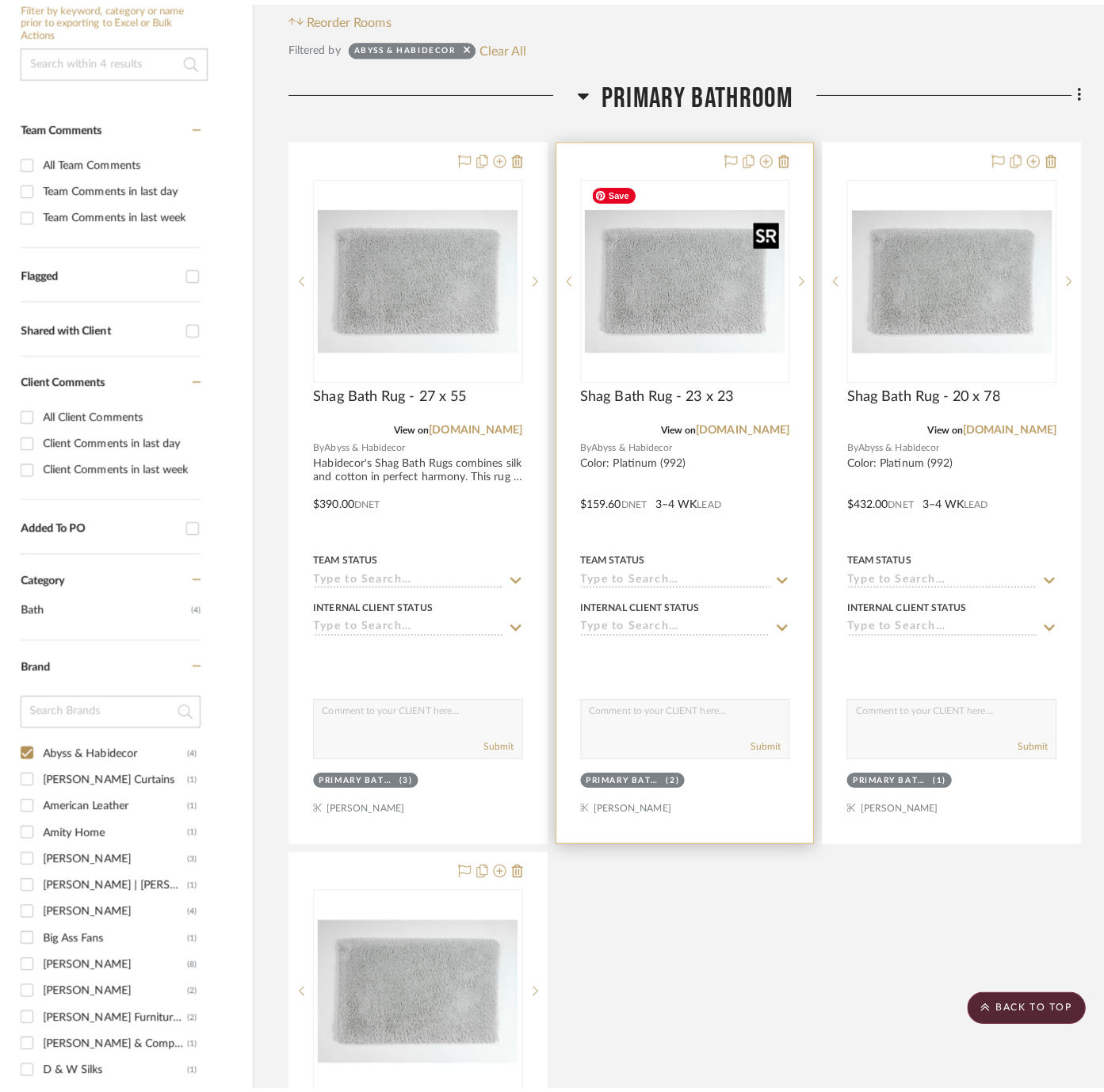
scroll to position [0, 0]
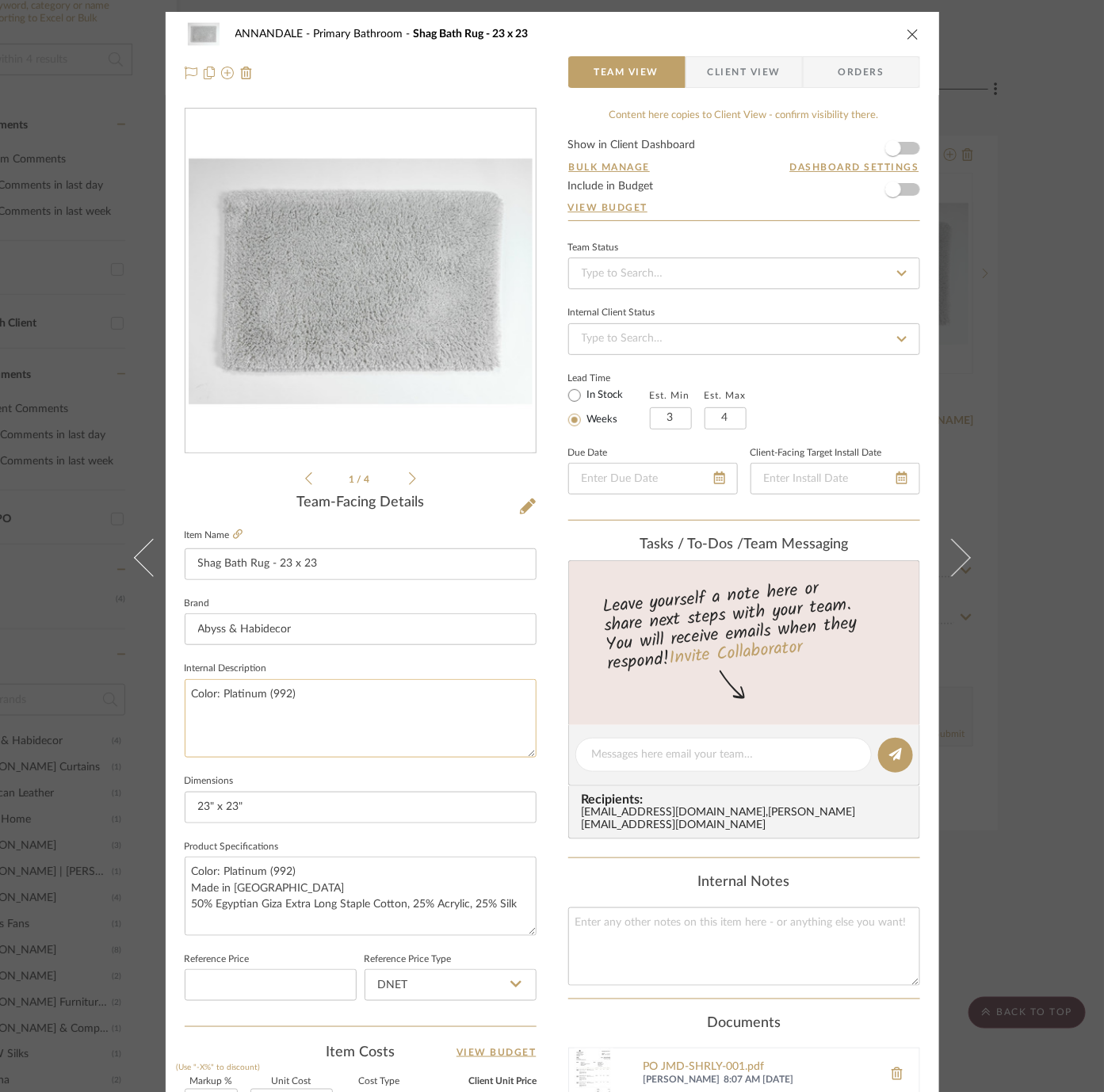
drag, startPoint x: 321, startPoint y: 691, endPoint x: 181, endPoint y: 691, distance: 140.0
click at [185, 691] on textarea "Color: Platinum (992)" at bounding box center [360, 718] width 352 height 78
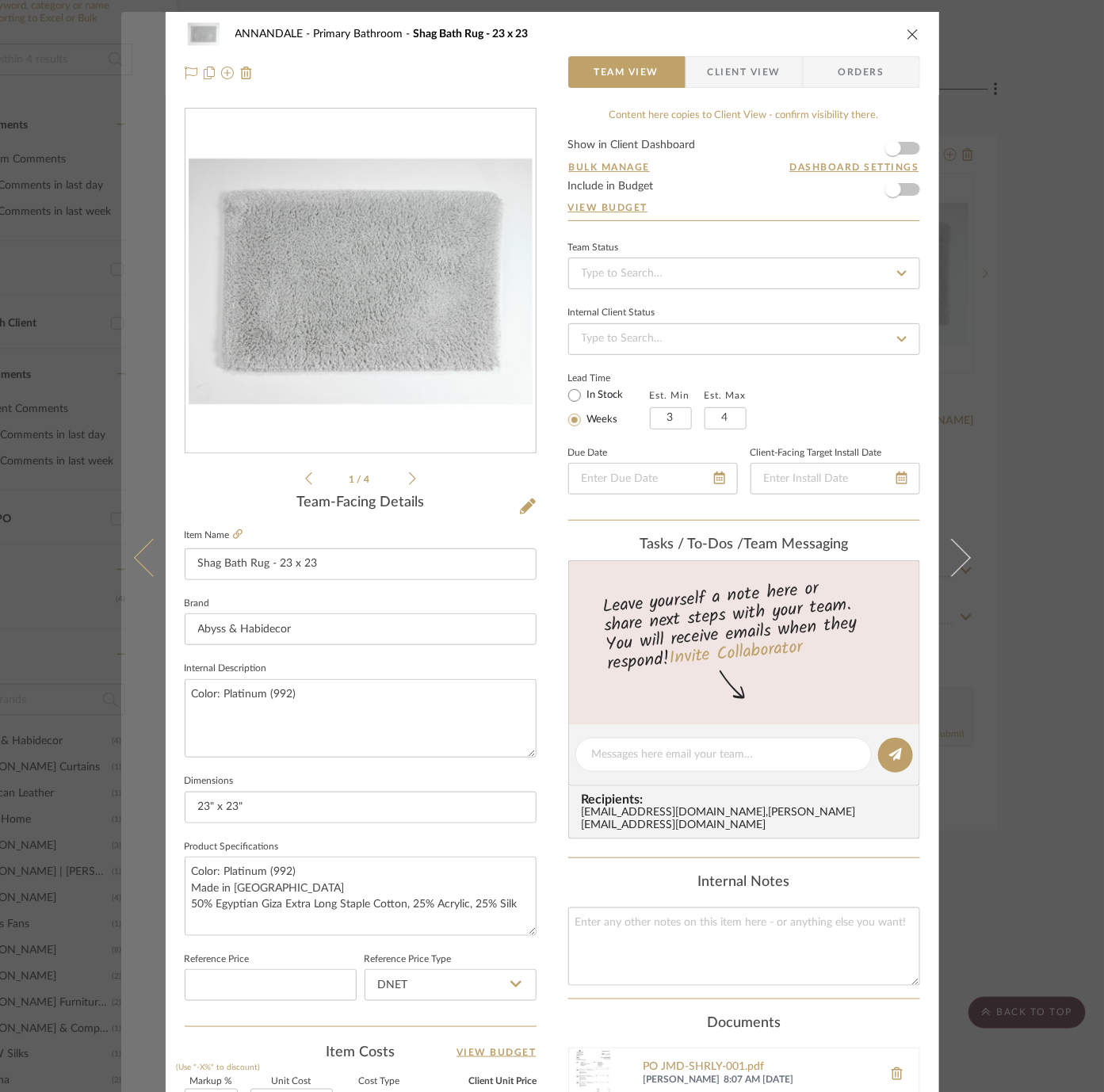
click at [133, 562] on icon at bounding box center [152, 558] width 38 height 38
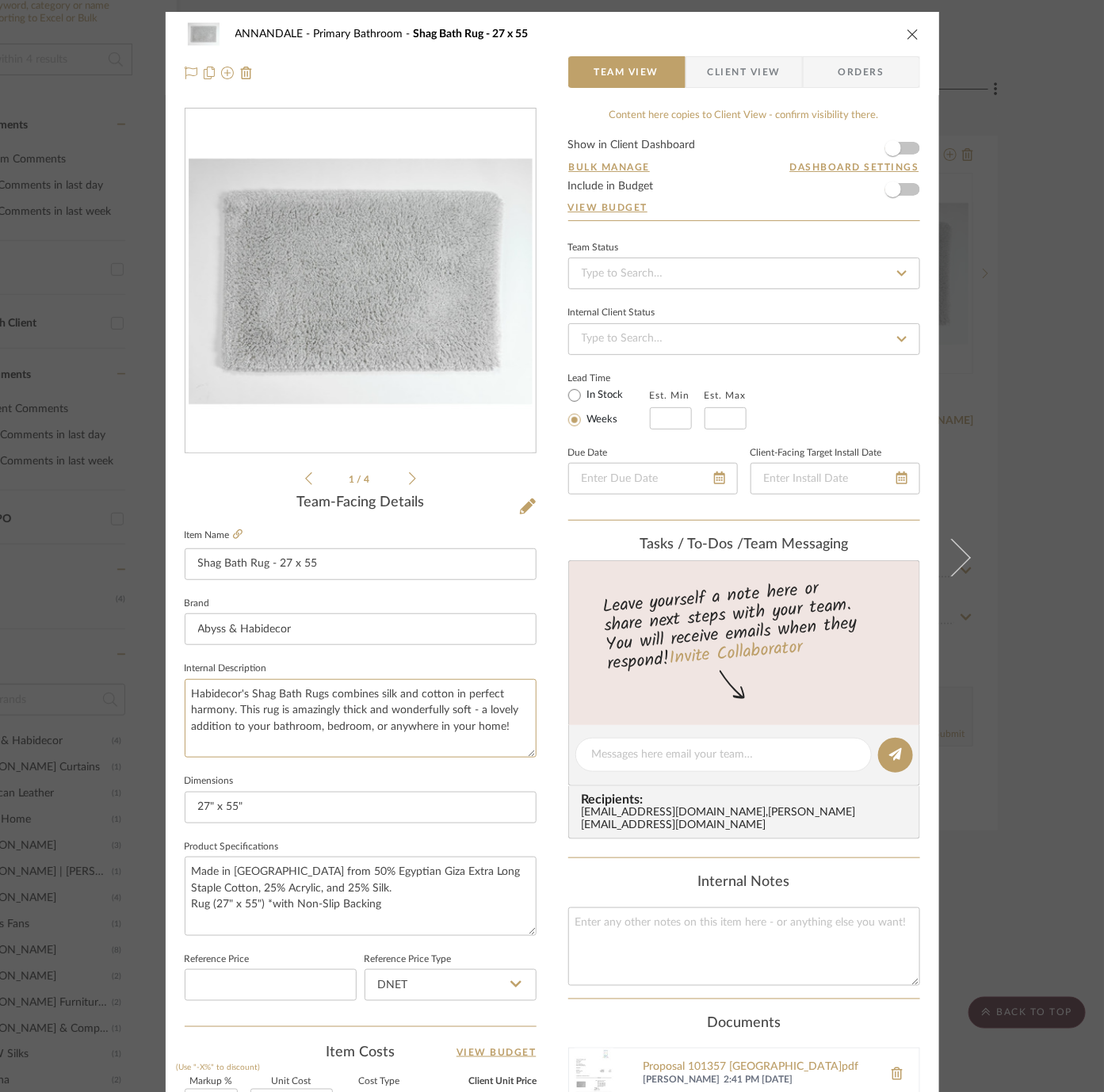
drag, startPoint x: 514, startPoint y: 726, endPoint x: 162, endPoint y: 699, distance: 353.0
click at [166, 699] on div "ANNANDALE Primary Bathroom Shag Bath Rug - 27 x 55 Team View Client View Orders…" at bounding box center [552, 743] width 773 height 1464
click at [317, 761] on sr-form-field "Internal Description Habidecor's Shag Bath Rugs combines silk and cotton in per…" at bounding box center [360, 714] width 352 height 112
click at [405, 911] on textarea "Made in Portugal from 50% Egyptian Giza Extra Long Staple Cotton, 25% Acrylic, …" at bounding box center [360, 896] width 352 height 78
paste textarea "Habidecor's Shag Bath Rugs combines silk and cotton in perfect harmony. This ru…"
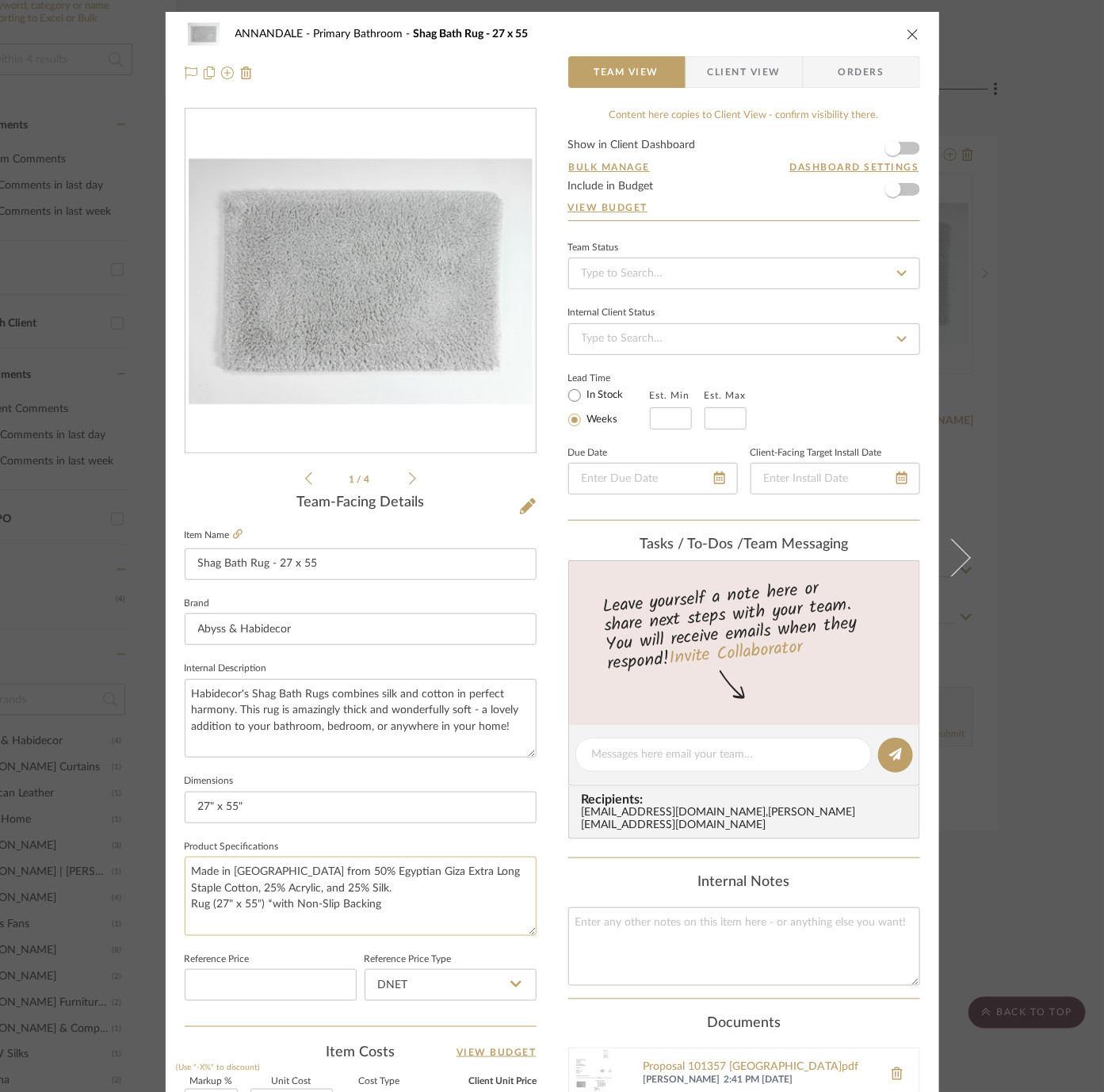
scroll to position [16, 0]
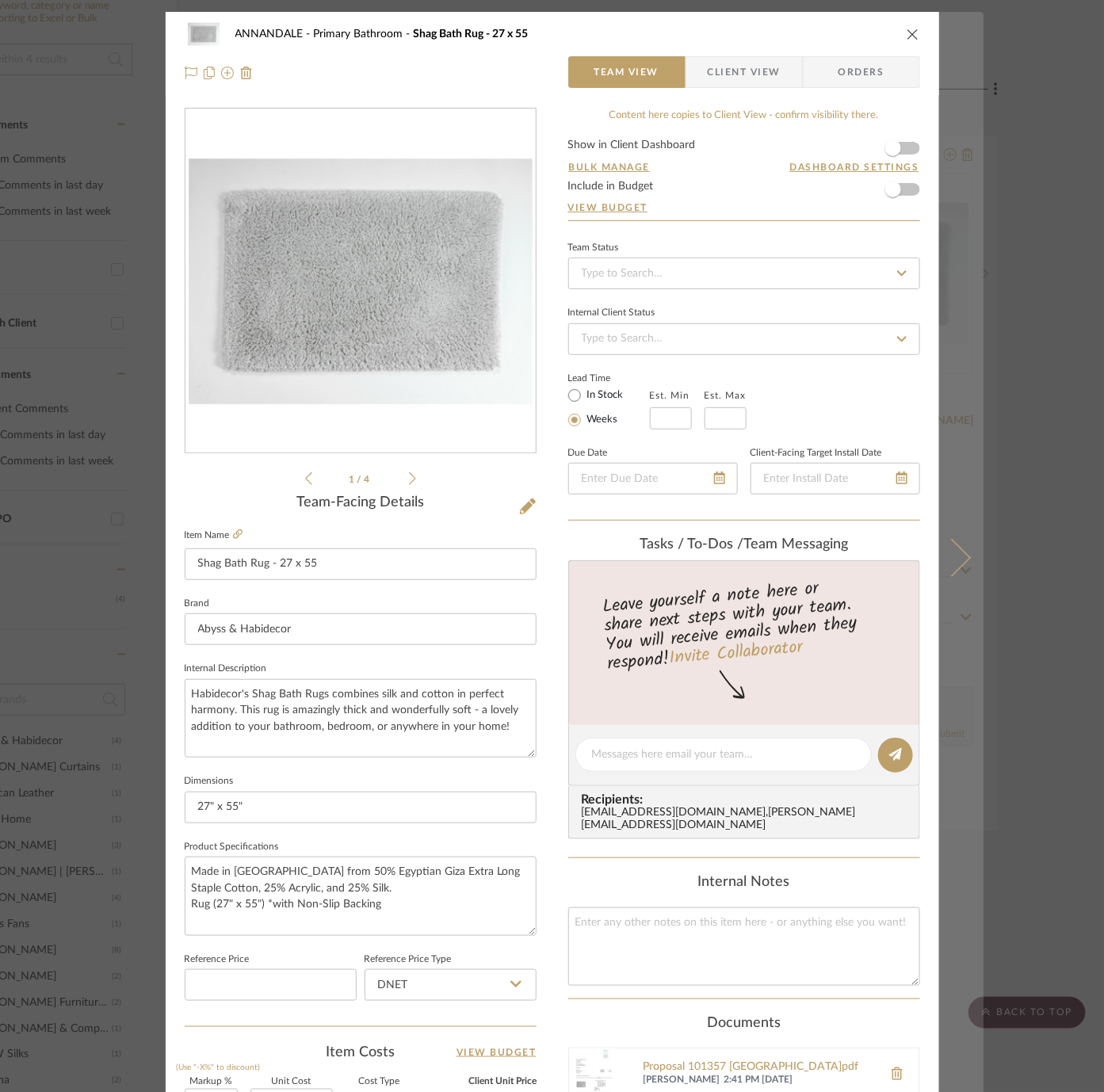
type textarea "Made in Portugal from 50% Egyptian Giza Extra Long Staple Cotton, 25% Acrylic, …"
click at [940, 548] on icon at bounding box center [951, 558] width 38 height 38
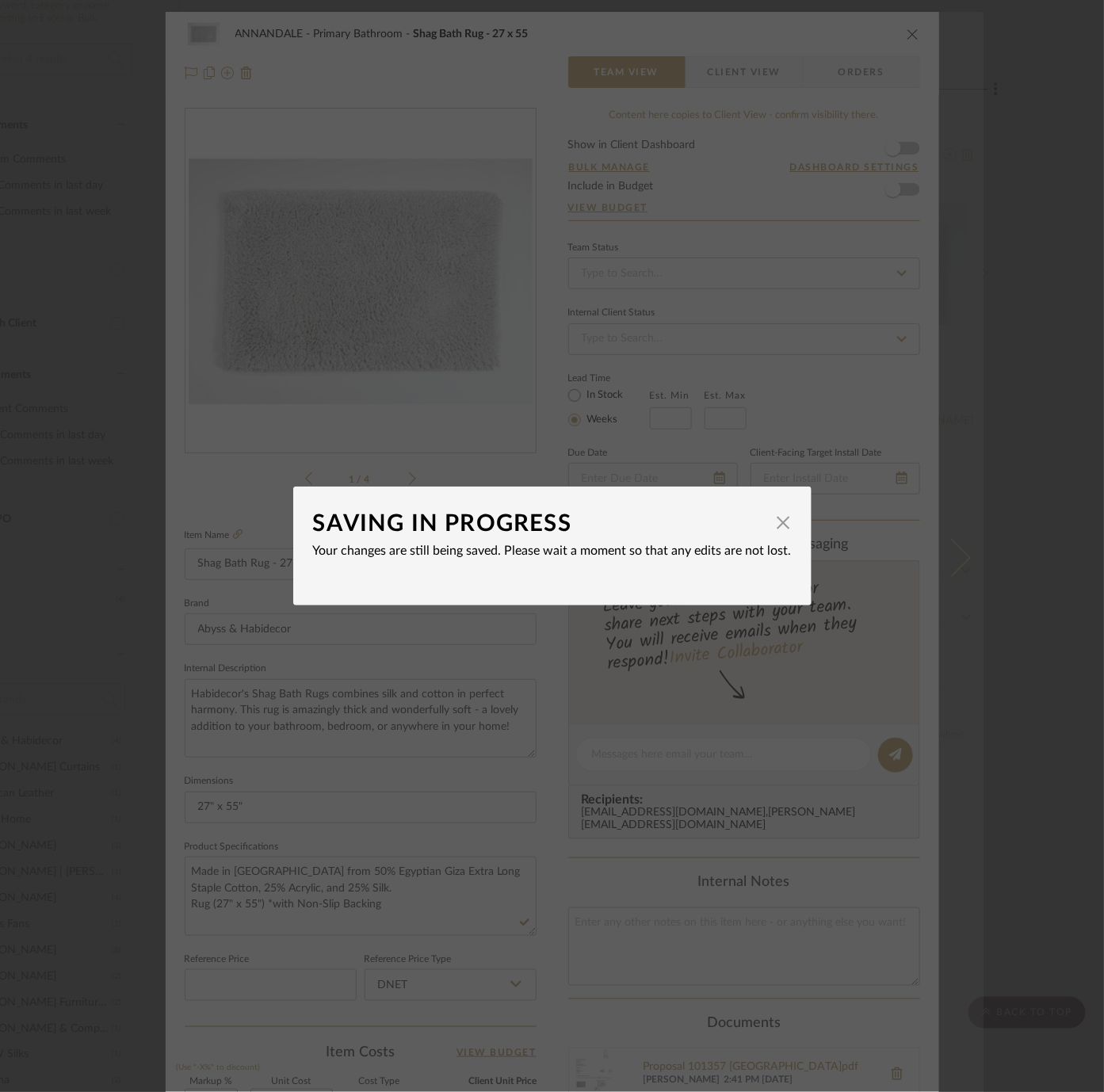
click at [940, 548] on div "SAVING IN PROGRESS × Your changes are still being saved. Please wait a moment s…" at bounding box center [552, 546] width 1104 height 1092
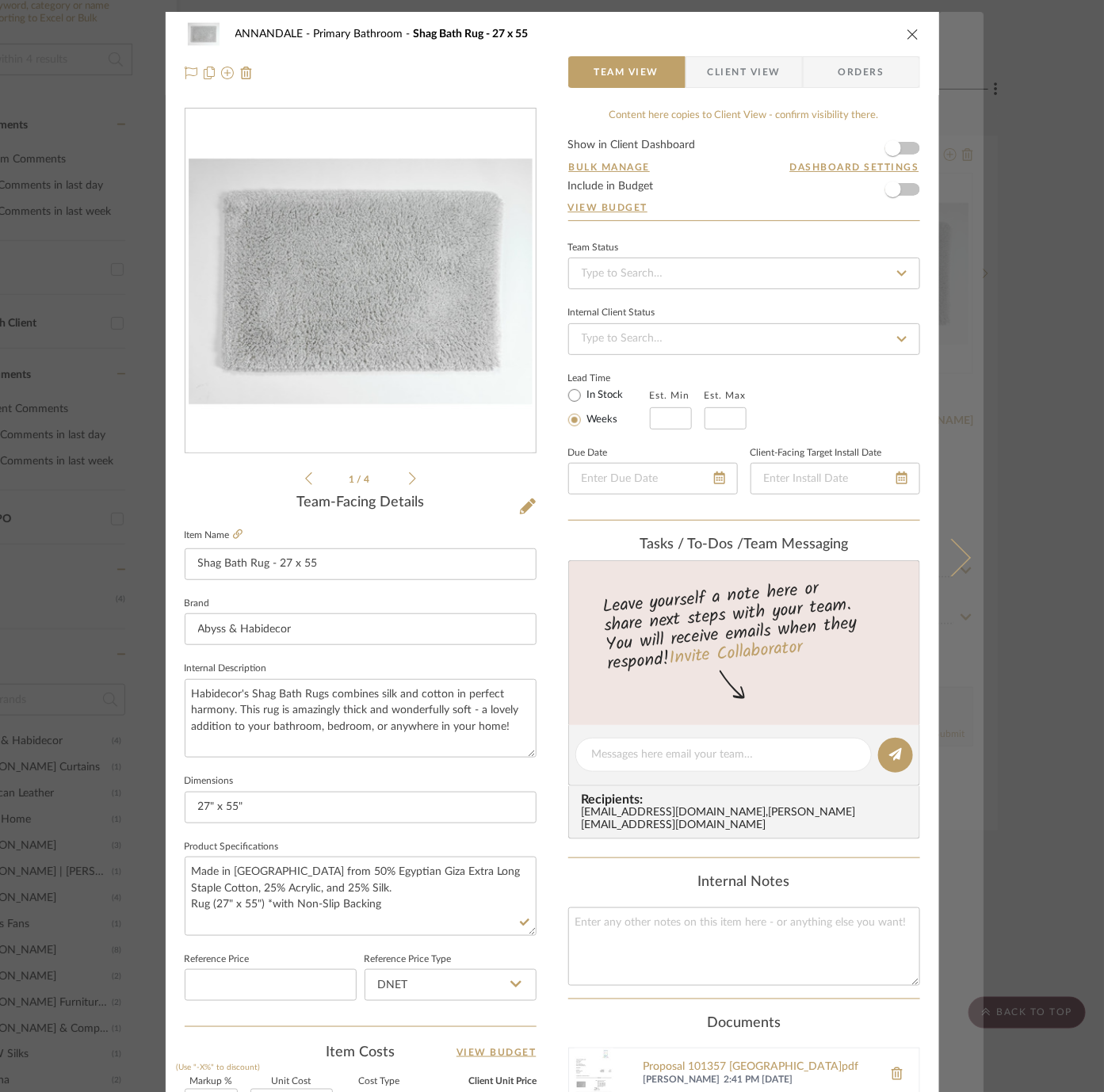
scroll to position [12, 0]
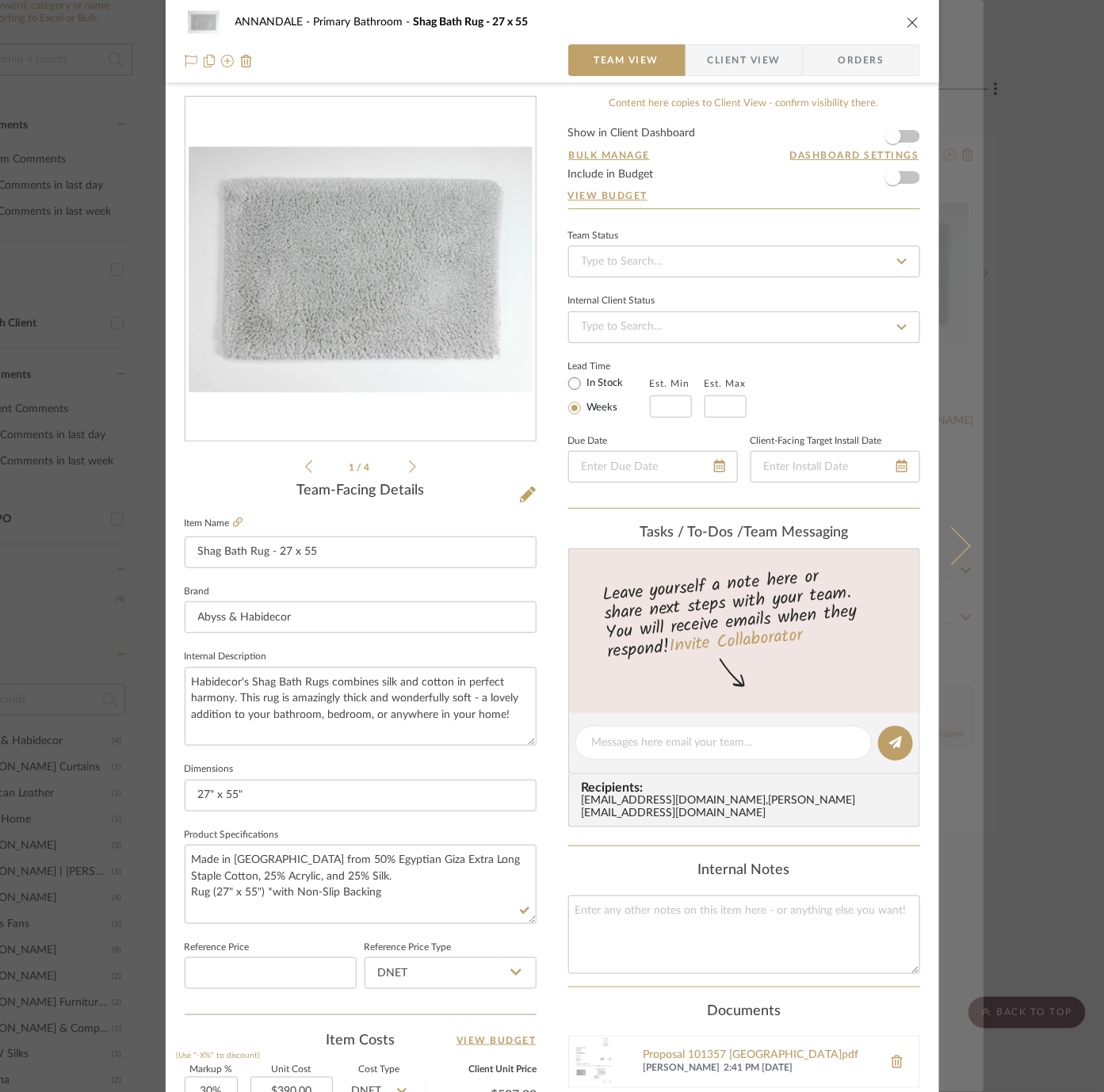
click at [945, 548] on icon at bounding box center [951, 546] width 38 height 38
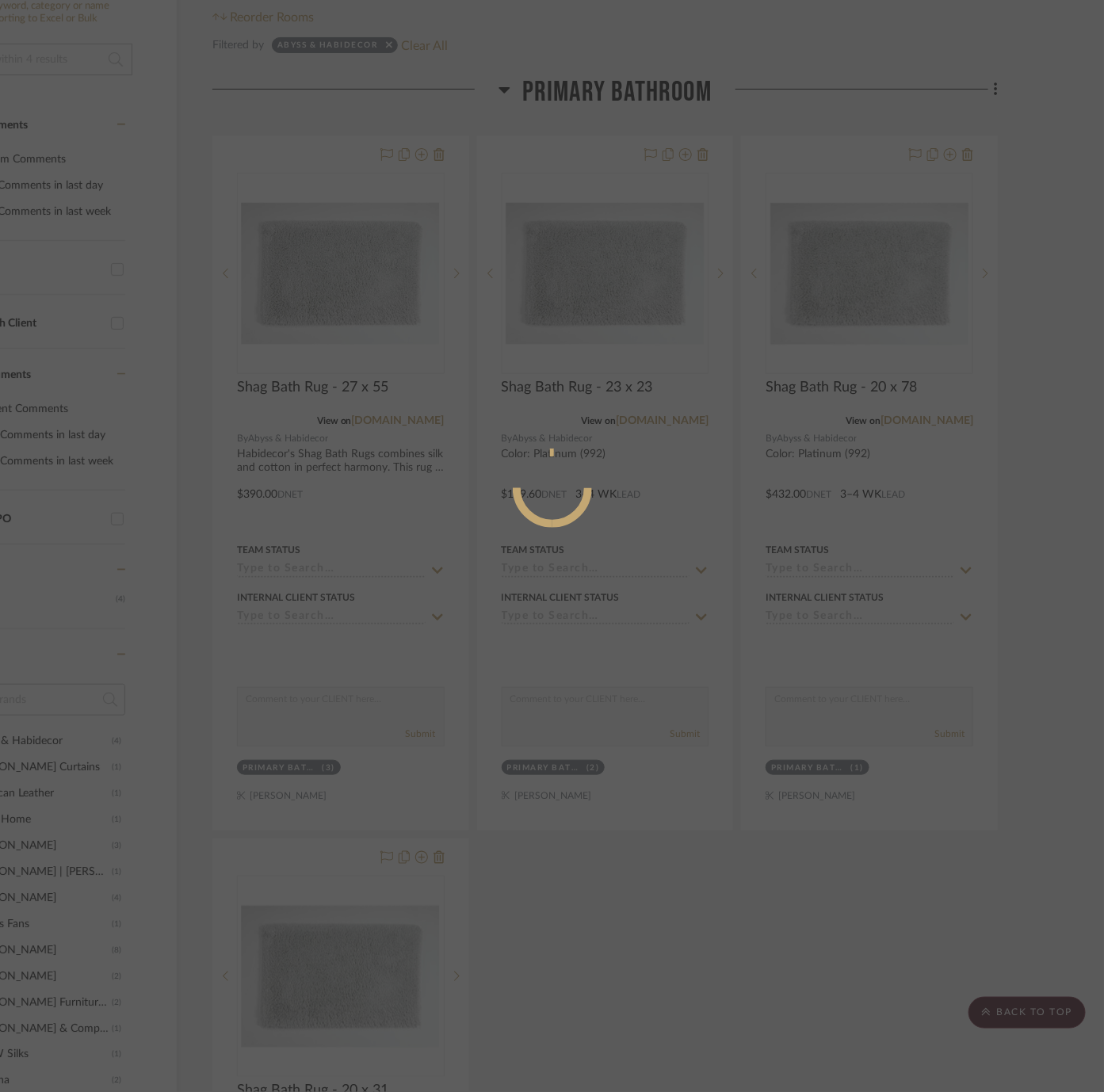
scroll to position [0, 0]
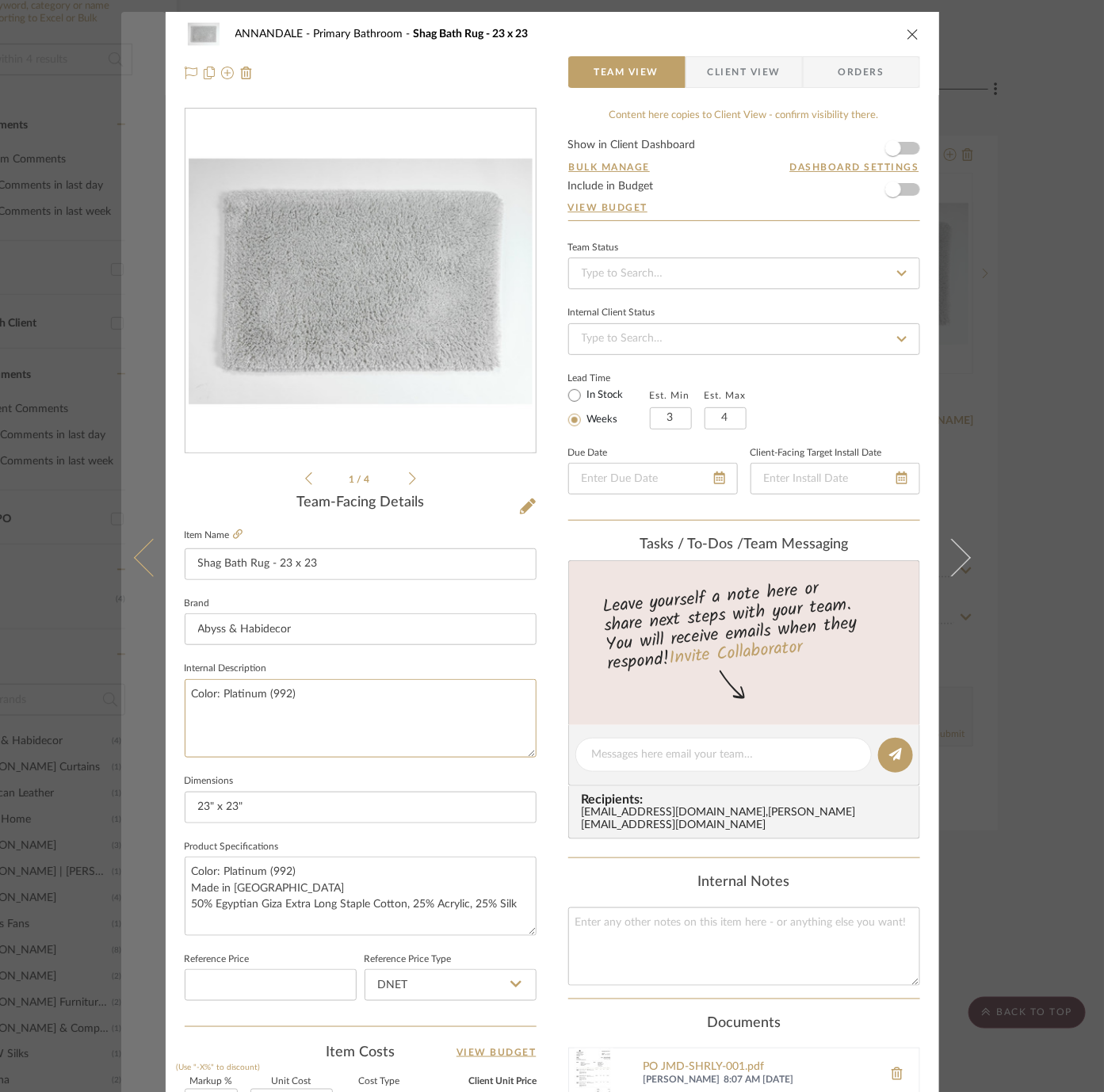
drag, startPoint x: 331, startPoint y: 724, endPoint x: 155, endPoint y: 698, distance: 177.9
click at [153, 698] on mat-dialog-content "ANNANDALE Primary Bathroom Shag Bath Rug - 23 x 23 Team View Client View Orders…" at bounding box center [552, 752] width 862 height 1481
click at [138, 571] on button at bounding box center [143, 558] width 45 height 1092
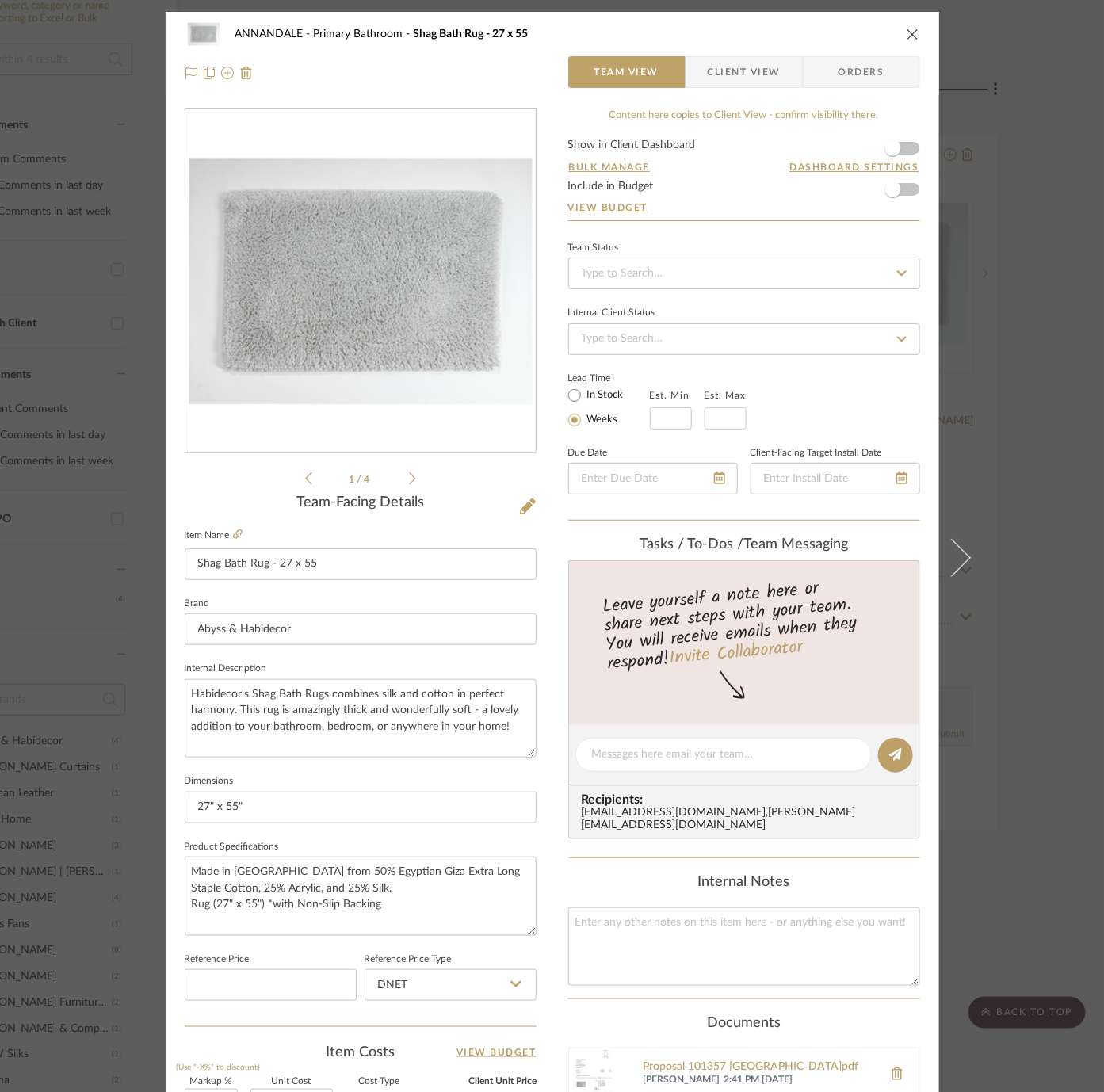
click at [341, 934] on sr-form-field "Product Specifications Made in Portugal from 50% Egyptian Giza Extra Long Stapl…" at bounding box center [360, 892] width 352 height 112
click at [340, 920] on textarea "Made in Portugal from 50% Egyptian Giza Extra Long Staple Cotton, 25% Acrylic, …" at bounding box center [360, 896] width 352 height 78
paste textarea "Color: Platinum (992)"
type textarea "Made in Portugal from 50% Egyptian Giza Extra Long Staple Cotton, 25% Acrylic, …"
click at [546, 918] on div "ANNANDALE Primary Bathroom Shag Bath Rug - 27 x 55 Team View Client View Orders…" at bounding box center [552, 743] width 773 height 1464
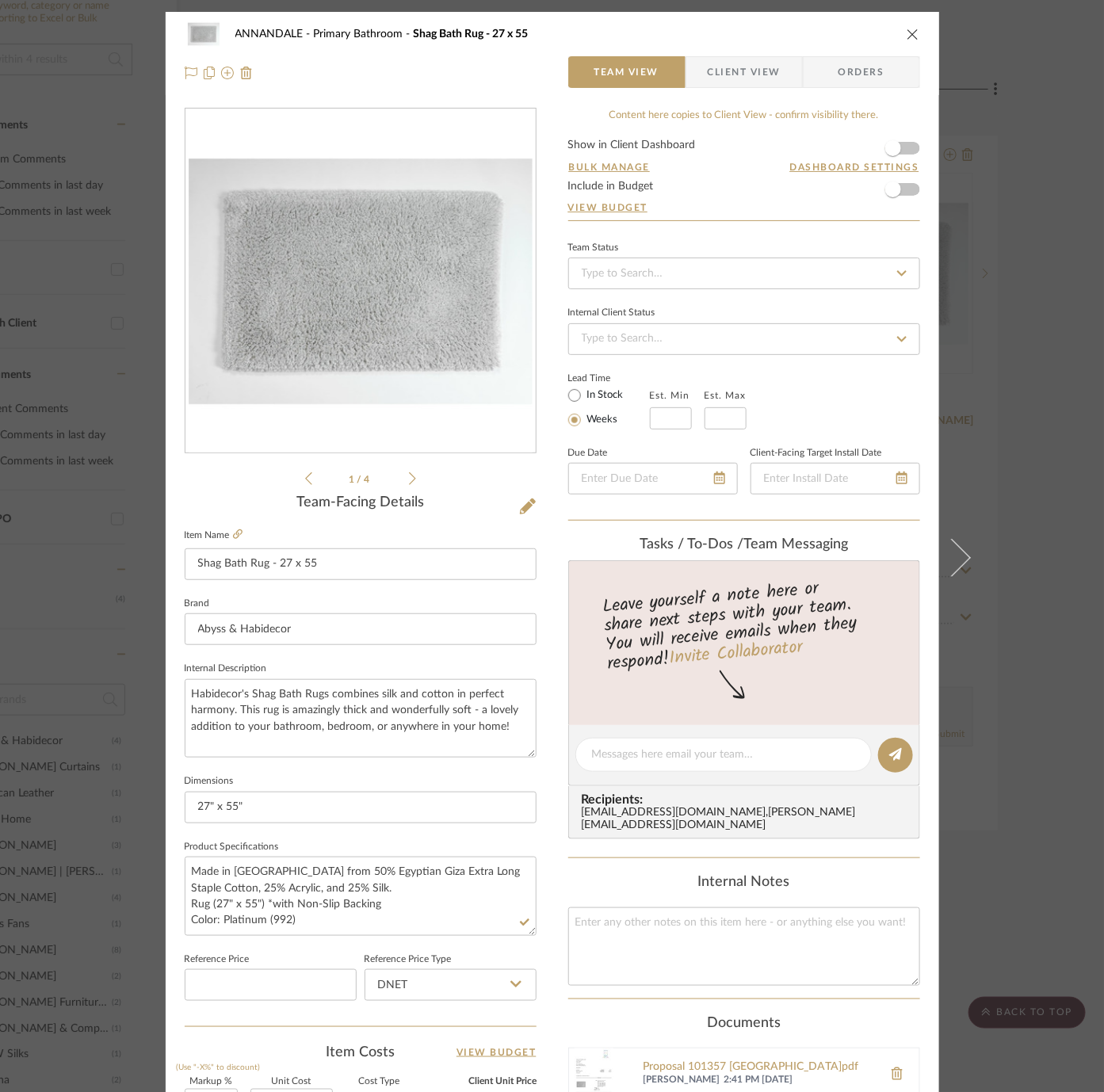
click at [1052, 551] on div "ANNANDALE Primary Bathroom Shag Bath Rug - 27 x 55 Team View Client View Orders…" at bounding box center [552, 546] width 1104 height 1092
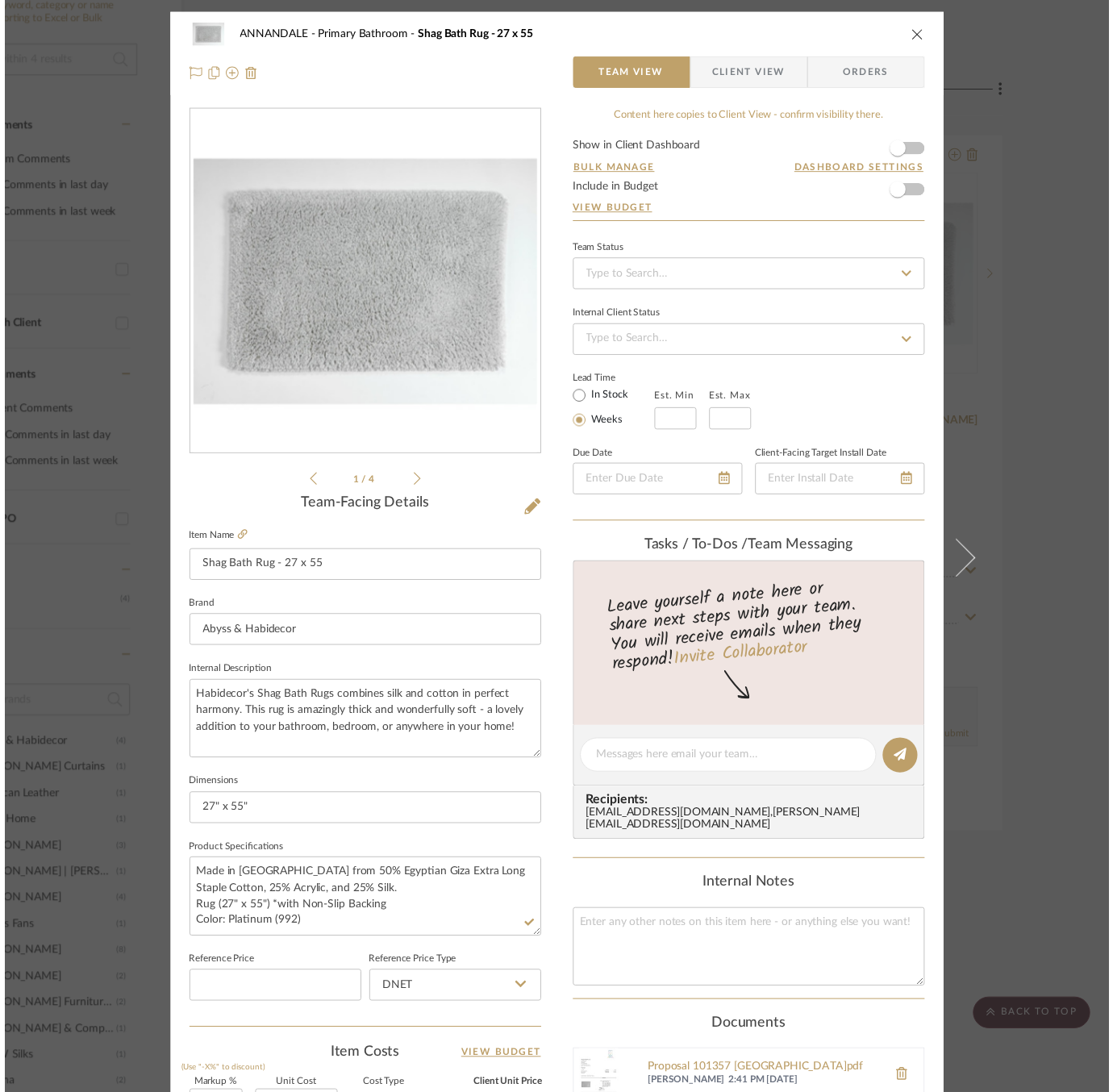
scroll to position [331, 123]
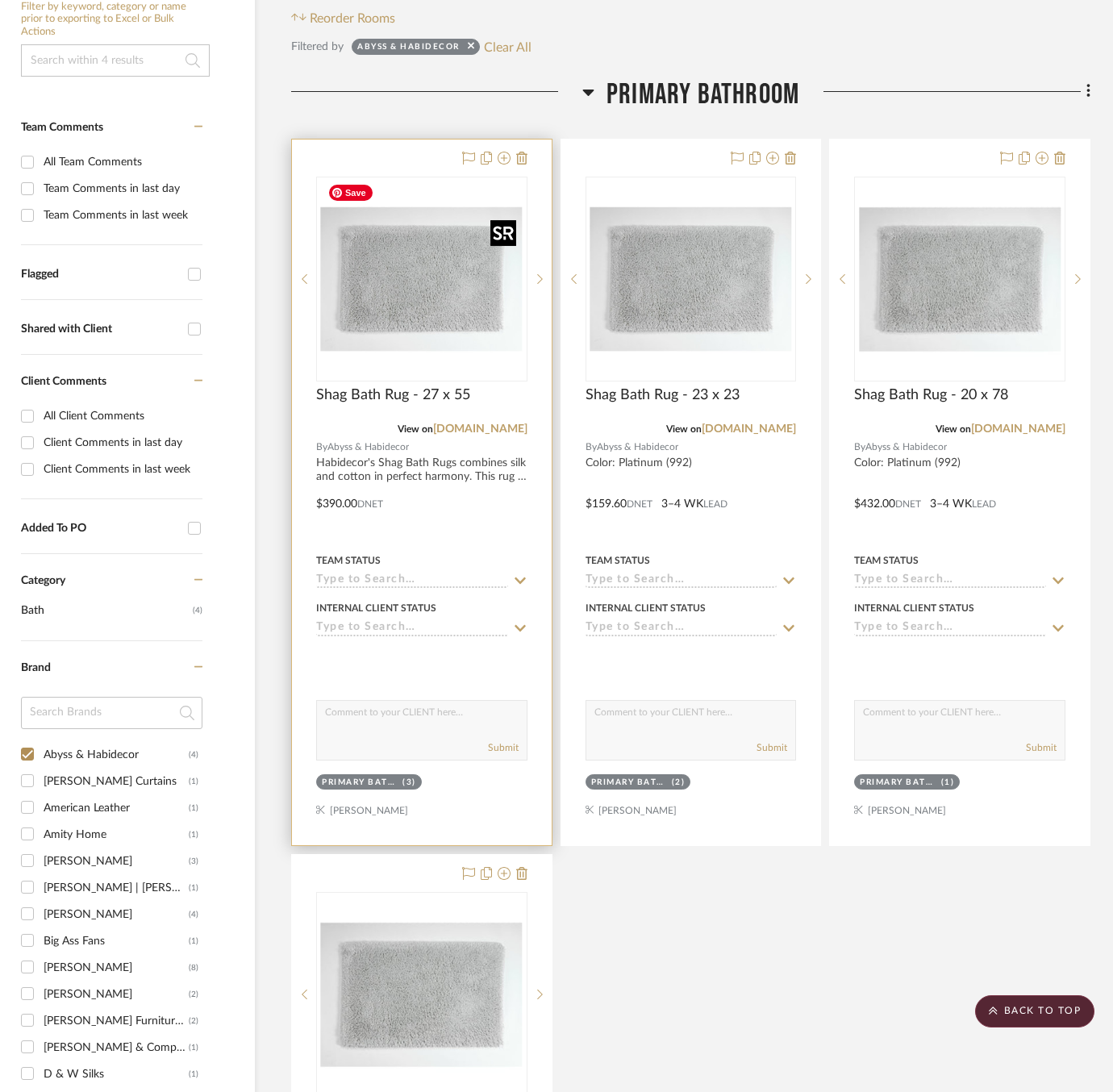
click at [357, 309] on img "0" at bounding box center [422, 279] width 201 height 201
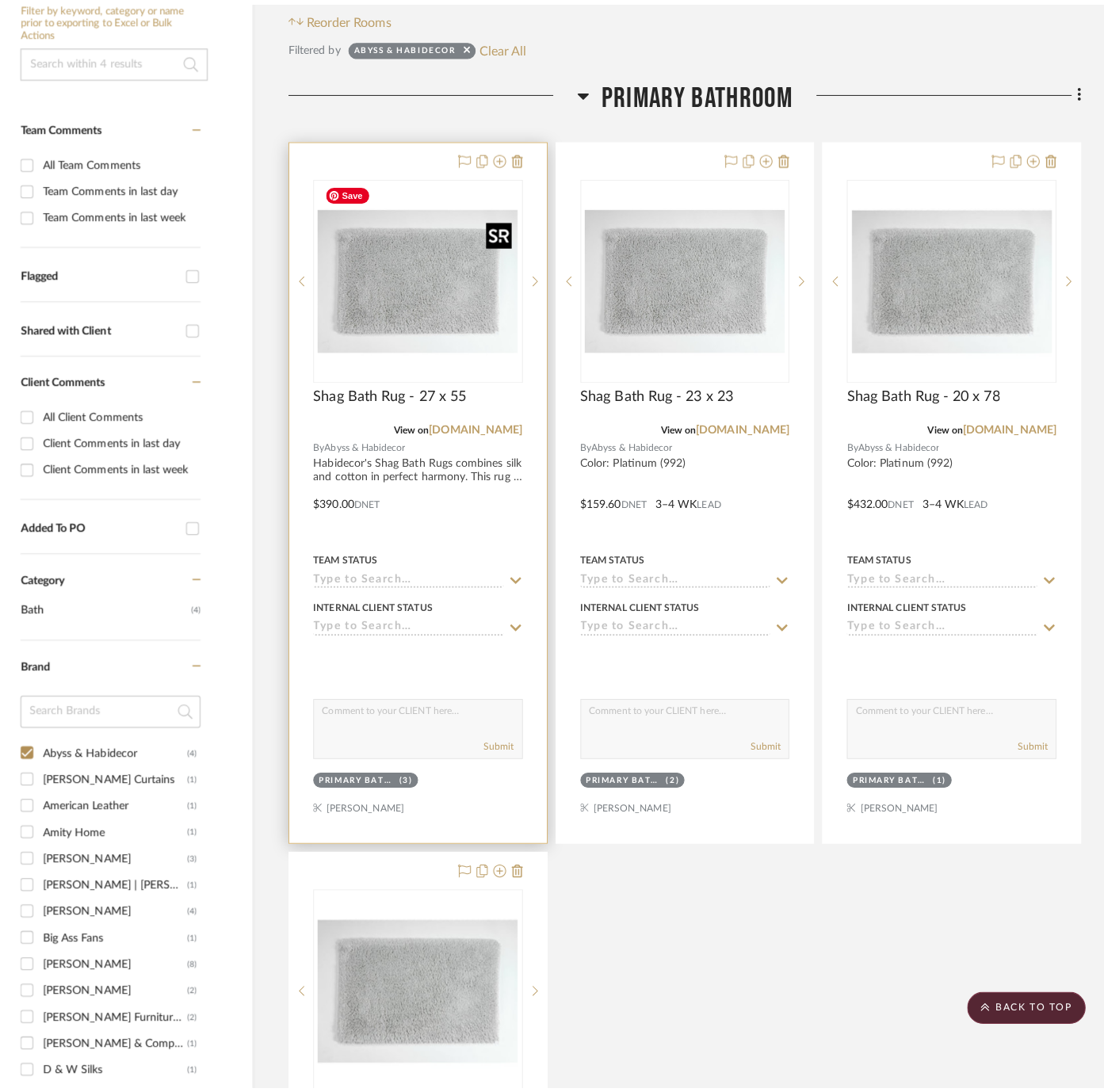
scroll to position [0, 0]
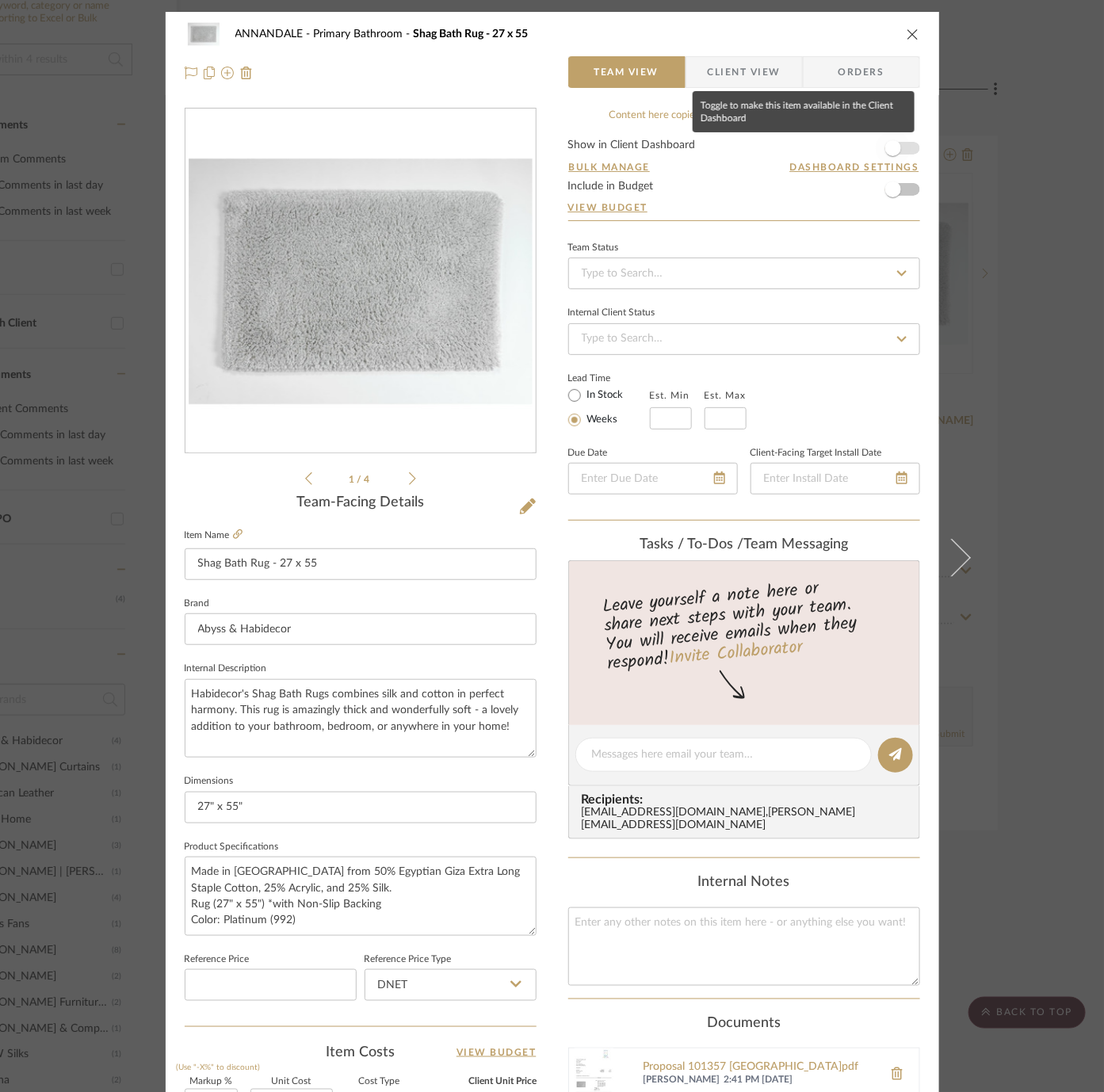
click at [892, 140] on span "button" at bounding box center [893, 148] width 35 height 35
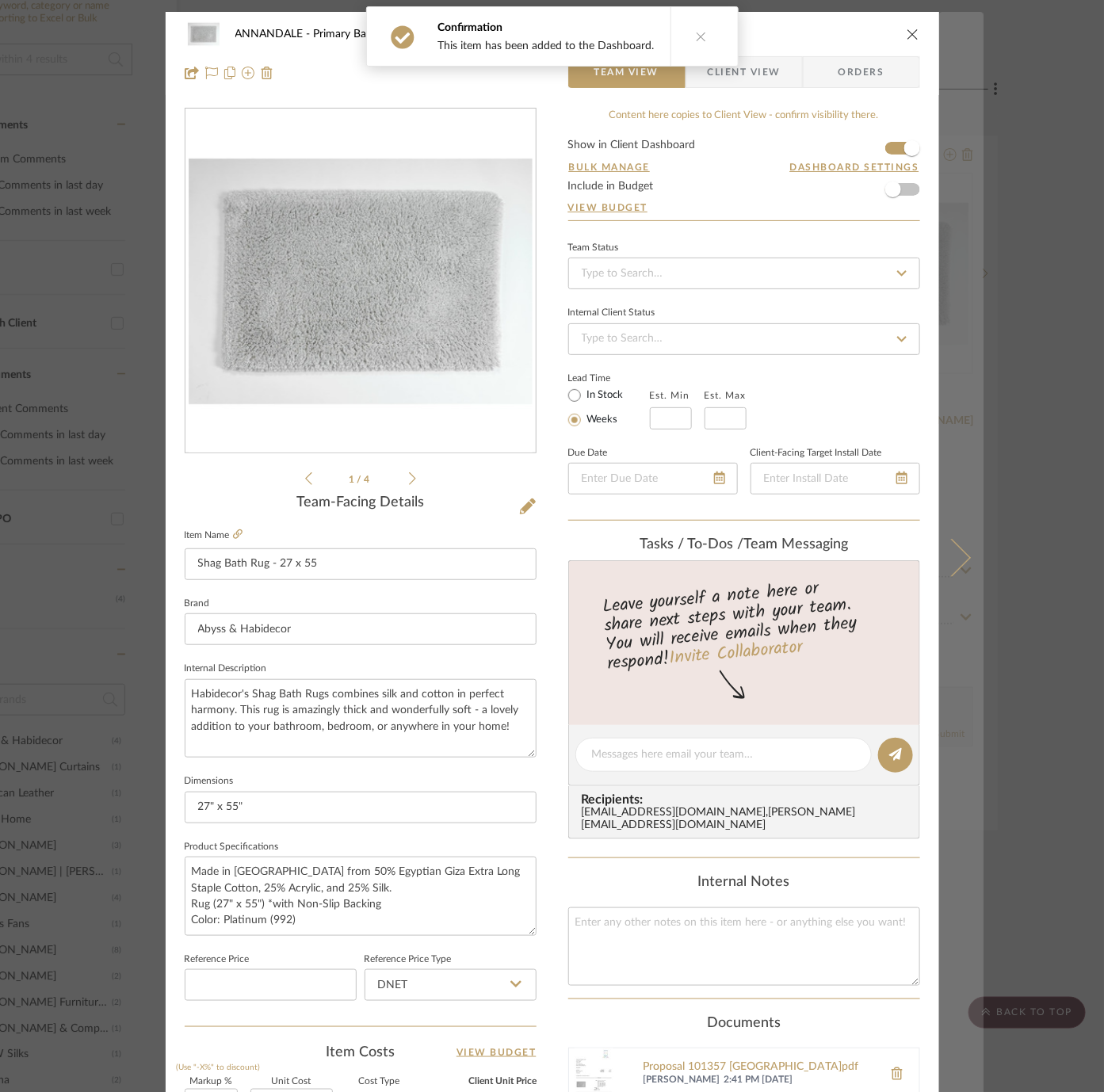
click at [939, 323] on button at bounding box center [961, 558] width 45 height 1092
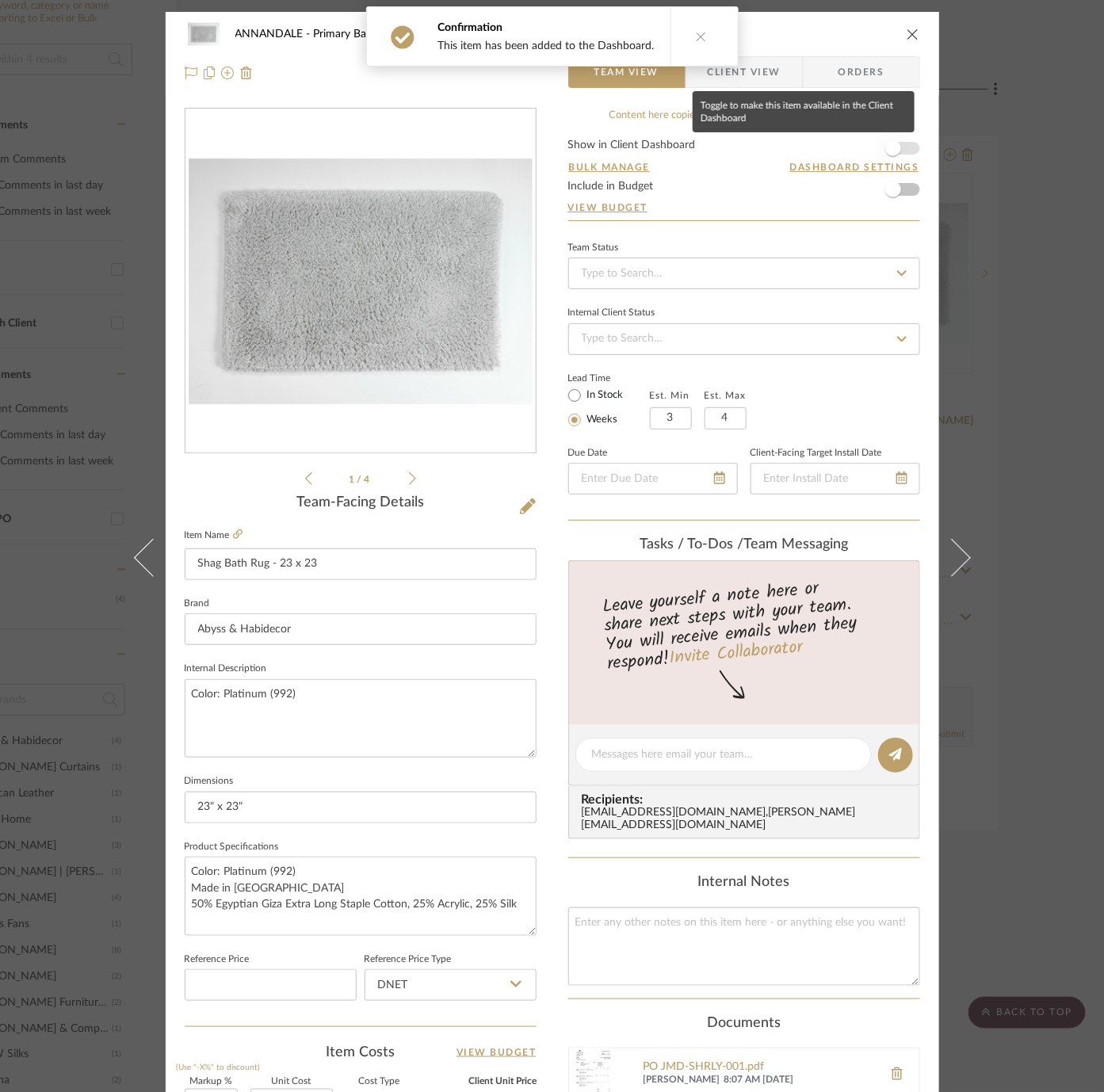
click at [893, 142] on span "button" at bounding box center [893, 148] width 35 height 35
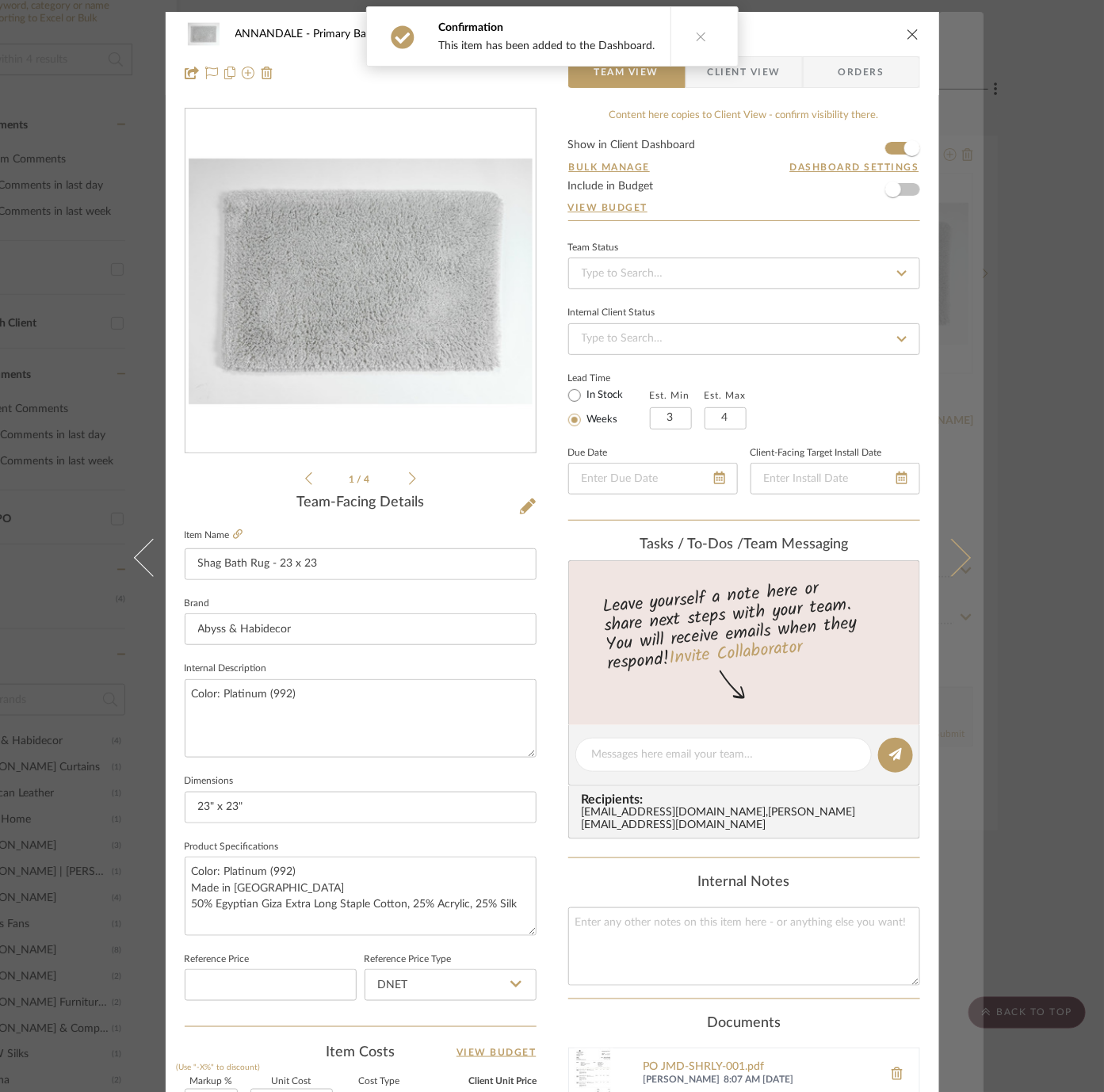
click at [954, 275] on button at bounding box center [961, 558] width 45 height 1092
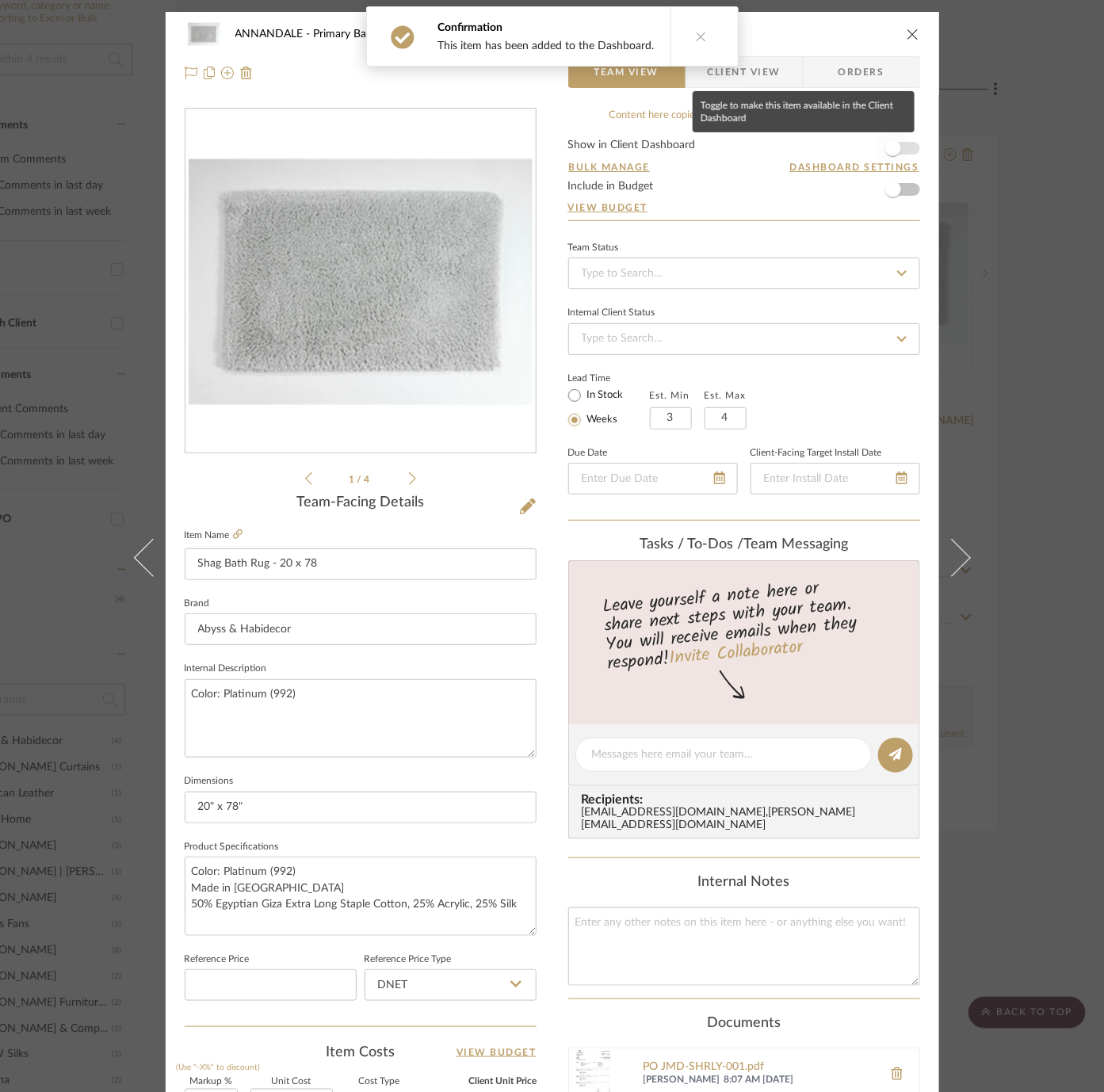
click at [896, 152] on span "button" at bounding box center [893, 148] width 35 height 35
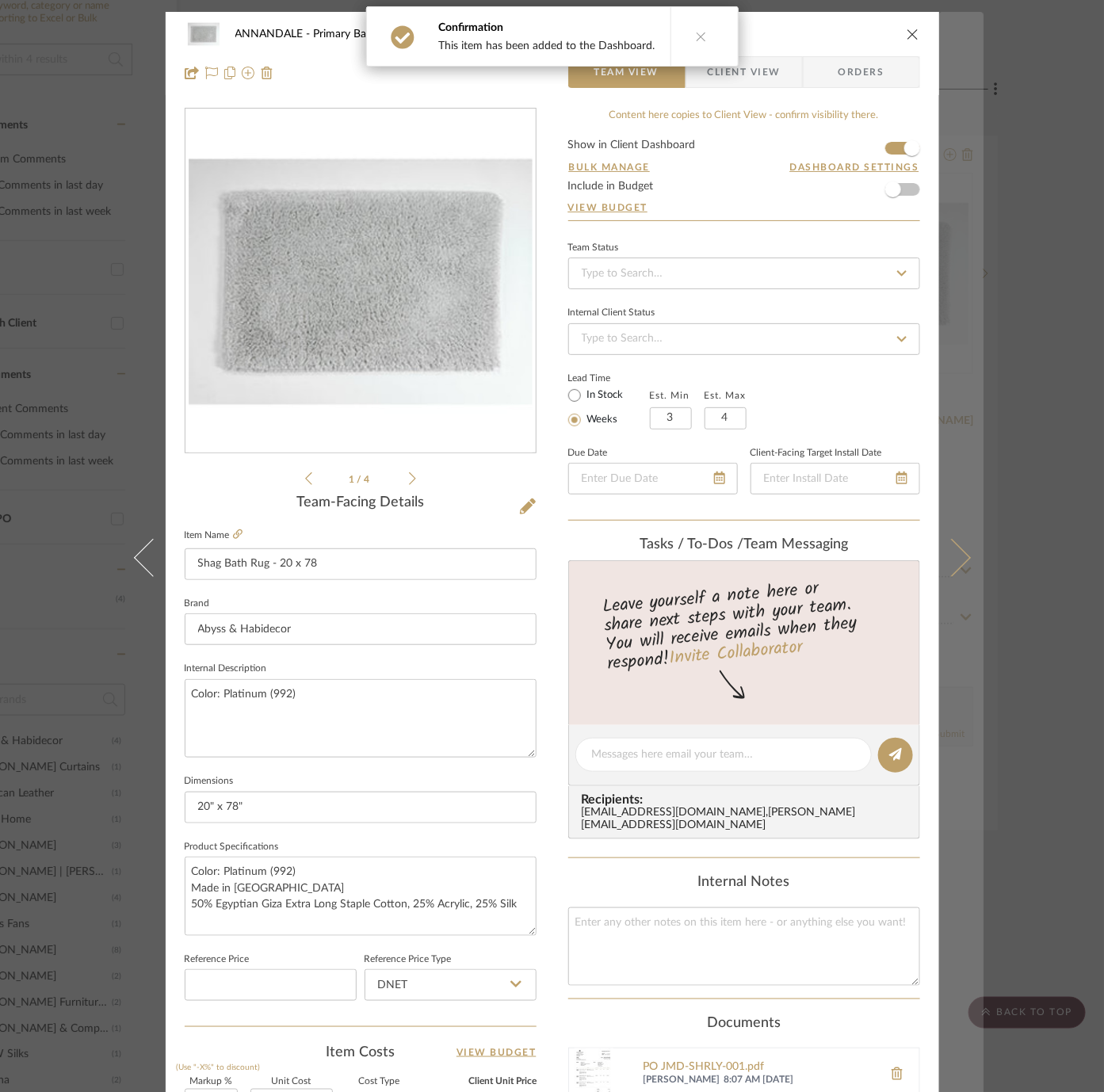
click at [969, 306] on button at bounding box center [961, 558] width 45 height 1092
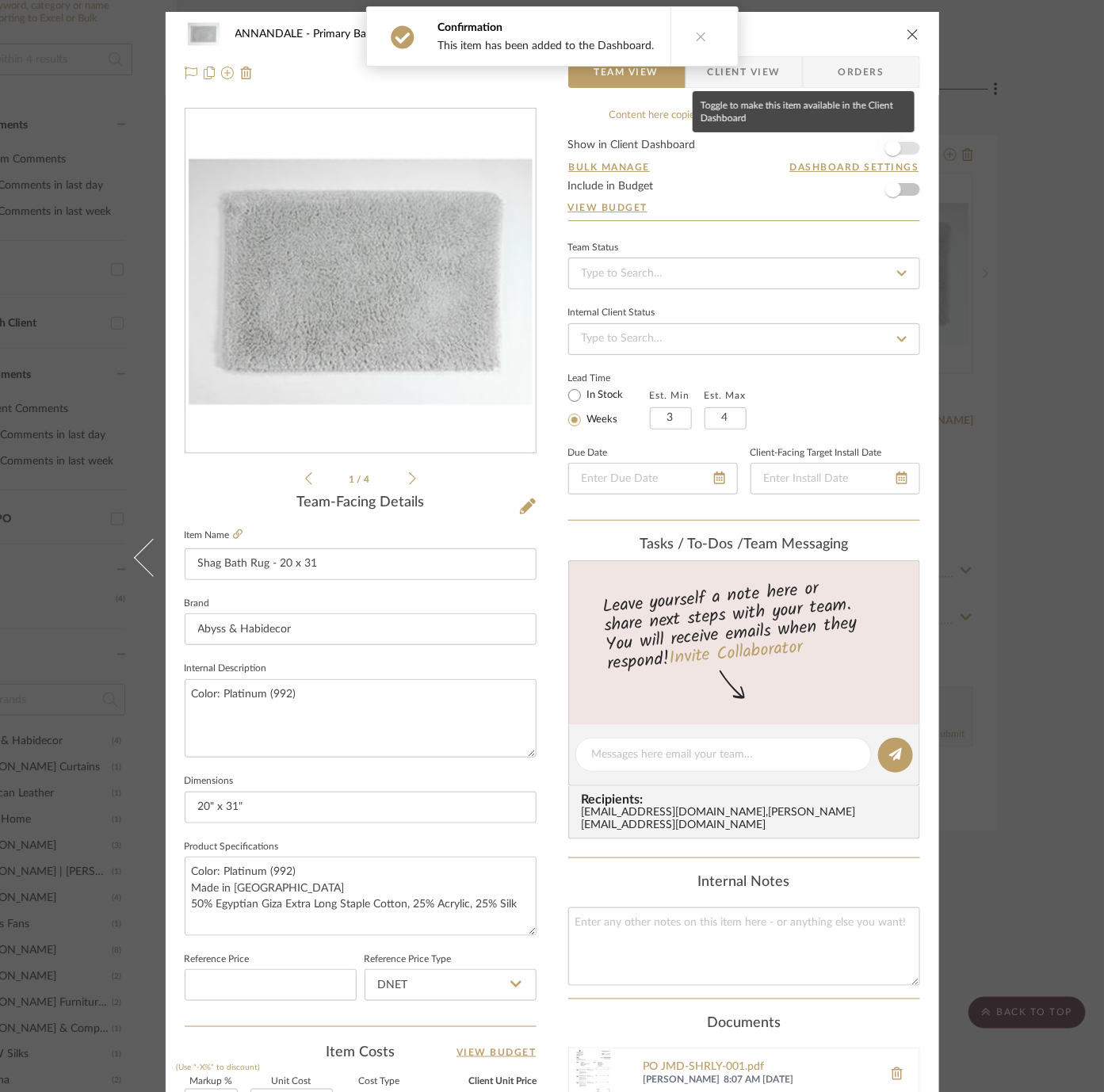
click at [883, 138] on span "button" at bounding box center [893, 148] width 35 height 35
click at [1003, 225] on div "ANNANDALE Primary Bathroom Shag Bath Rug - 20 x 31 Team View Client View Orders…" at bounding box center [552, 546] width 1104 height 1092
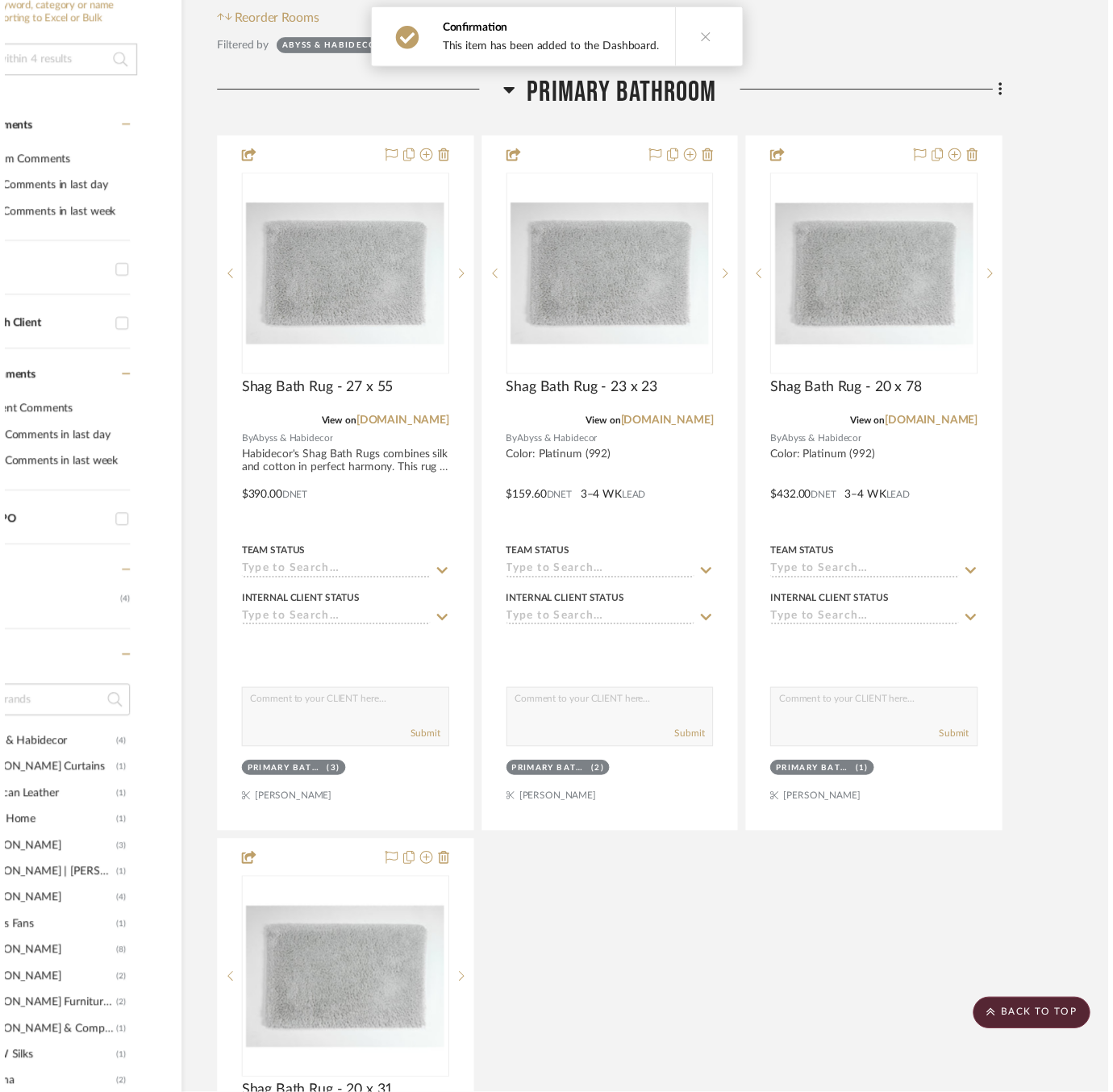
scroll to position [331, 123]
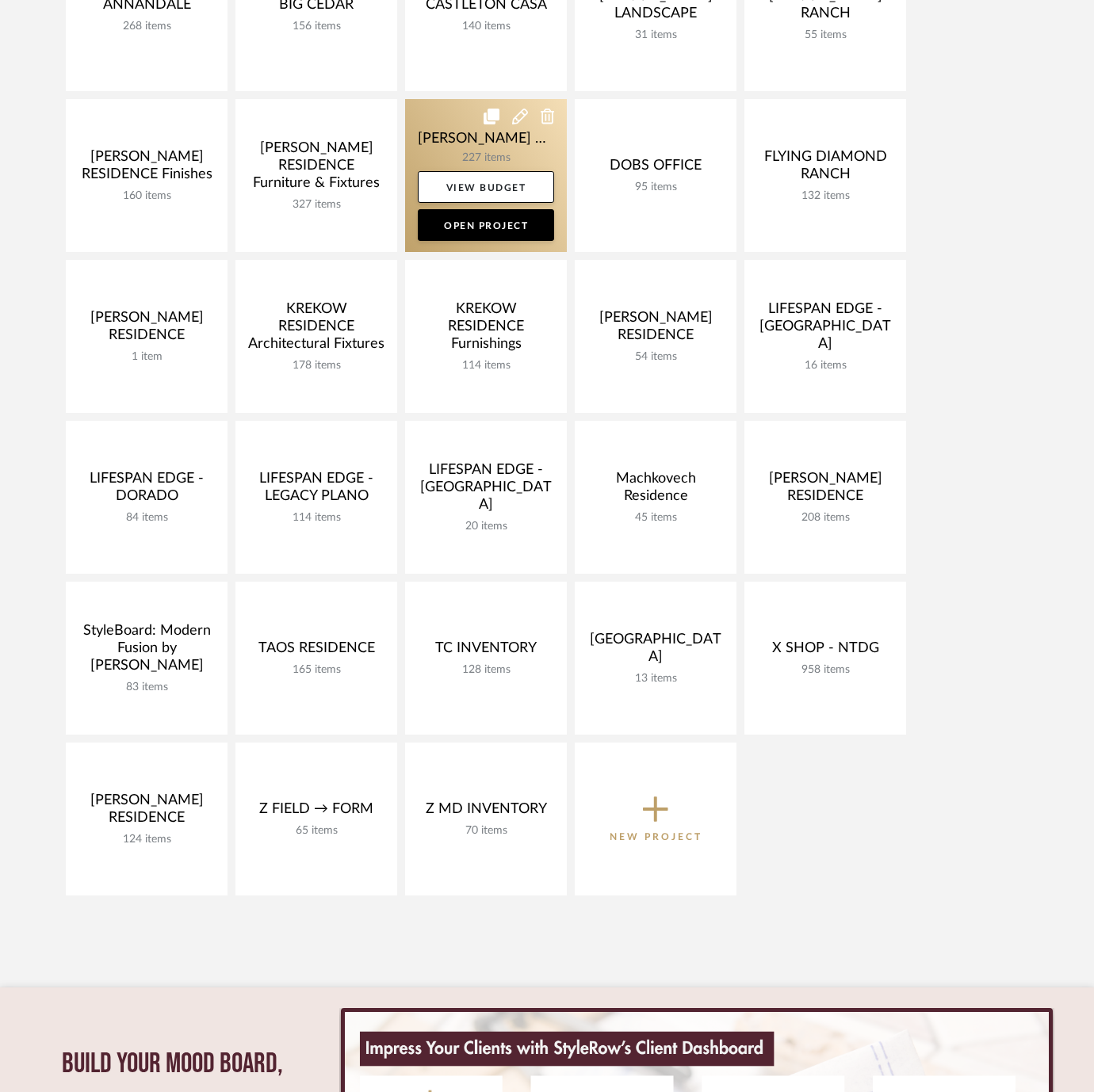
scroll to position [480, 0]
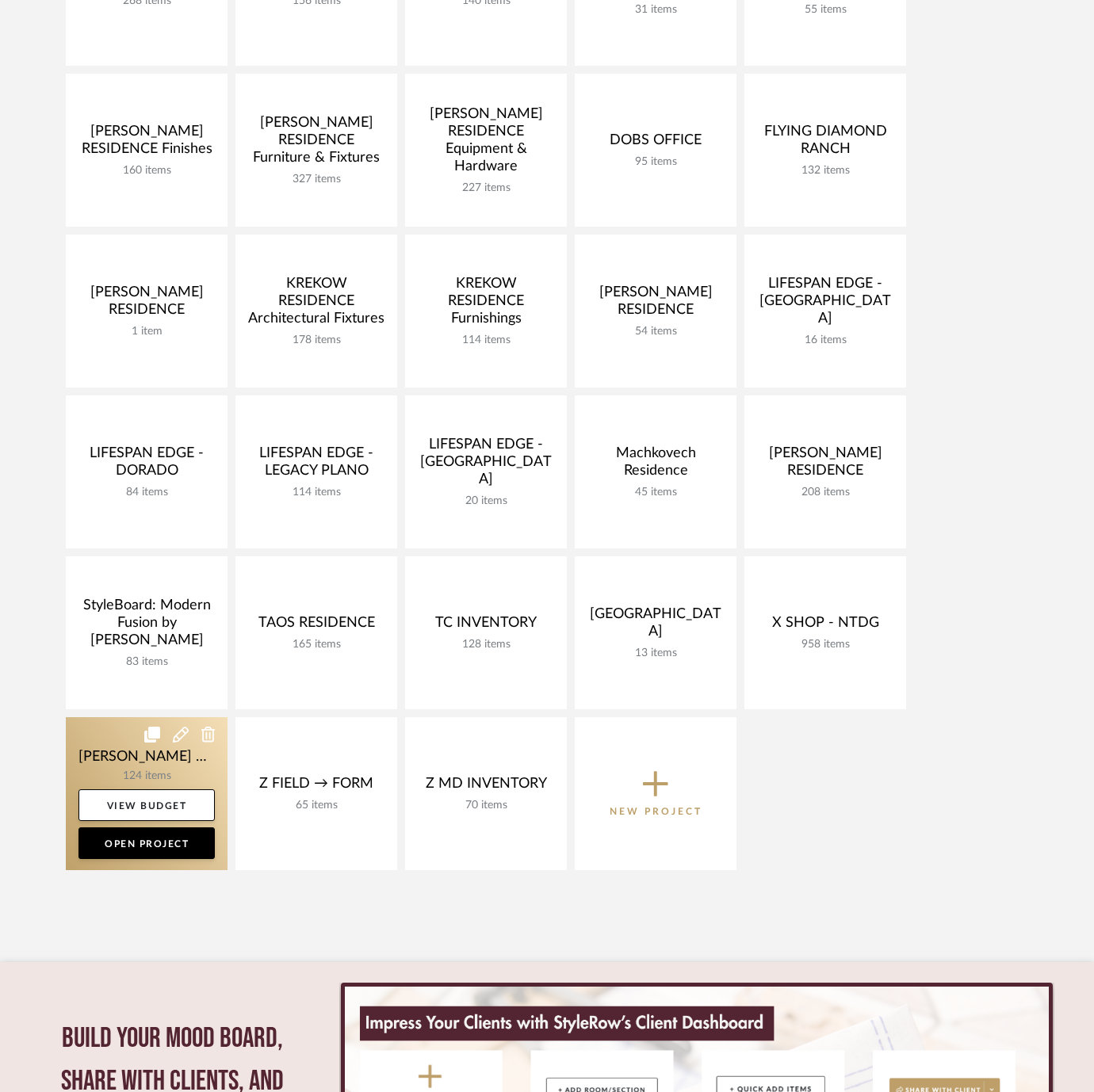
click at [103, 749] on link at bounding box center [147, 793] width 162 height 153
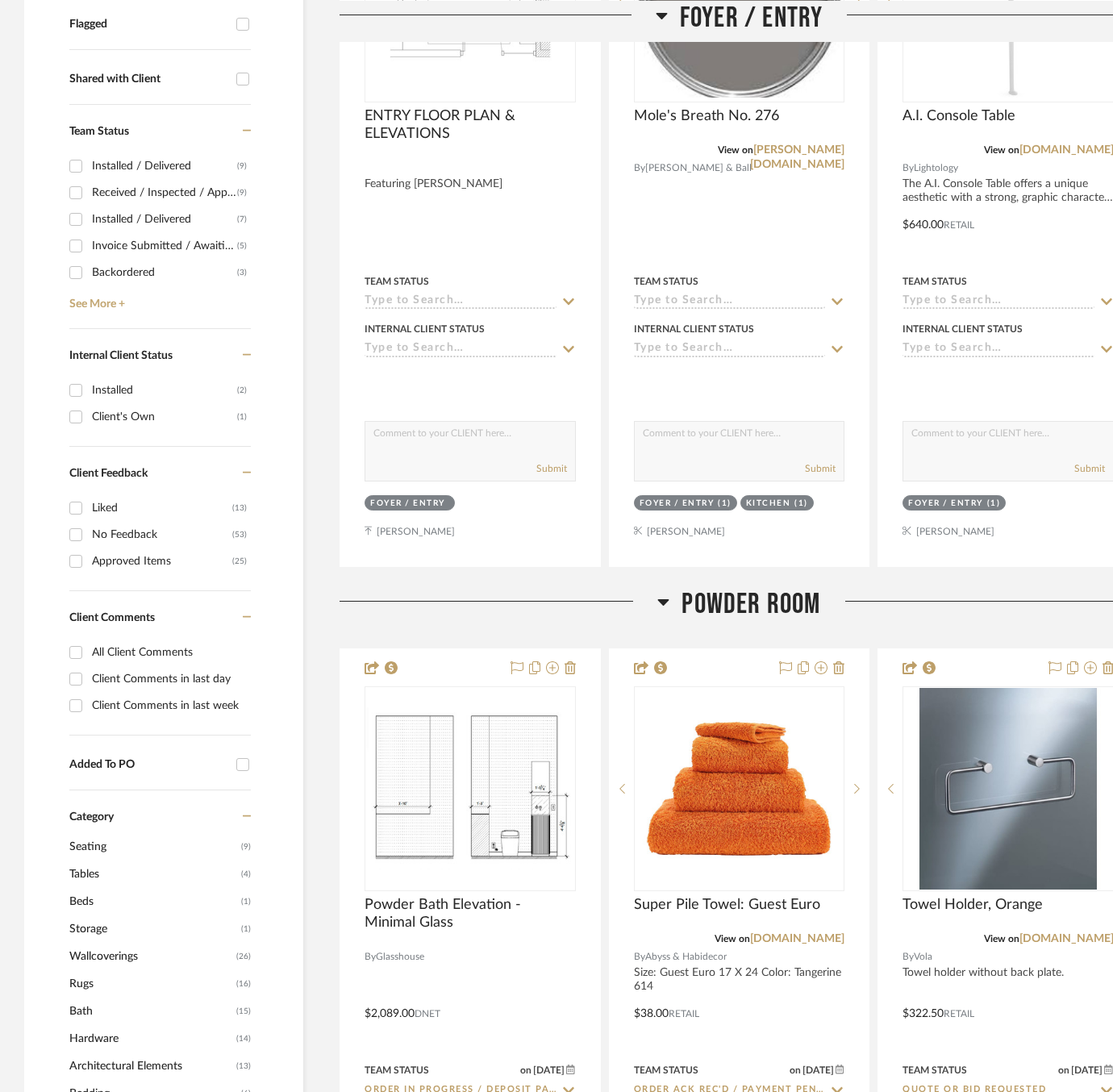
scroll to position [661, 0]
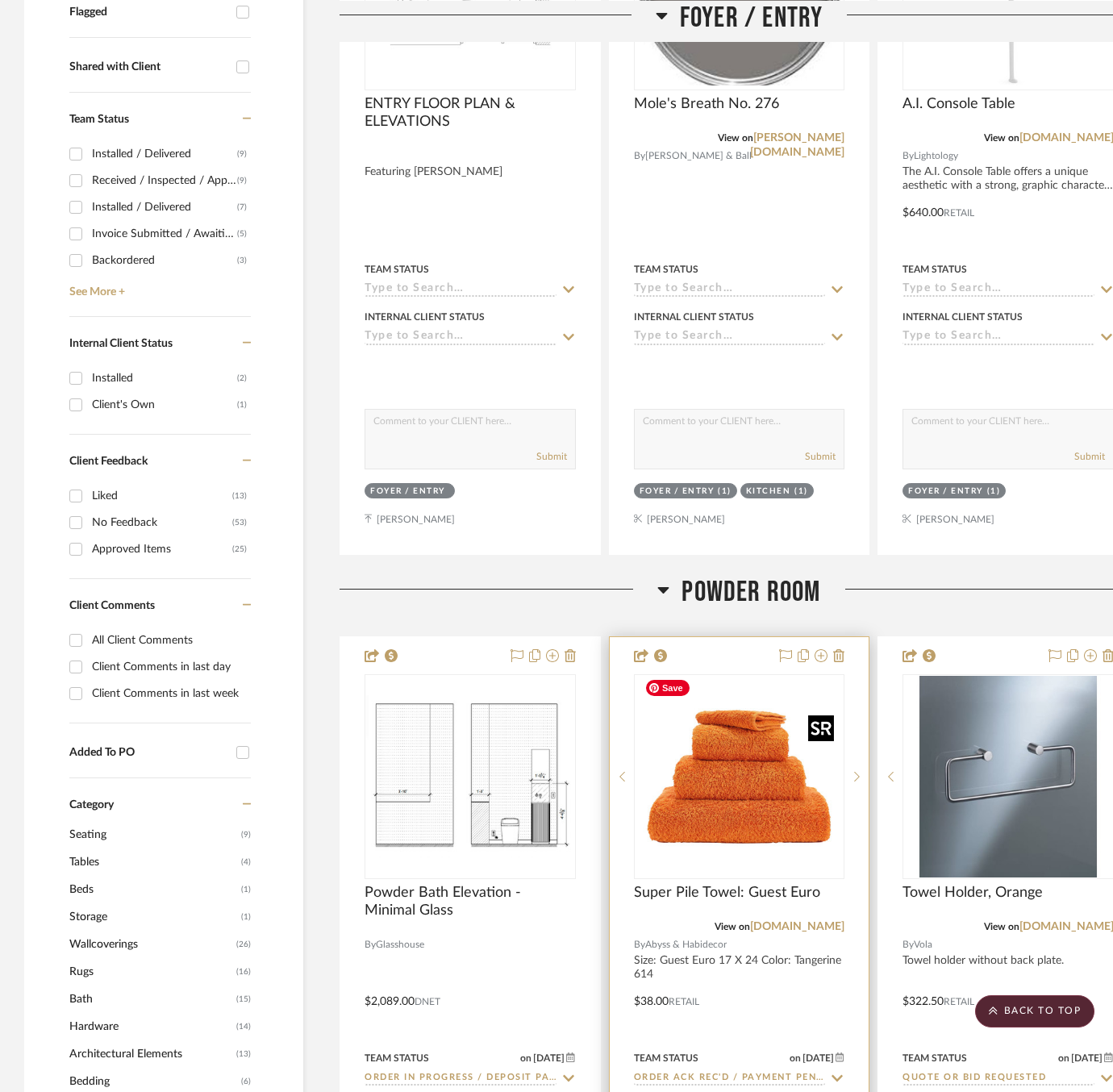
click at [729, 792] on img "0" at bounding box center [739, 776] width 201 height 201
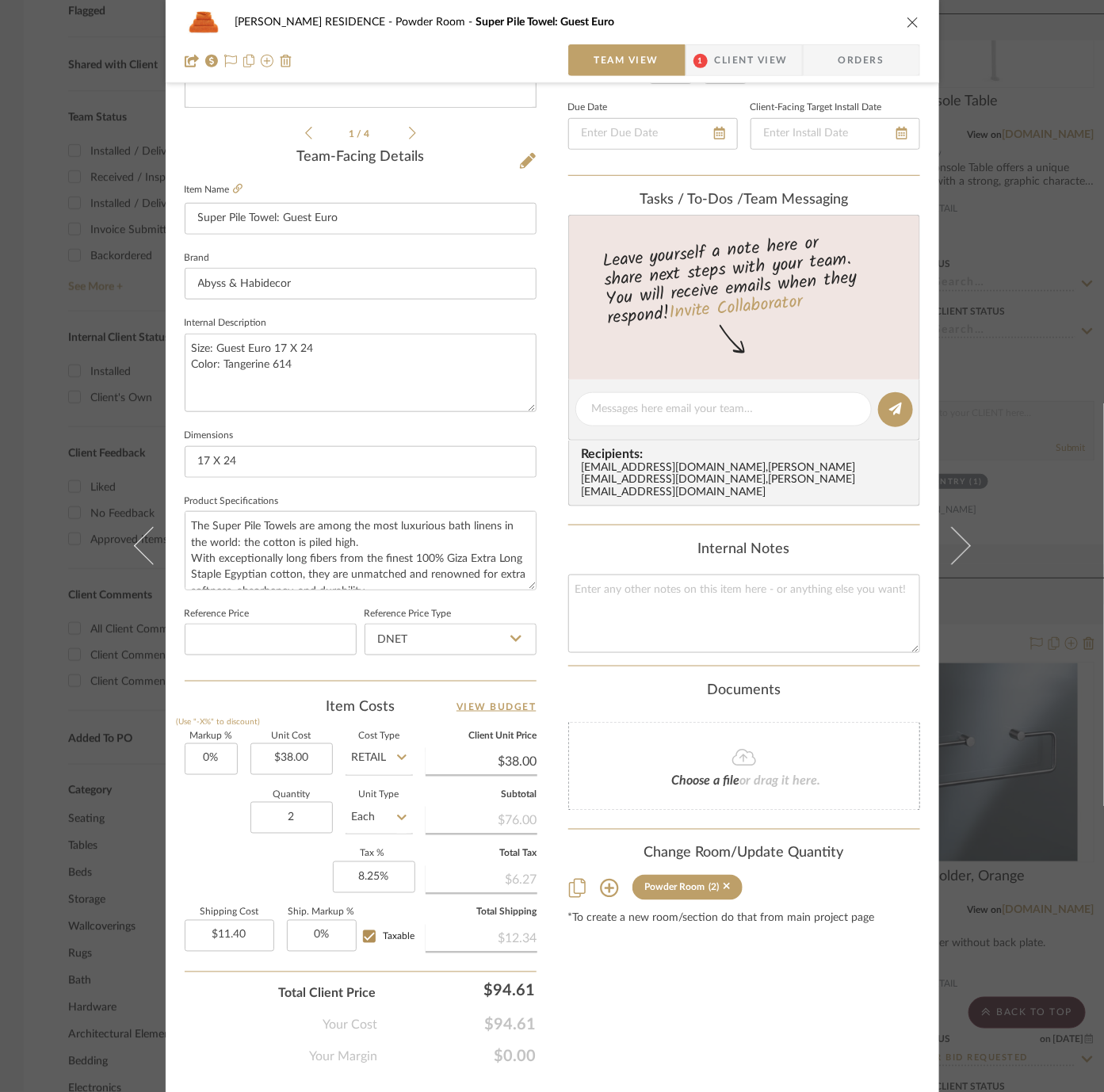
scroll to position [345, 0]
click at [291, 760] on input "38.00" at bounding box center [292, 760] width 82 height 31
type input "$22.80"
click at [370, 753] on input "Retail" at bounding box center [379, 760] width 68 height 31
click at [378, 807] on div "DNET" at bounding box center [438, 795] width 195 height 40
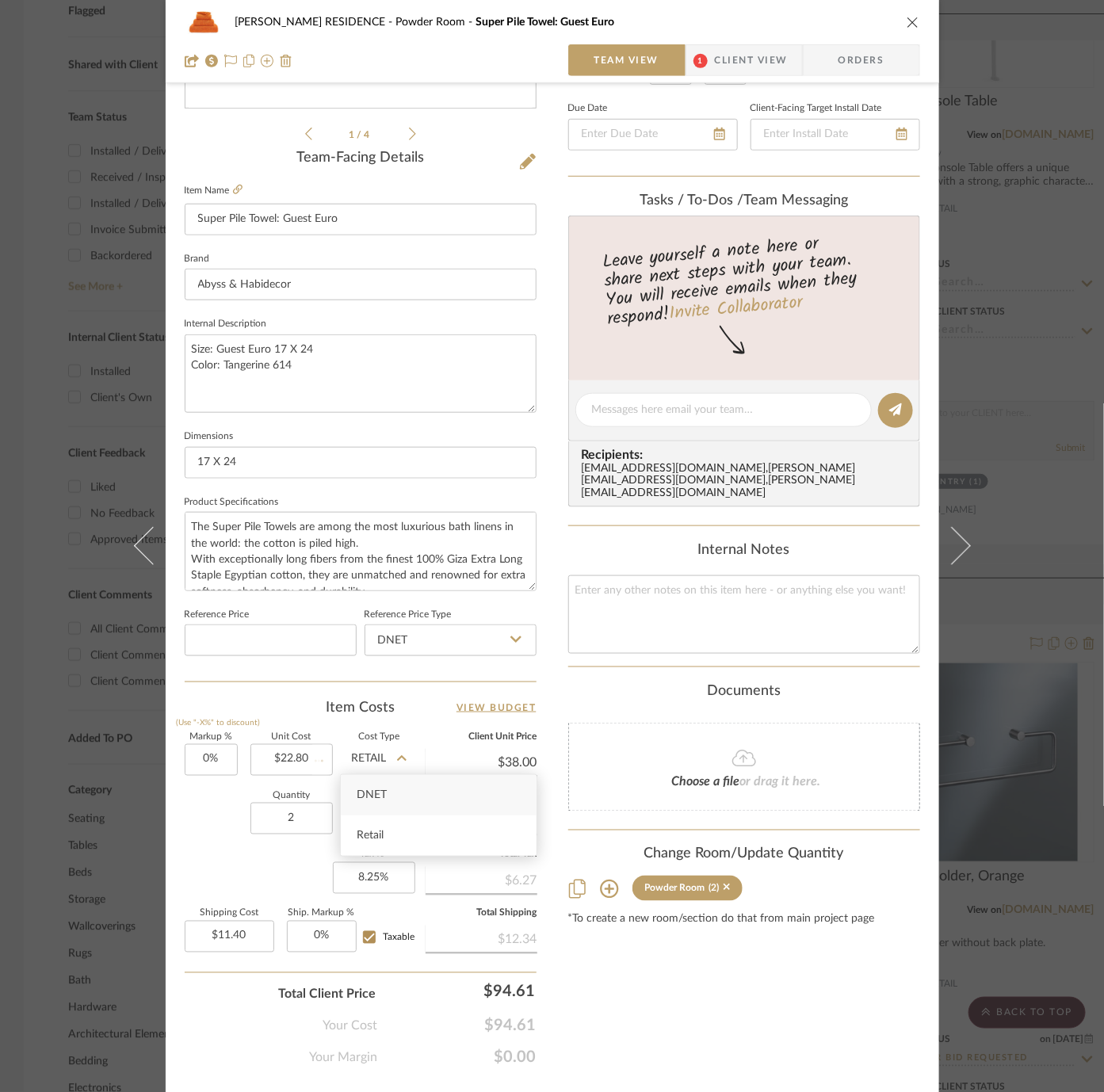
type input "DNET"
type input "$22.80"
type input "$6.84"
click at [204, 752] on input "0" at bounding box center [211, 760] width 53 height 31
type input "30%"
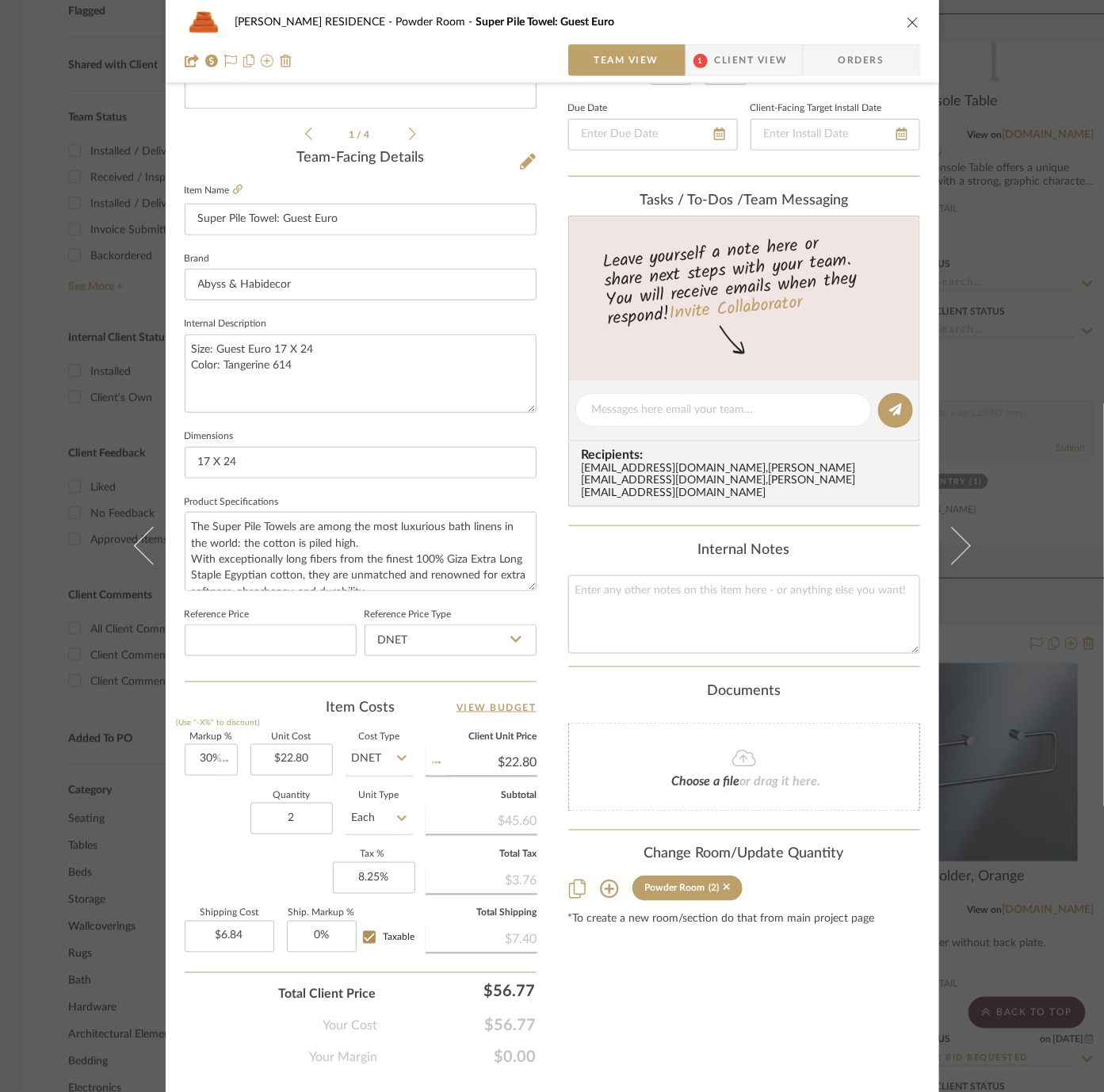
click at [215, 842] on div "Quantity 2 Unit Type Each" at bounding box center [298, 821] width 228 height 56
type input "$29.64"
type input "$8.89"
click at [234, 636] on input at bounding box center [270, 640] width 172 height 31
type input "$38.00"
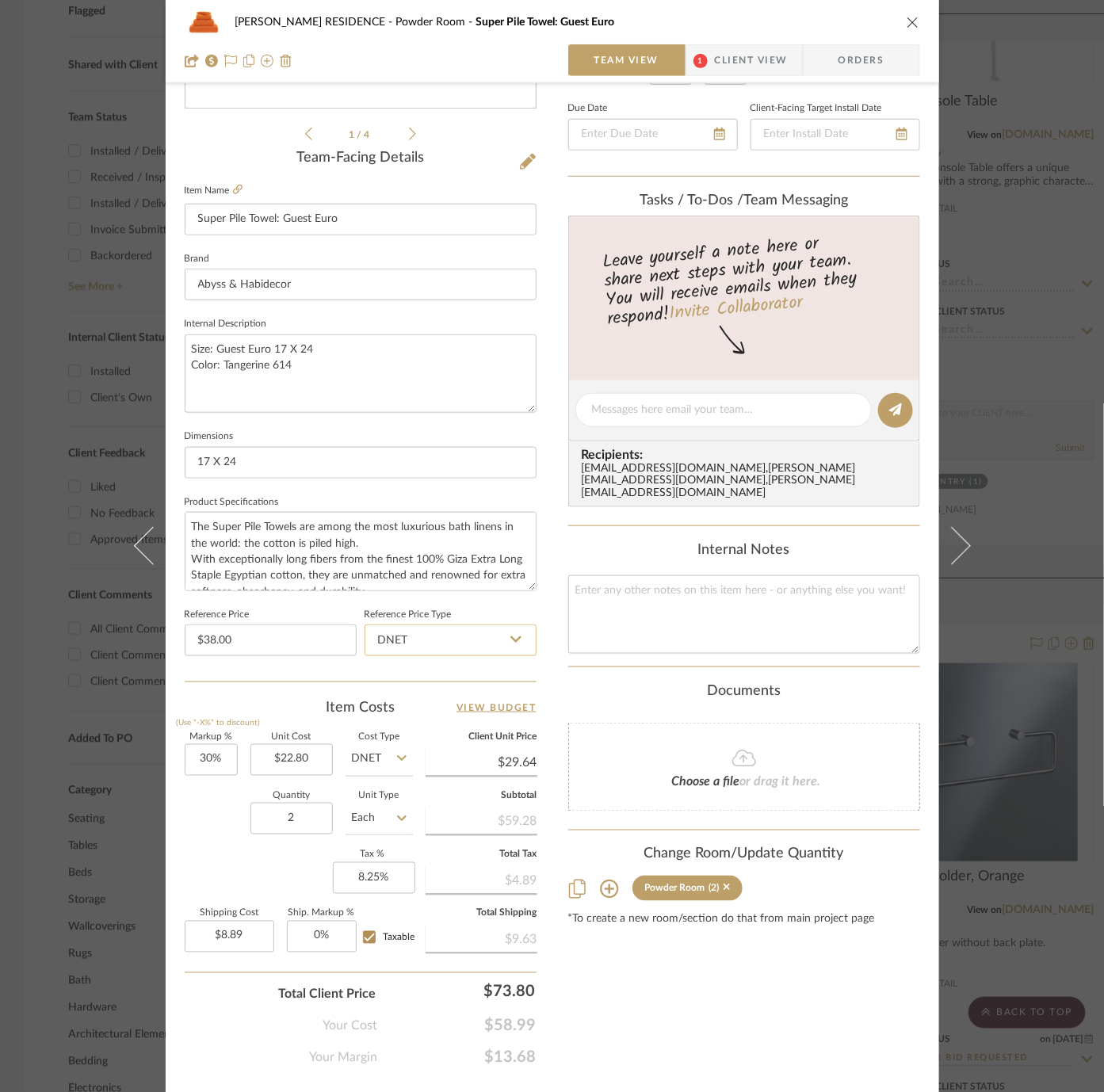
click at [434, 624] on input "DNET" at bounding box center [450, 640] width 172 height 31
click at [411, 717] on div "Retail" at bounding box center [457, 717] width 195 height 40
type input "Retail"
click at [280, 751] on input "22.80" at bounding box center [292, 760] width 82 height 31
type input "$38.00"
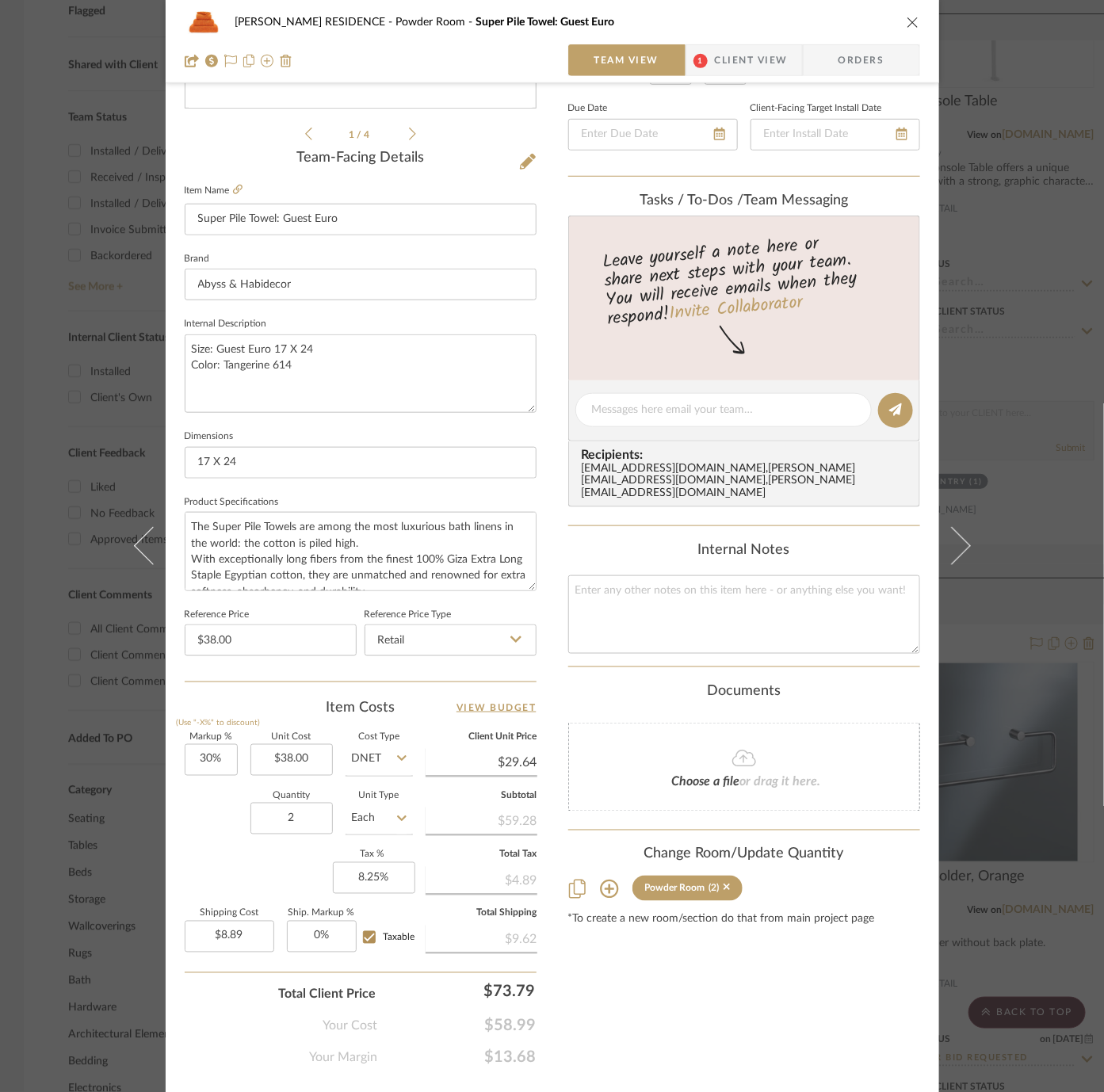
click at [364, 777] on sr-form-field "Cost Type DNET" at bounding box center [379, 761] width 68 height 56
click at [368, 746] on input "DNET" at bounding box center [379, 760] width 68 height 31
type input "$49.40"
type input "$14.82"
click at [374, 837] on span "Retail" at bounding box center [370, 835] width 27 height 11
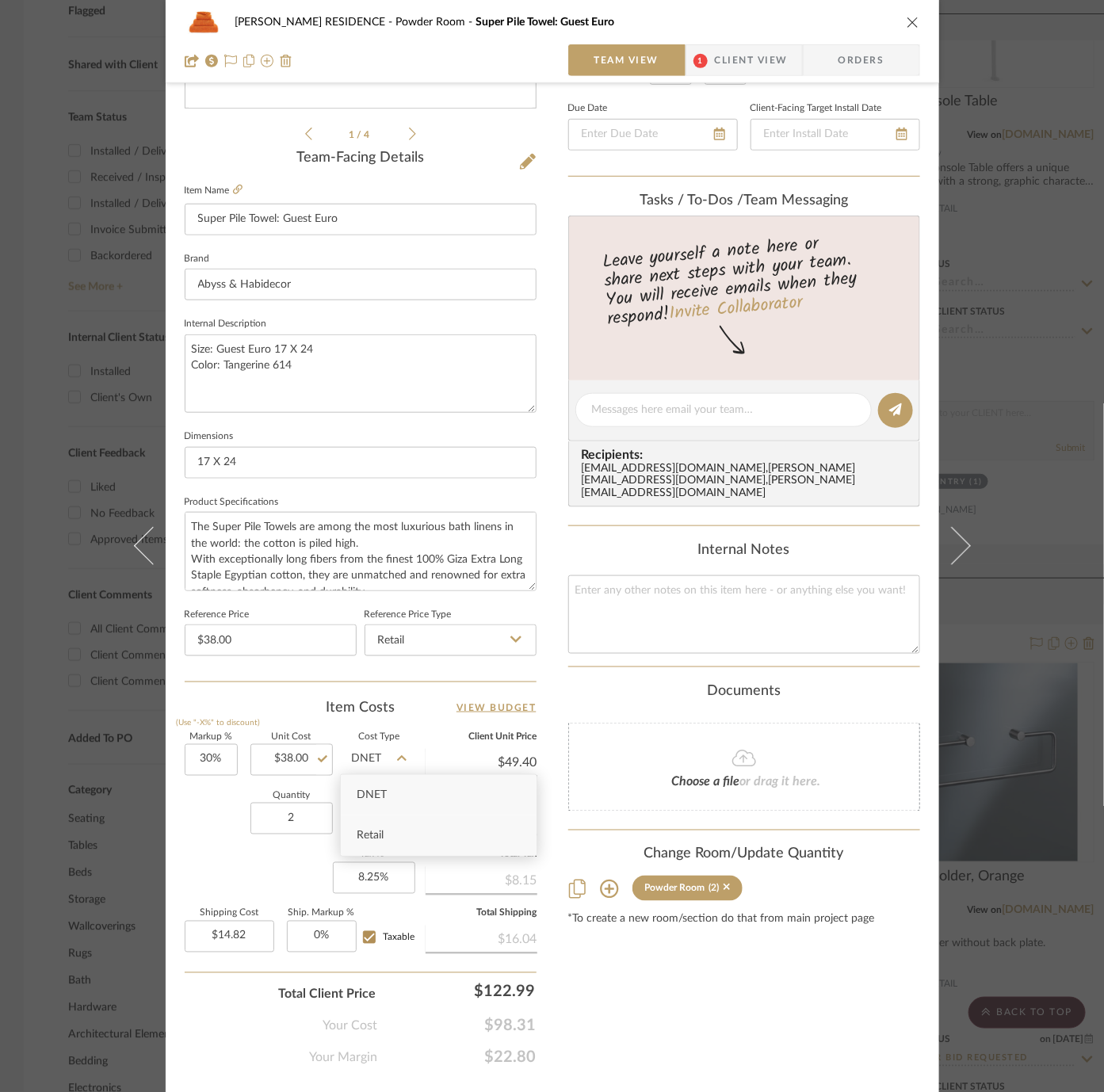
type input "Retail"
click at [202, 761] on input "30" at bounding box center [211, 760] width 53 height 31
type input "0%"
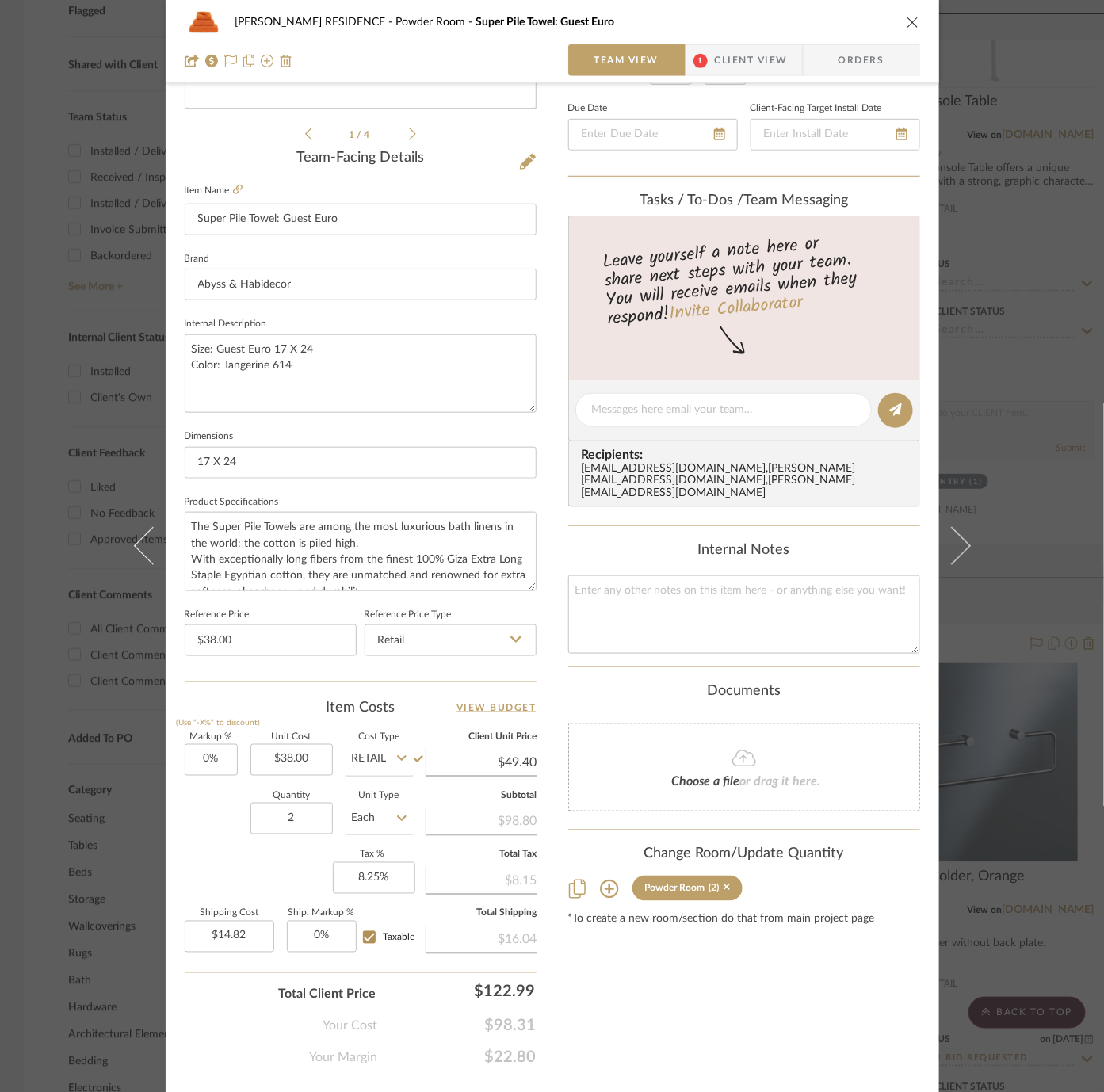
click at [186, 816] on div "Quantity 2 Unit Type Each" at bounding box center [298, 821] width 228 height 56
type input "$38.00"
type input "$11.40"
click at [238, 631] on input "38.00" at bounding box center [270, 640] width 172 height 31
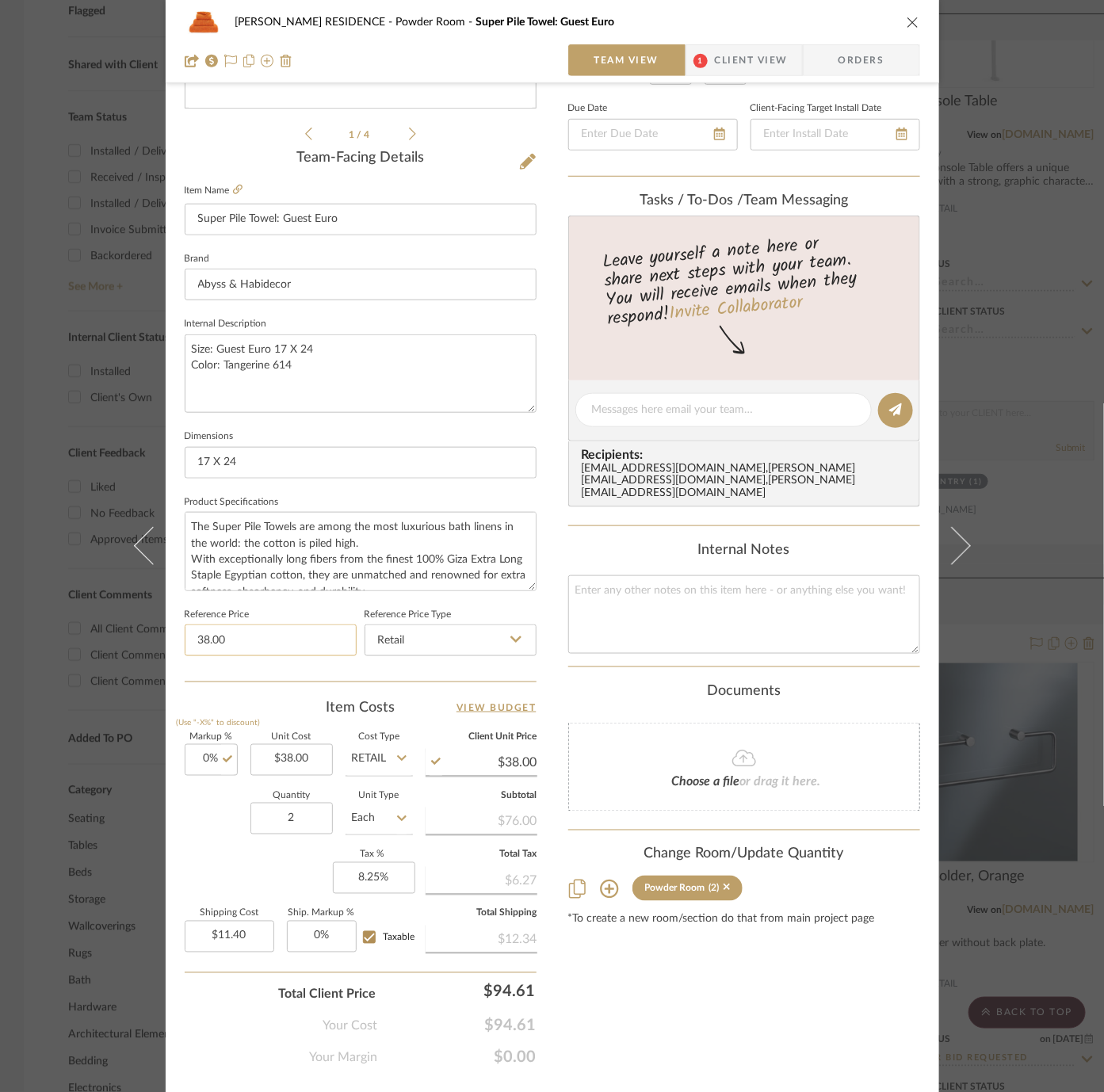
click at [238, 631] on input "38.00" at bounding box center [270, 640] width 172 height 31
type input "$22.80"
click at [438, 642] on input "Retail" at bounding box center [450, 640] width 172 height 31
click at [430, 685] on div "DNET" at bounding box center [457, 676] width 195 height 40
type input "DNET"
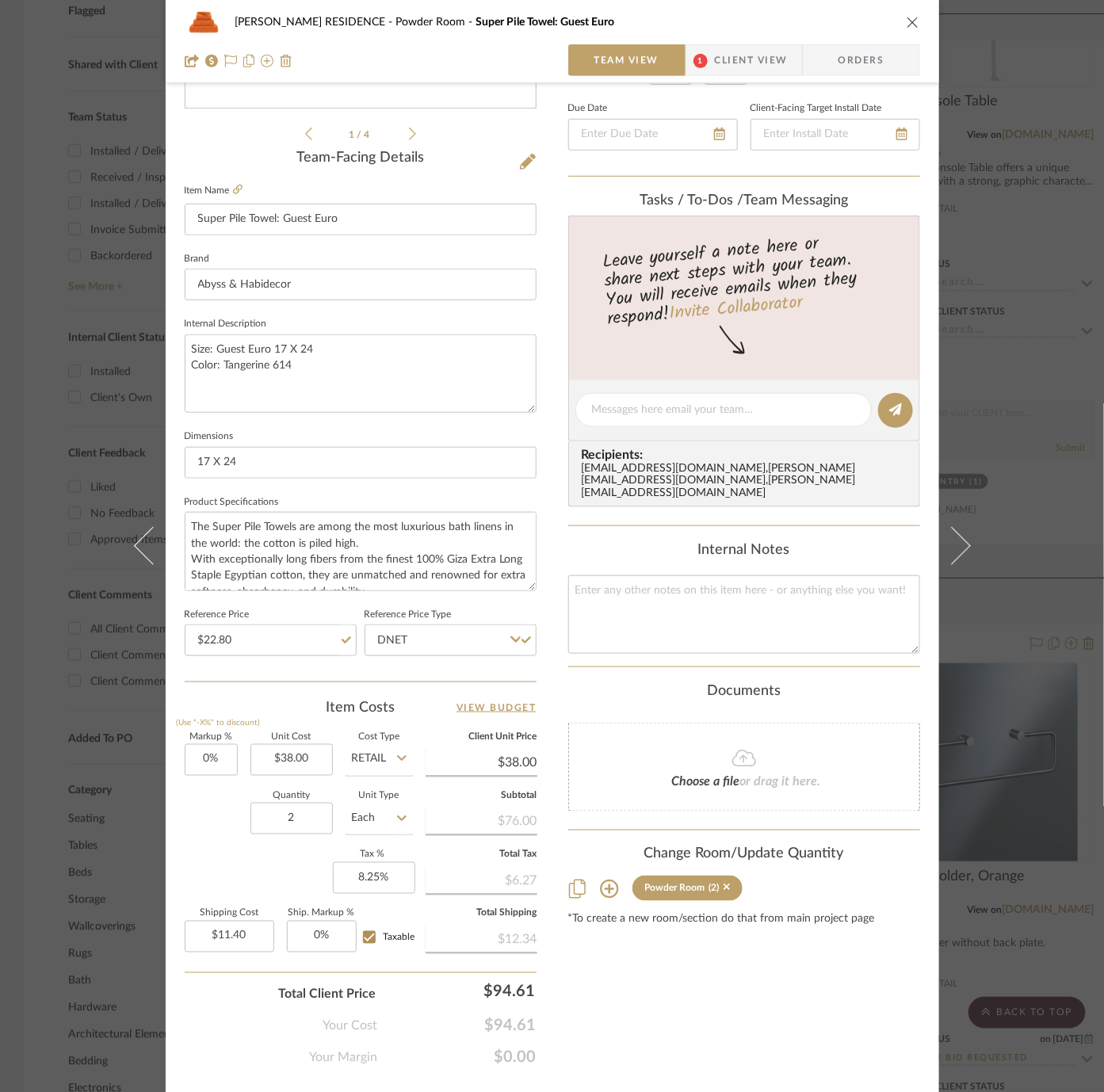
click at [543, 576] on div "YANOFSKY RESIDENCE Powder Room Super Pile Towel: Guest Euro Team View 1 Client …" at bounding box center [552, 398] width 773 height 1464
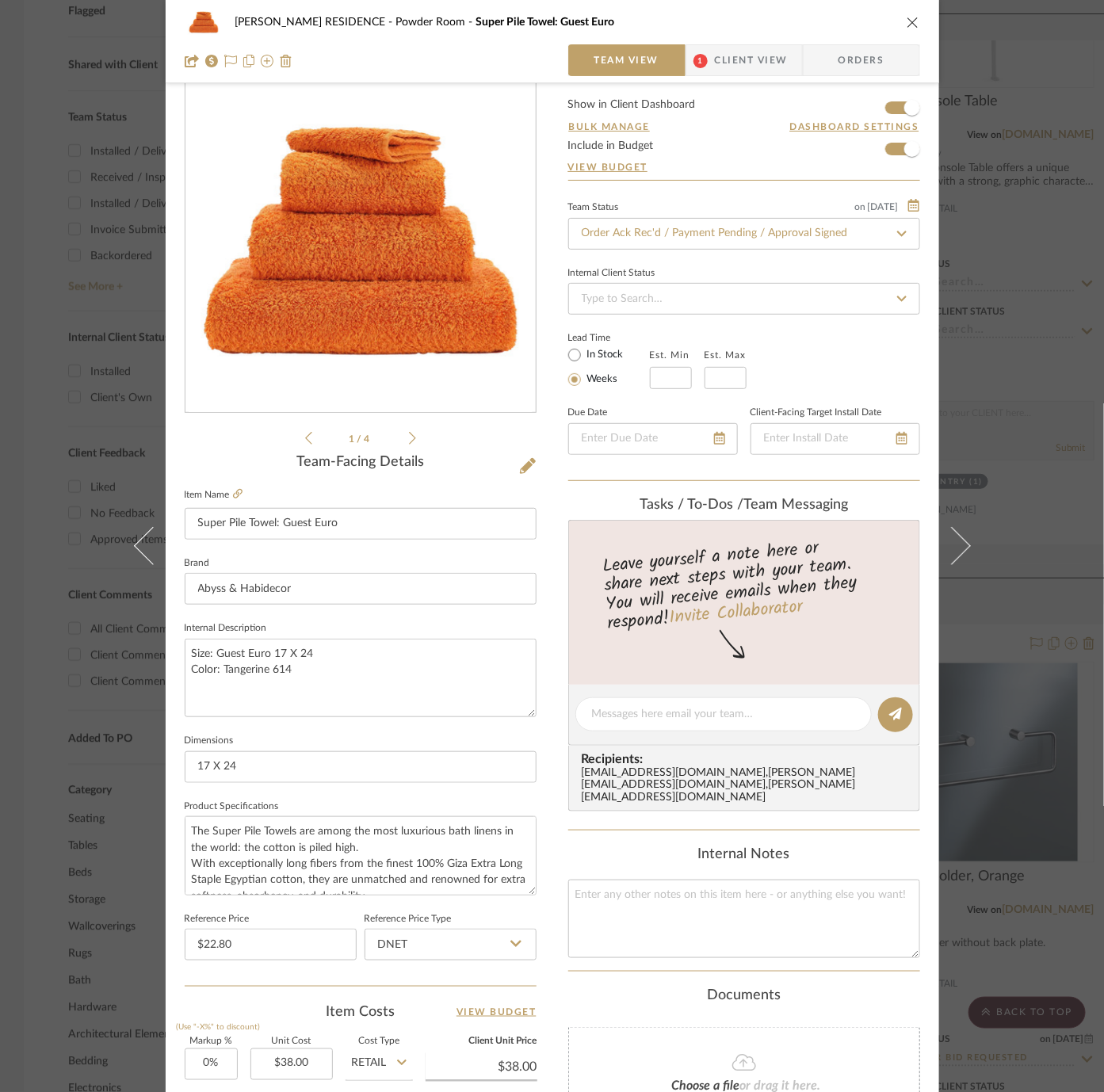
scroll to position [5, 0]
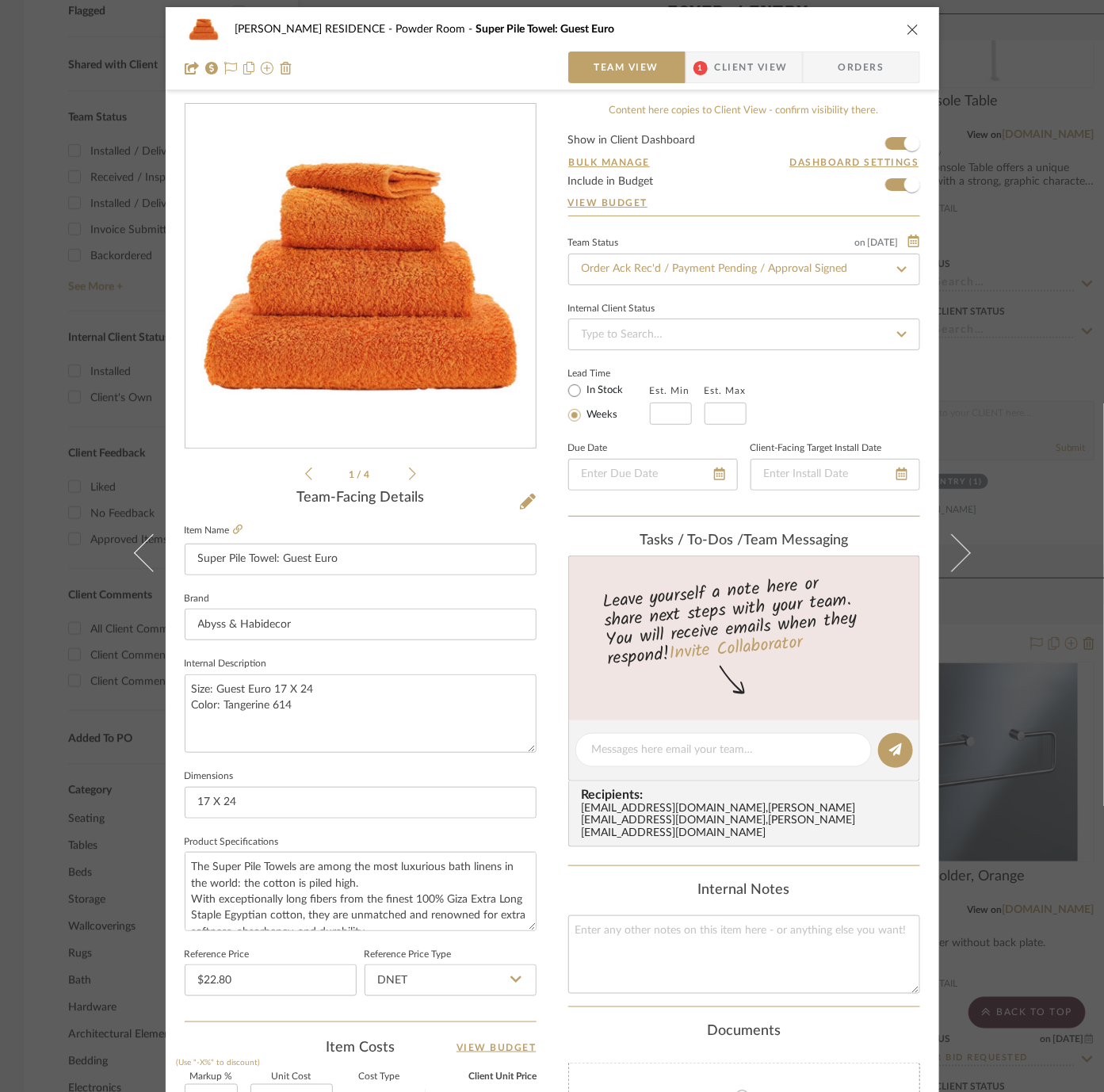
click at [73, 652] on div "YANOFSKY RESIDENCE Powder Room Super Pile Towel: Guest Euro Team View 1 Client …" at bounding box center [552, 546] width 1104 height 1092
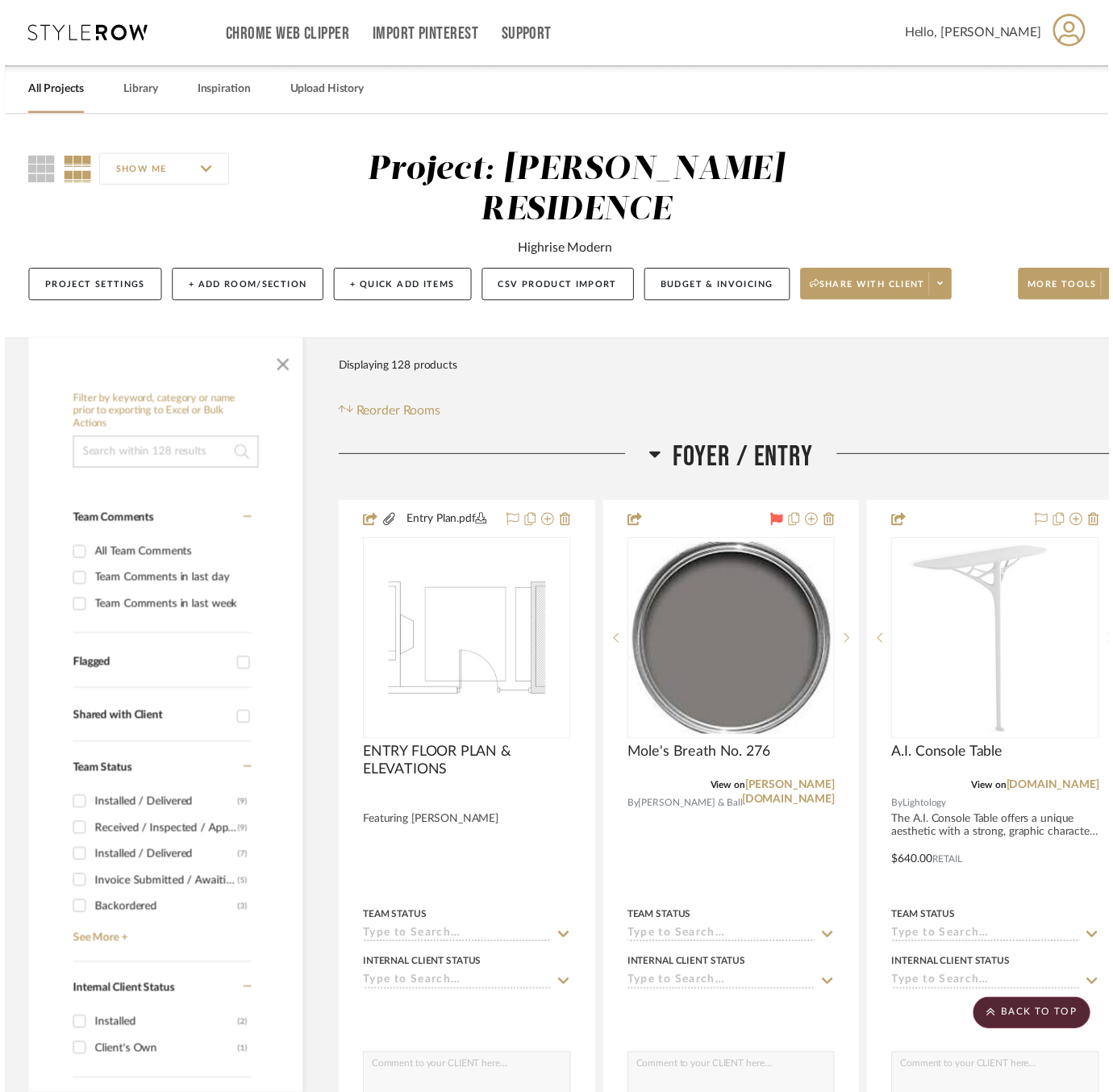
scroll to position [661, 0]
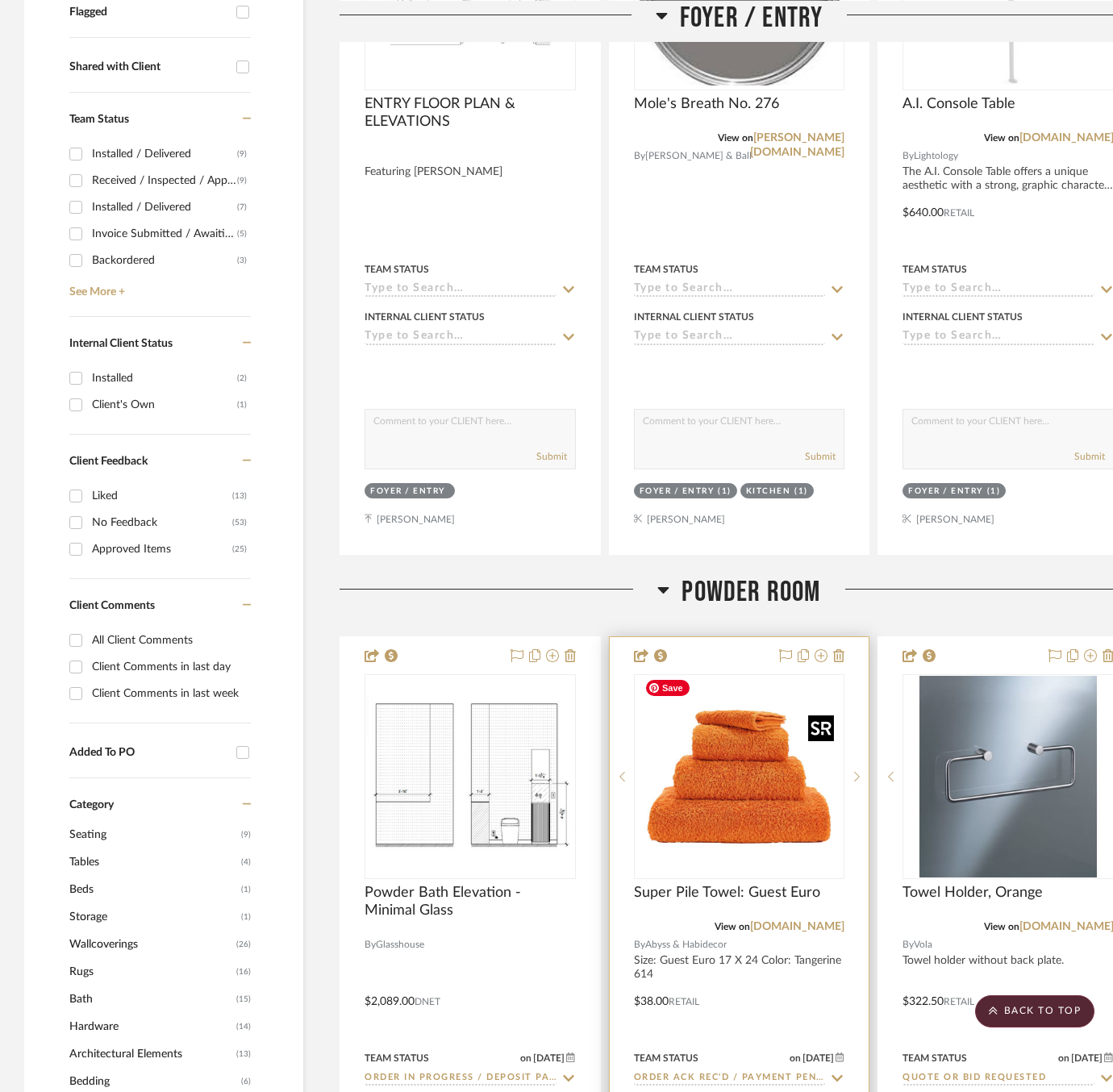
click at [740, 752] on img "0" at bounding box center [739, 776] width 201 height 201
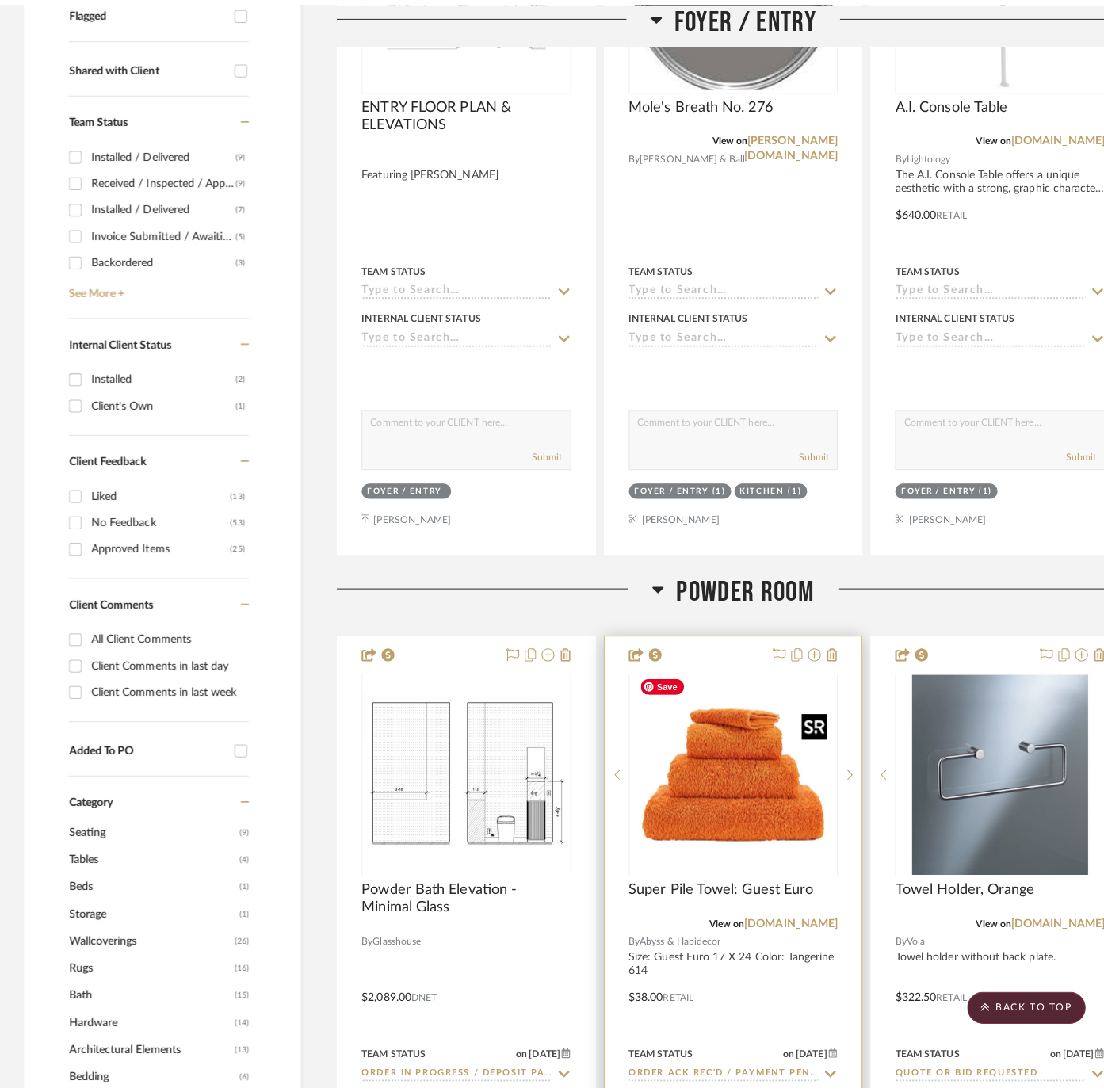
scroll to position [0, 0]
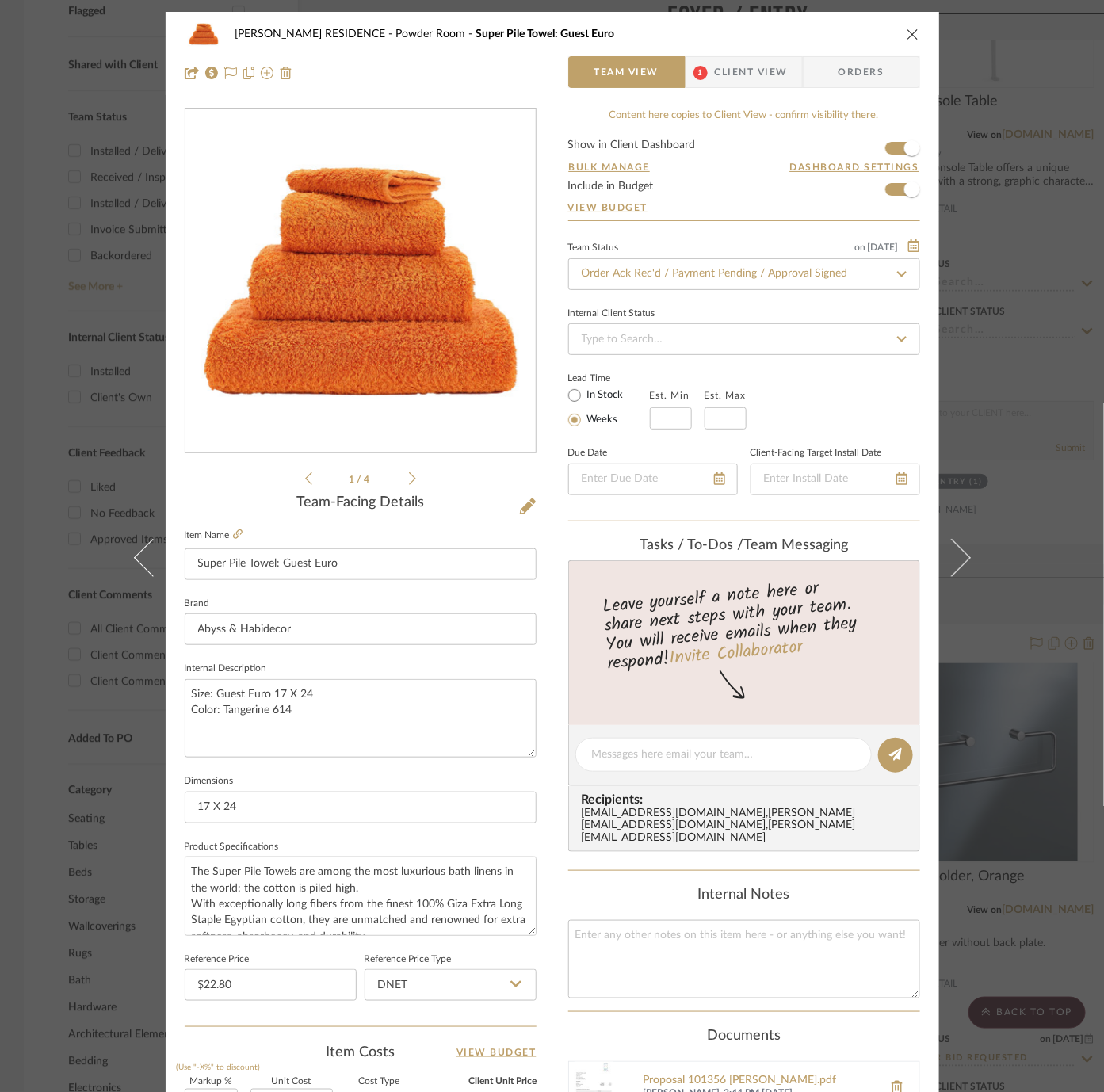
click at [1051, 238] on div "YANOFSKY RESIDENCE Powder Room Super Pile Towel: Guest Euro Team View 1 Client …" at bounding box center [552, 546] width 1104 height 1092
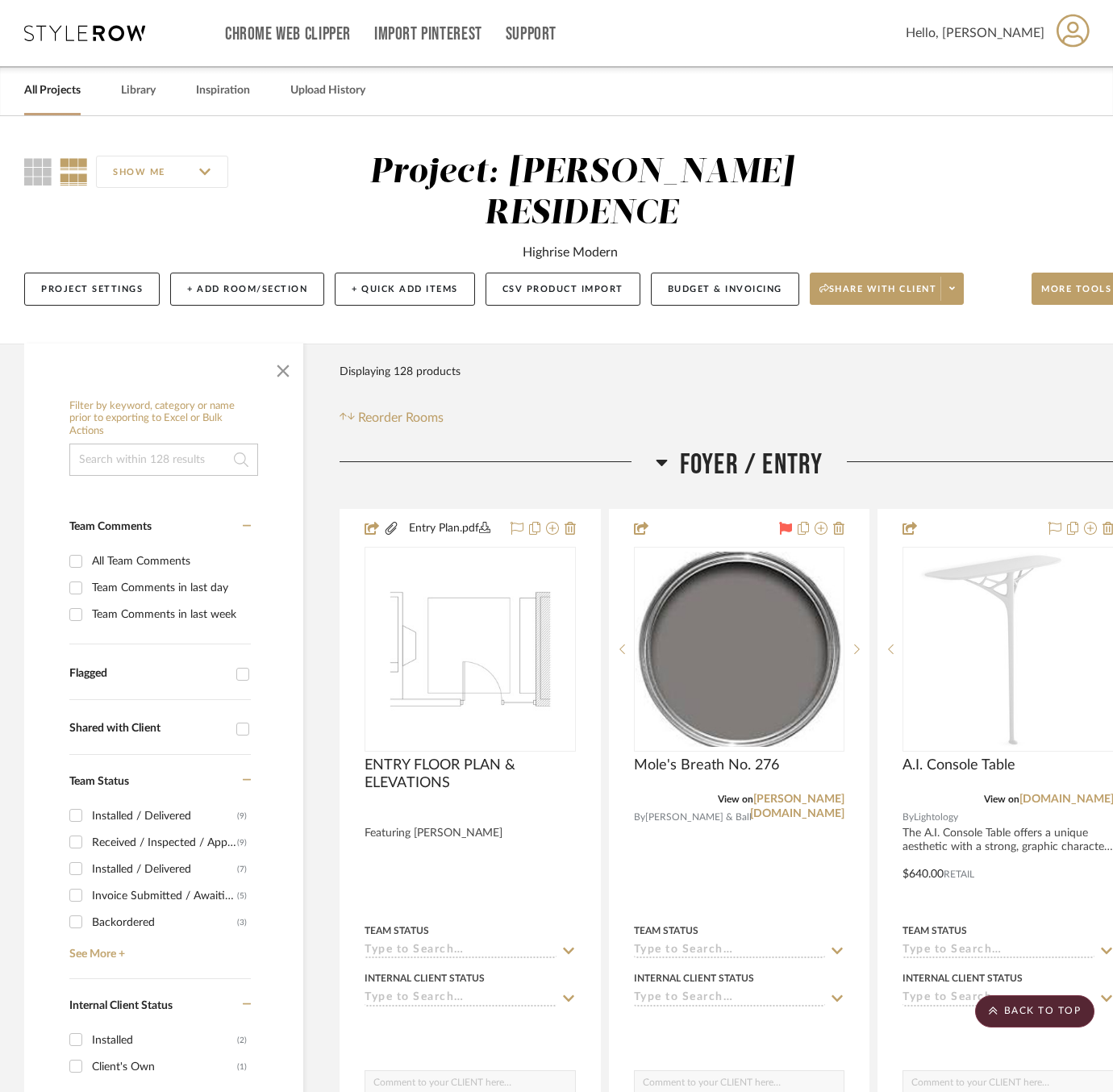
click at [49, 80] on link "All Projects" at bounding box center [52, 91] width 56 height 22
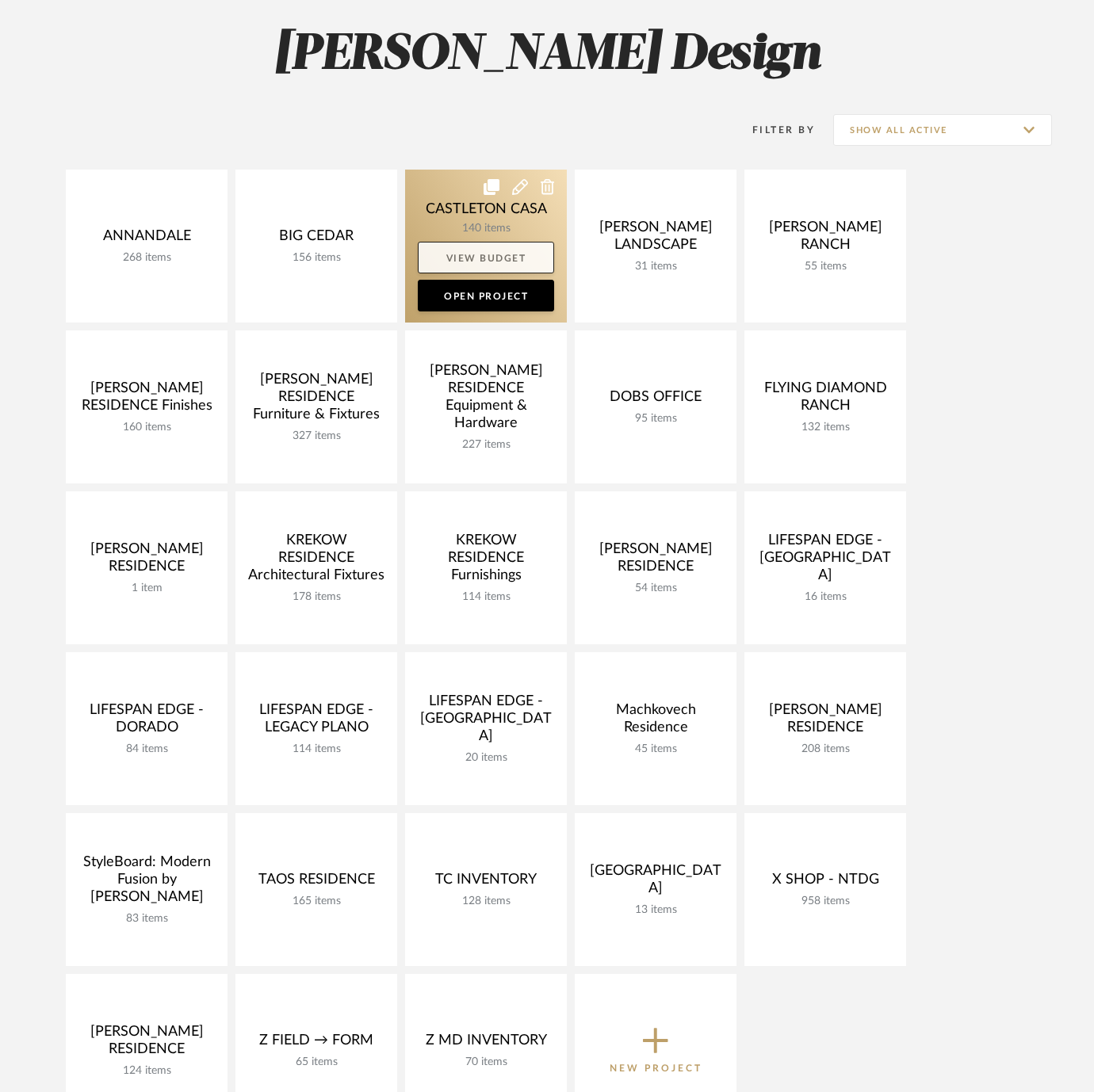
scroll to position [238, 0]
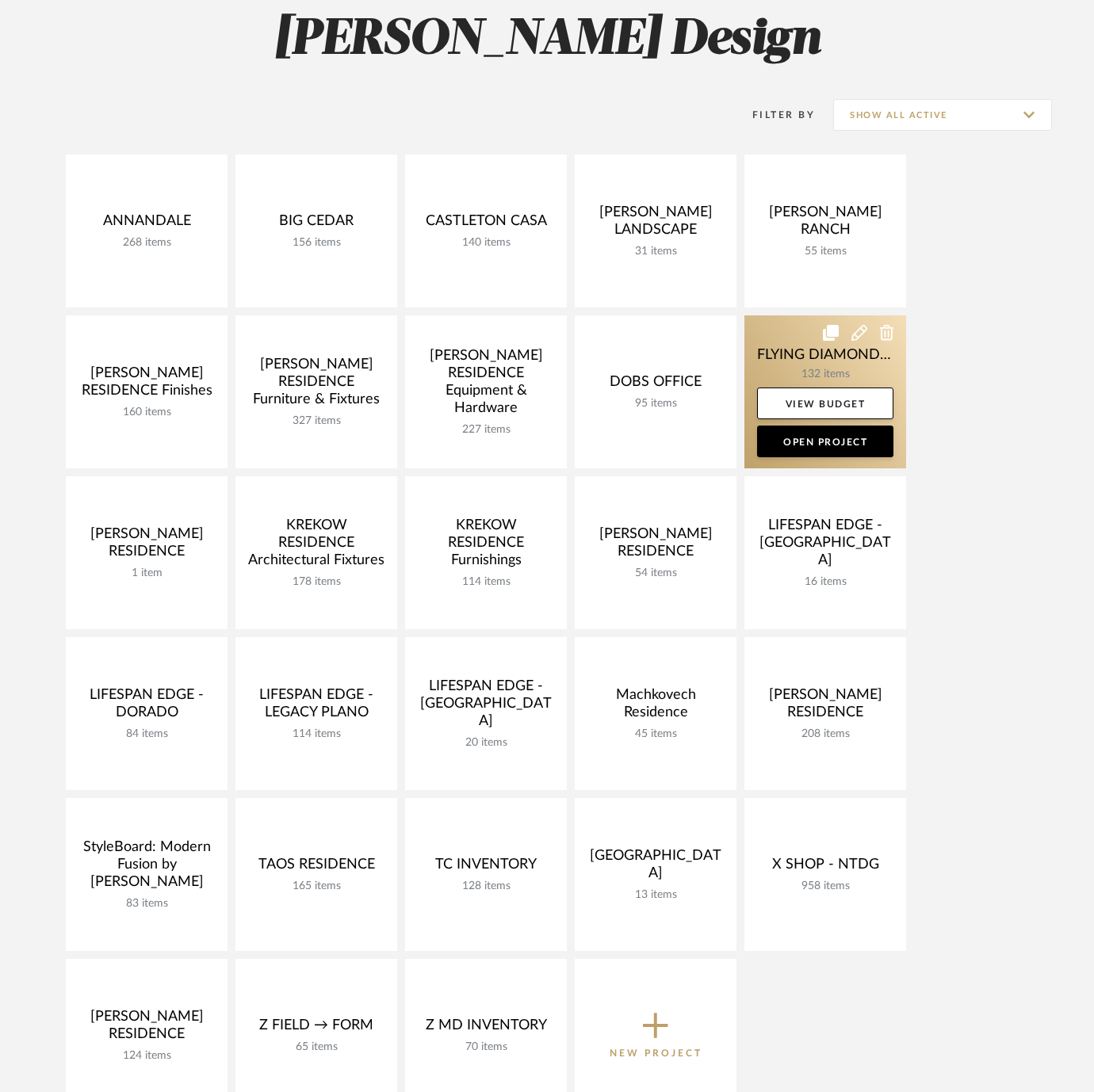
click at [798, 355] on link at bounding box center [825, 392] width 162 height 153
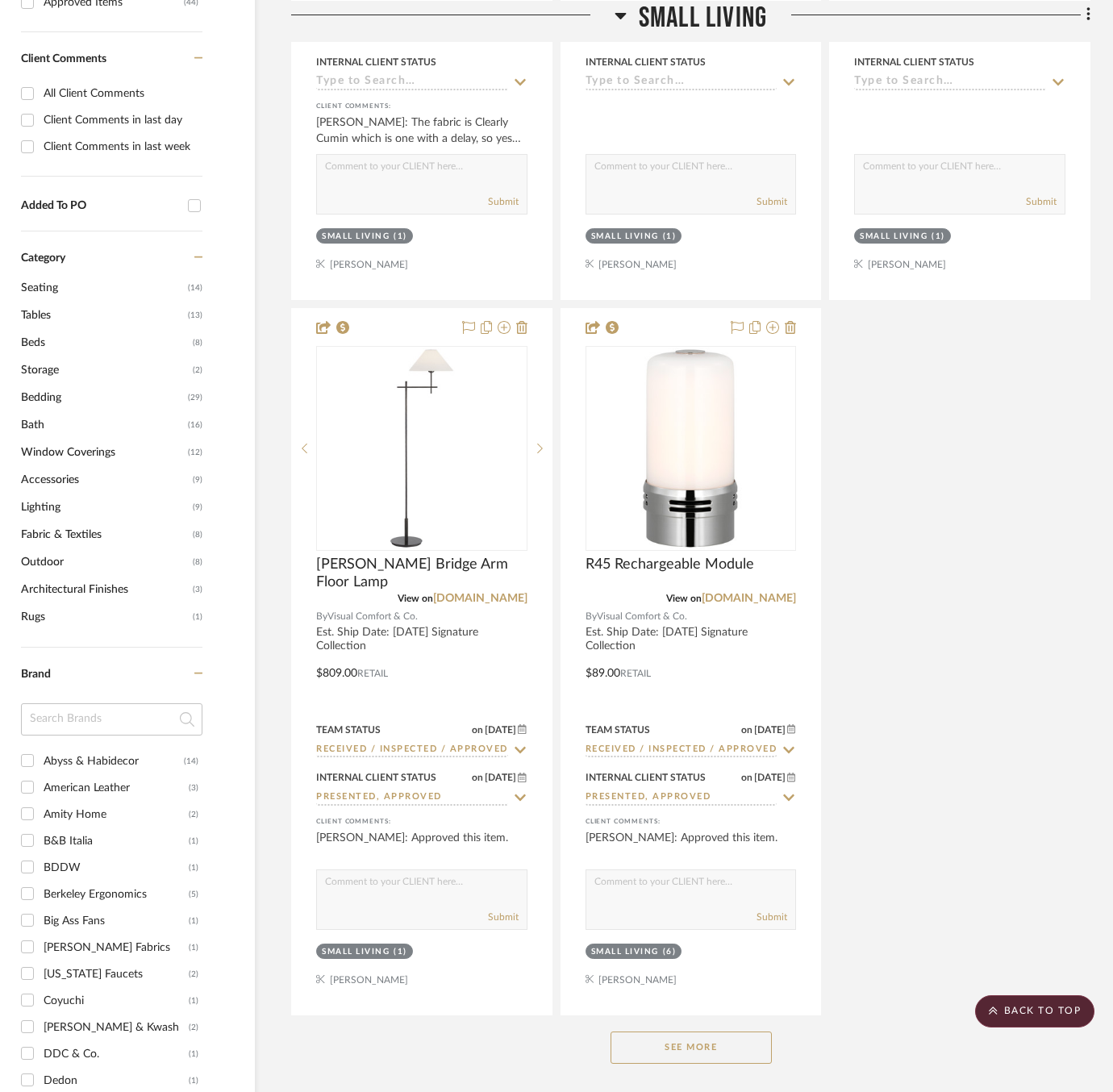
scroll to position [1568, 73]
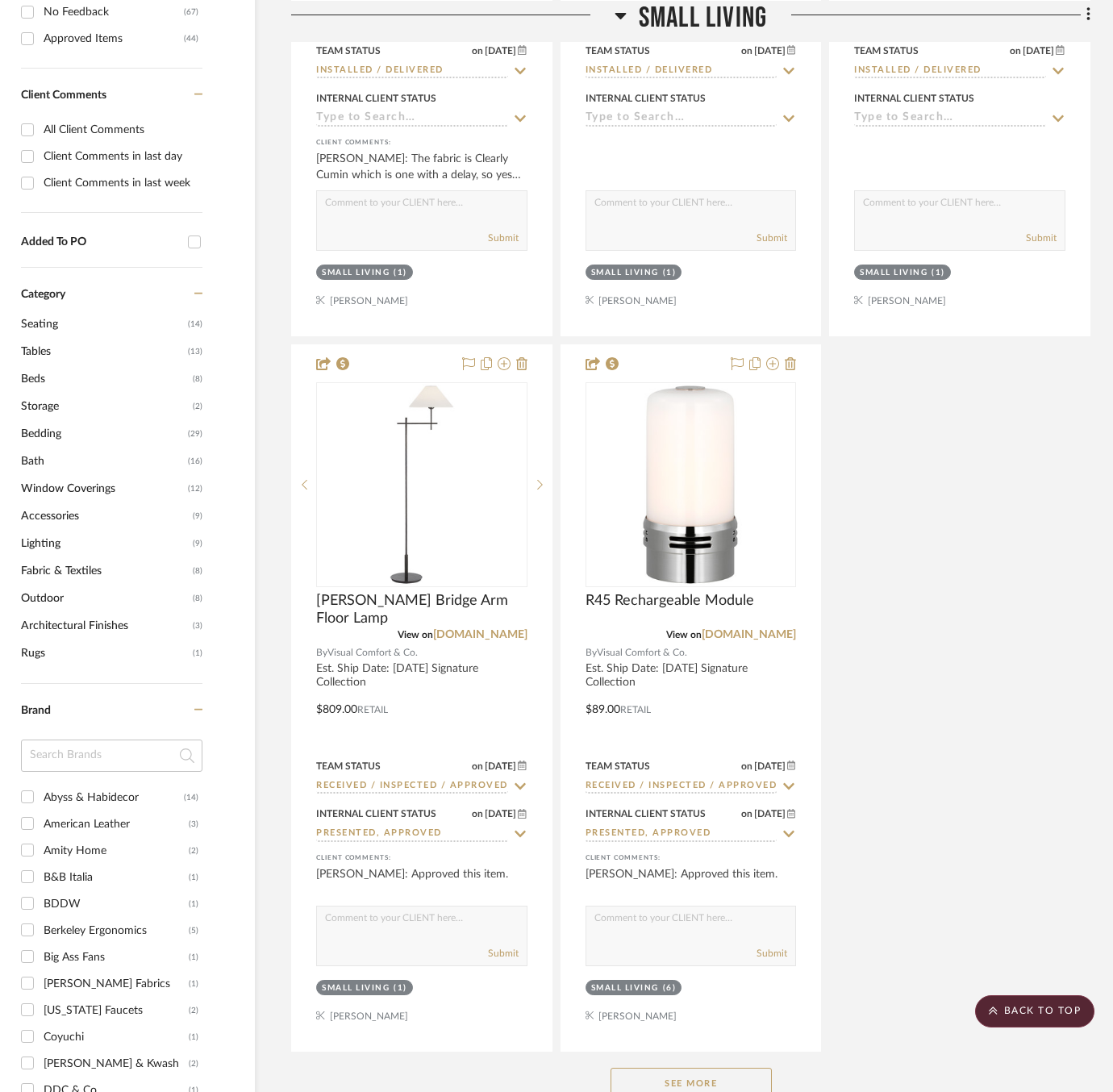
click at [81, 786] on div "Abyss & Habidecor" at bounding box center [113, 797] width 140 height 26
click at [40, 786] on input "Abyss & Habidecor (14)" at bounding box center [27, 797] width 26 height 26
checkbox input "true"
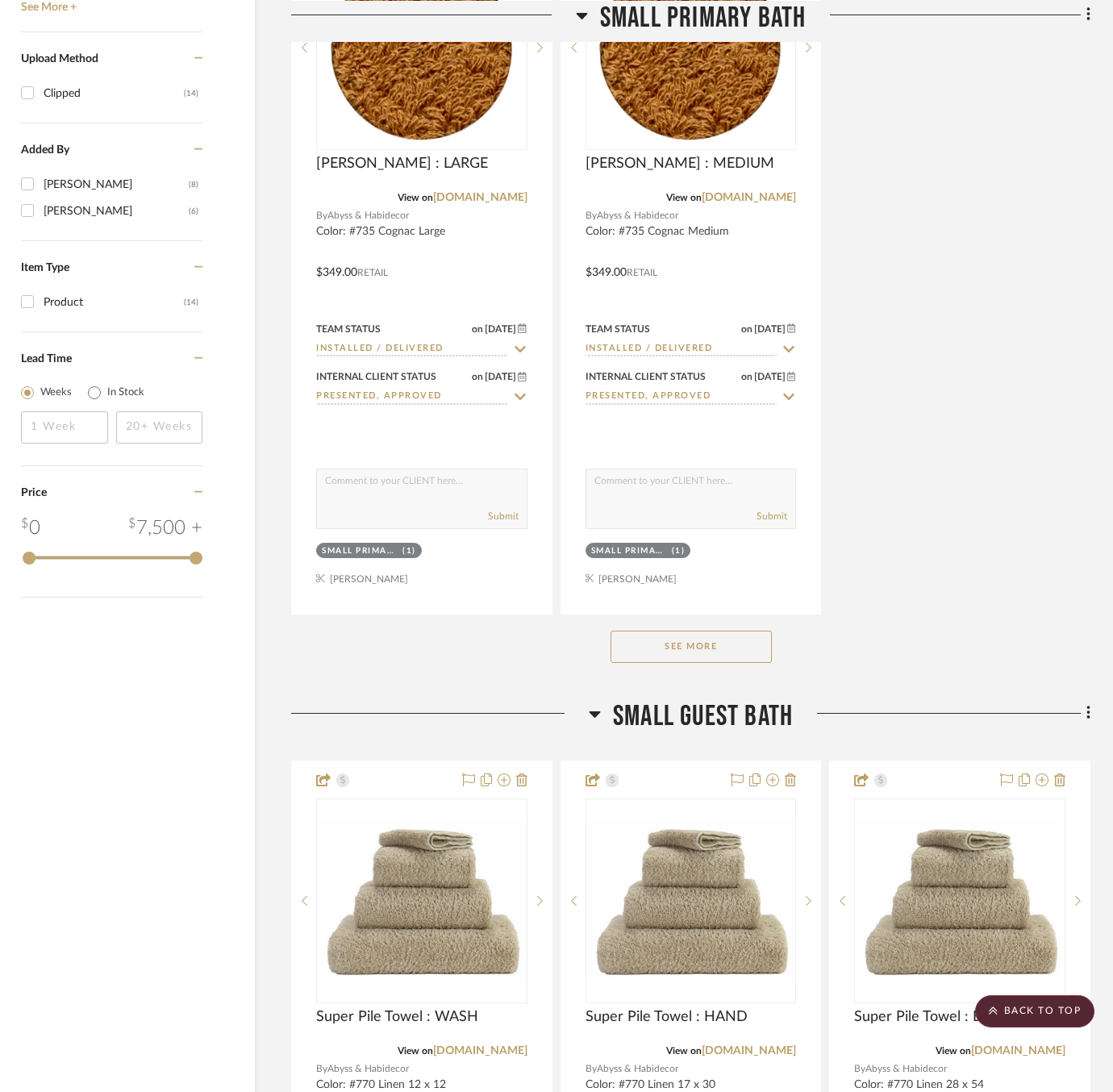
scroll to position [2044, 75]
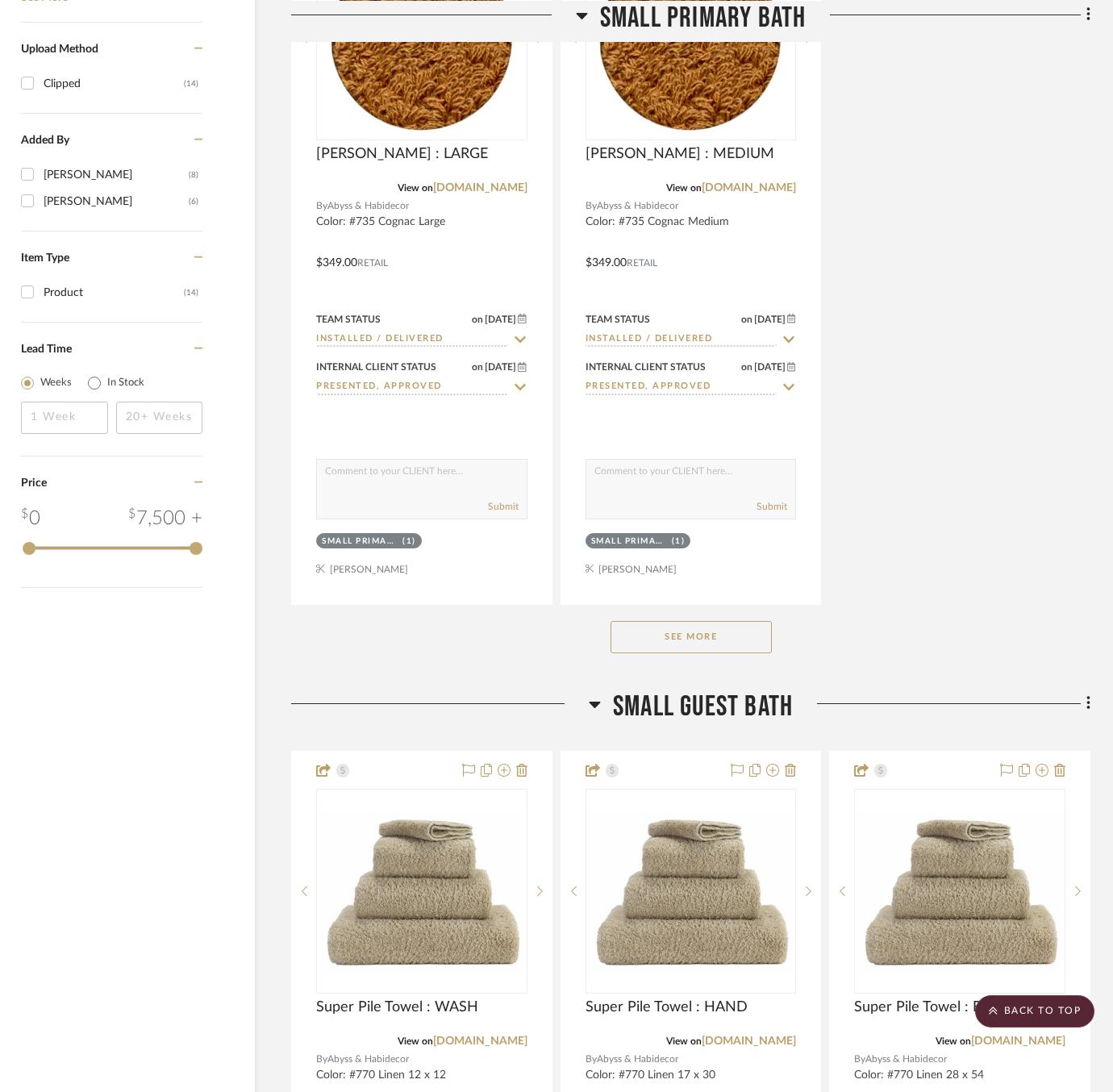
click at [636, 639] on button "See More" at bounding box center [692, 637] width 161 height 32
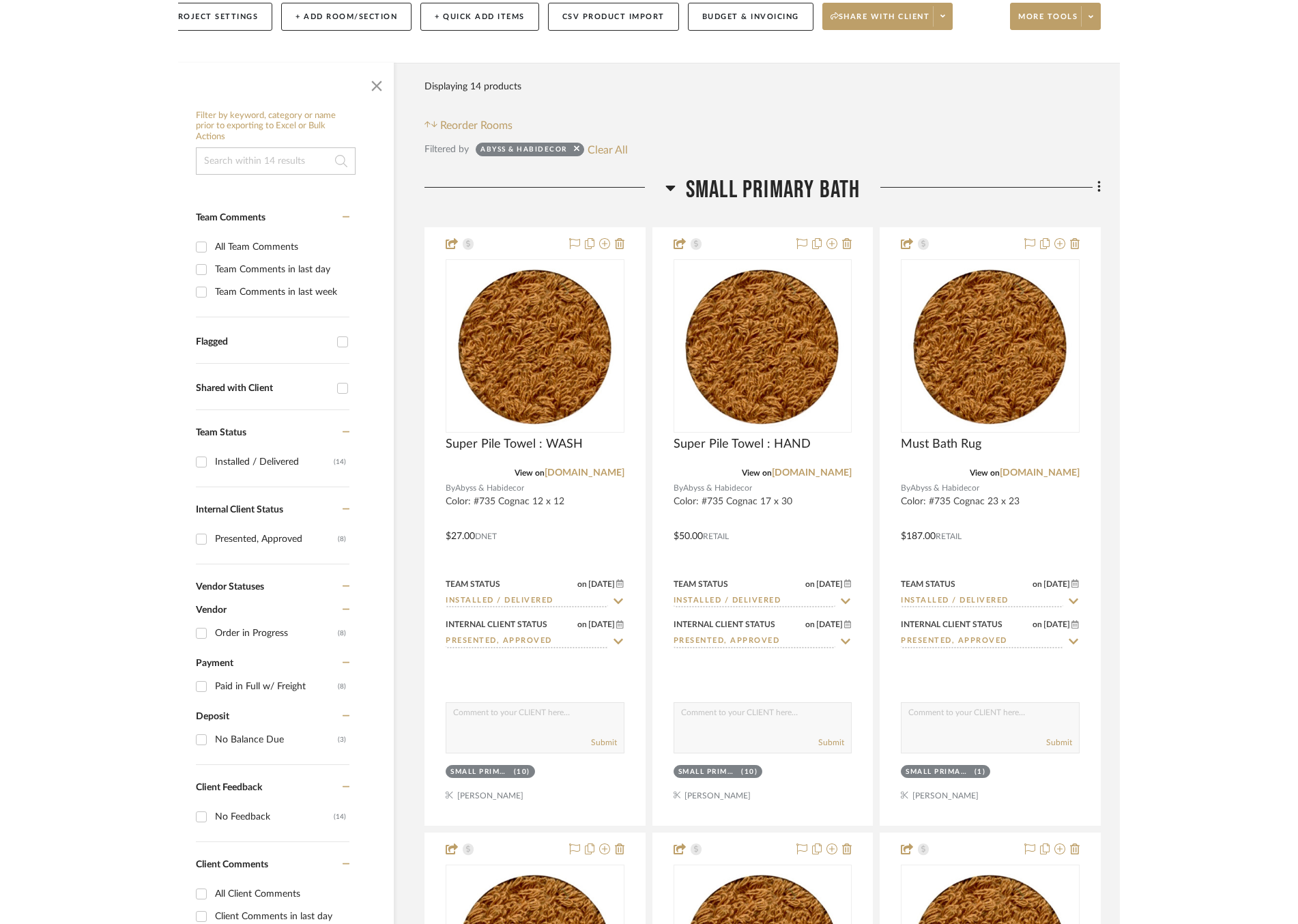
scroll to position [170, 55]
